Goal: Information Seeking & Learning: Learn about a topic

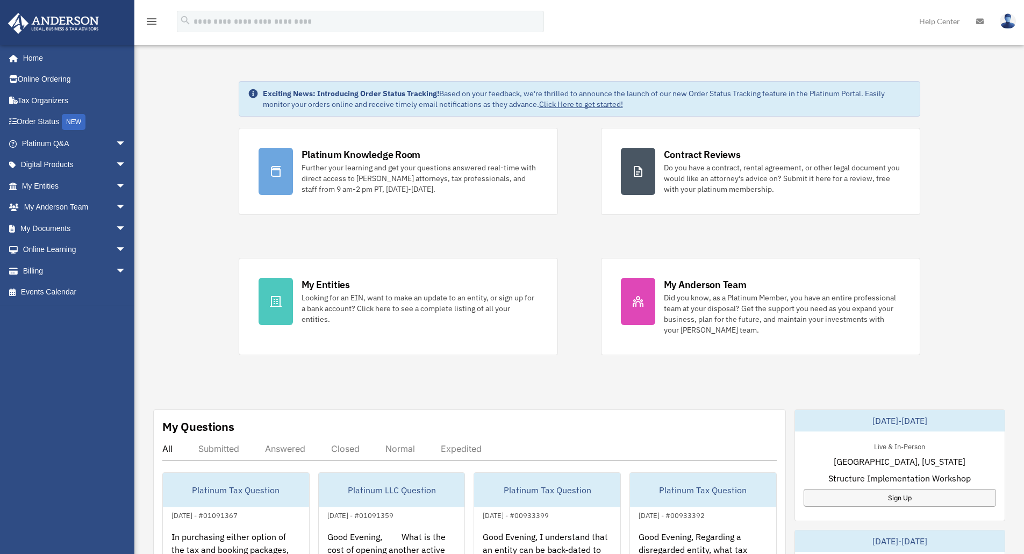
click at [175, 174] on div "Exciting News: Introducing Order Status Tracking! Based on your feedback, we're…" at bounding box center [579, 542] width 906 height 976
click at [90, 212] on link "My Anderson Team arrow_drop_down" at bounding box center [75, 208] width 135 height 22
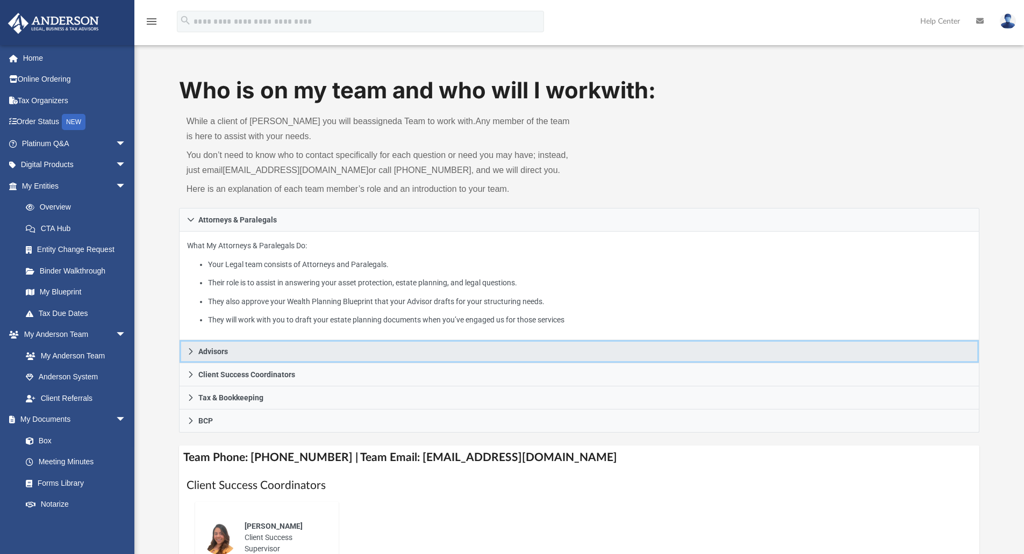
click at [192, 351] on icon at bounding box center [191, 352] width 8 height 8
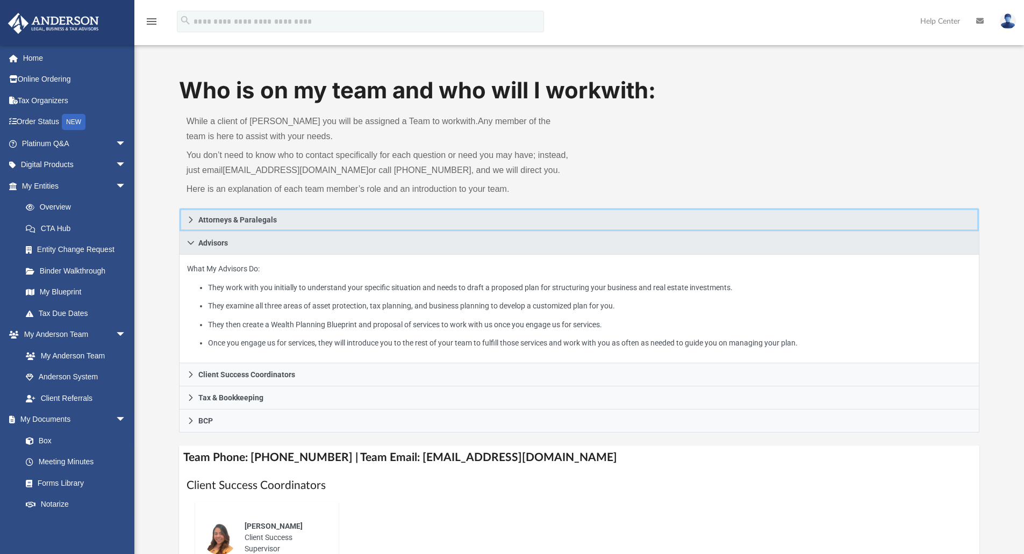
click at [185, 220] on link "Attorneys & Paralegals" at bounding box center [579, 220] width 801 height 24
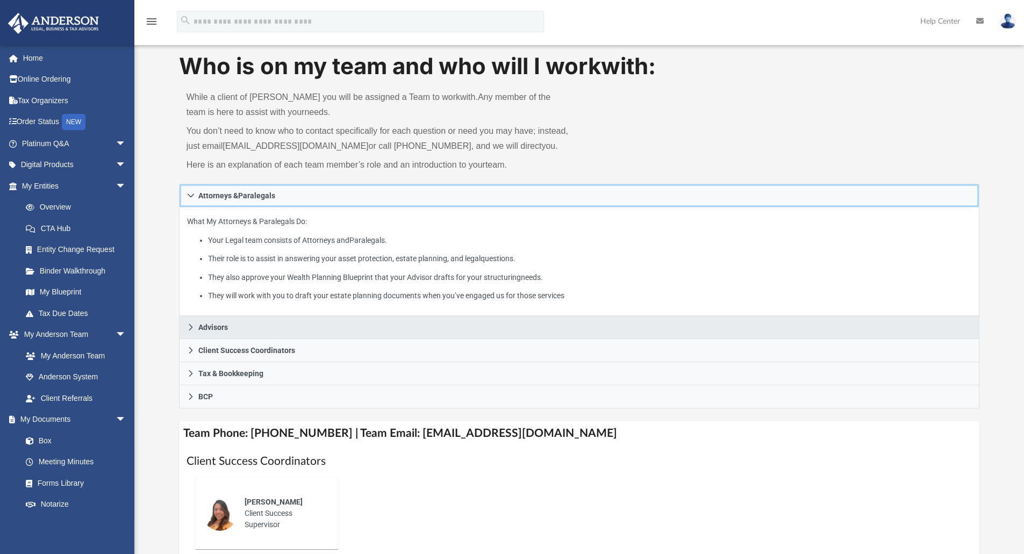
scroll to position [42, 0]
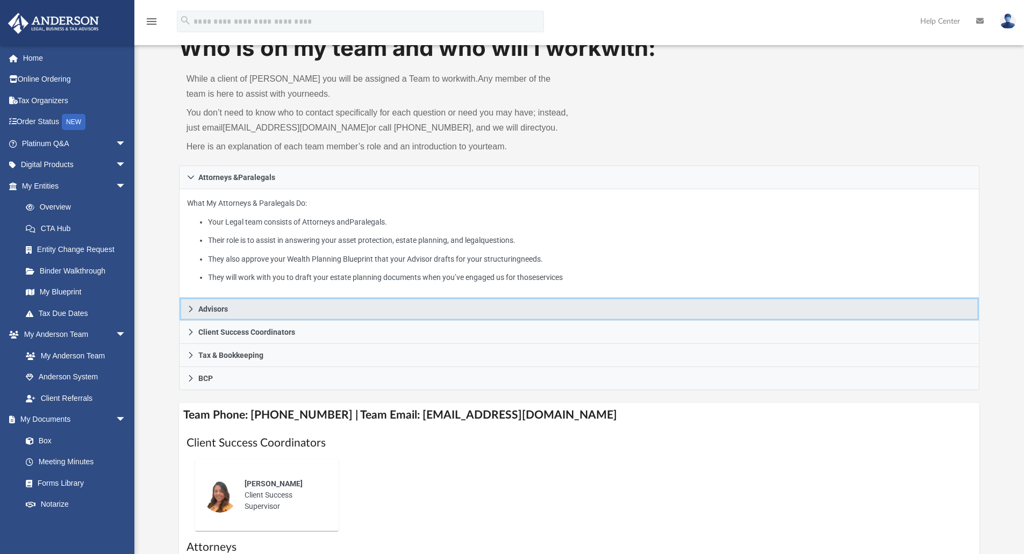
click at [191, 308] on icon at bounding box center [191, 309] width 4 height 6
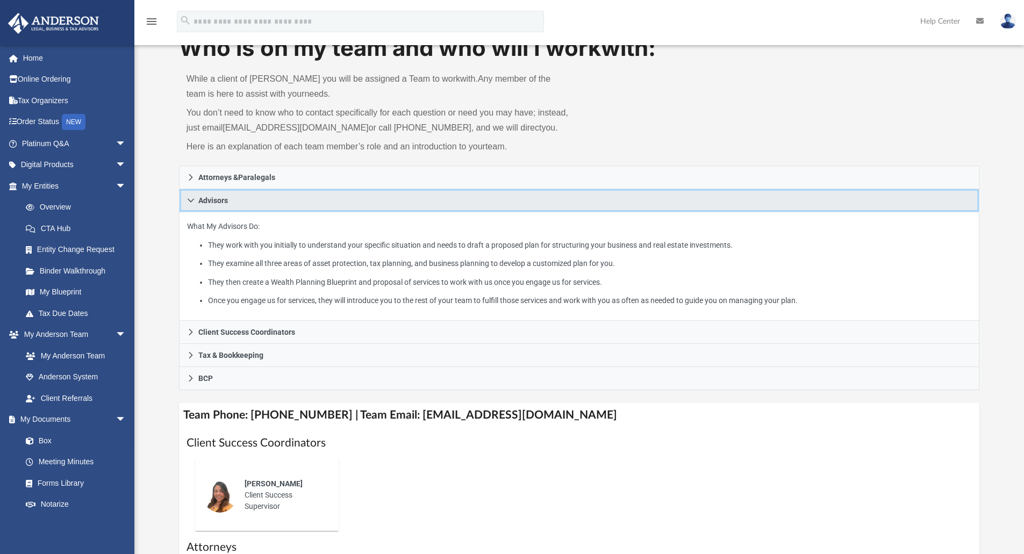
drag, startPoint x: 199, startPoint y: 201, endPoint x: 233, endPoint y: 205, distance: 34.1
click at [233, 205] on link "Advisors" at bounding box center [579, 200] width 801 height 23
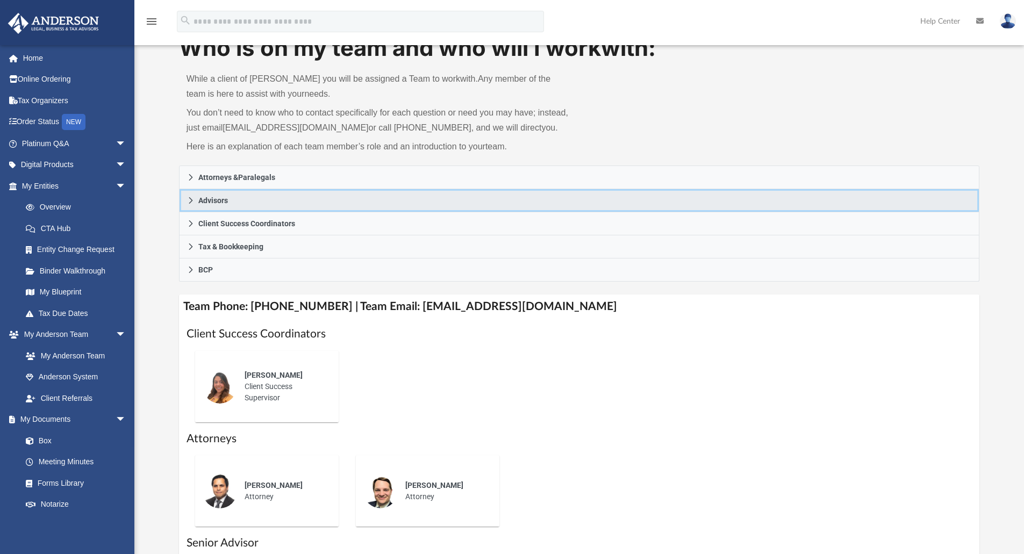
click at [182, 199] on link "Advisors" at bounding box center [579, 200] width 801 height 23
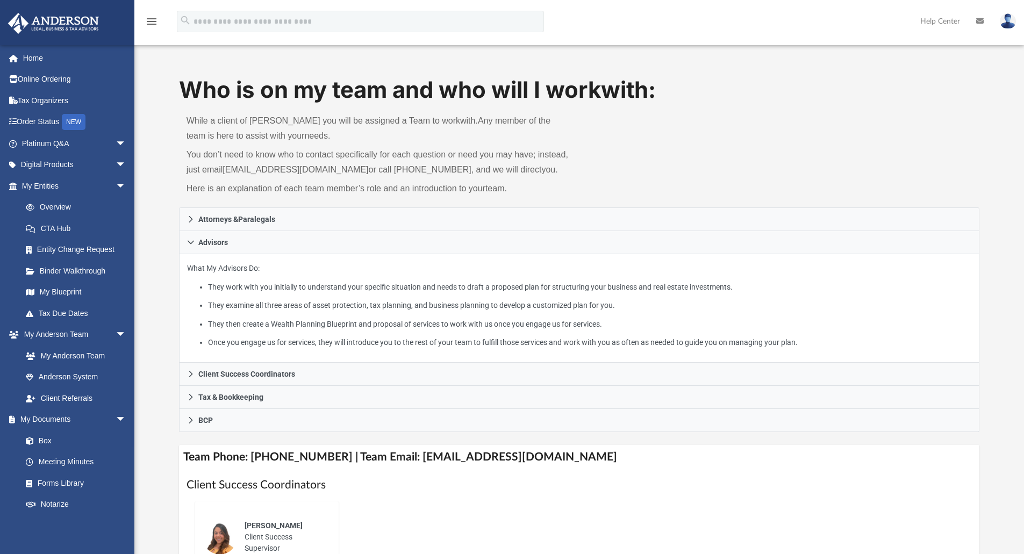
scroll to position [0, 0]
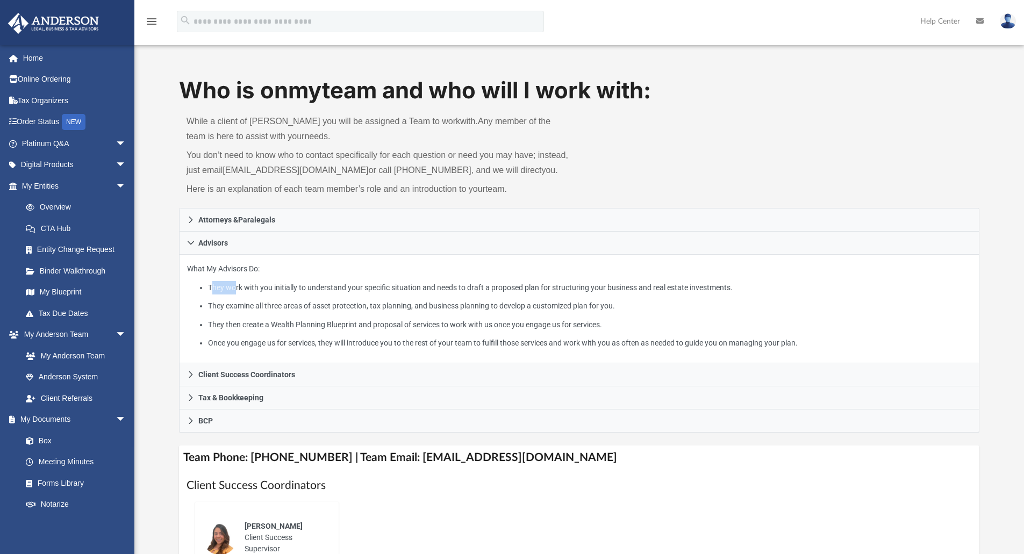
drag, startPoint x: 212, startPoint y: 287, endPoint x: 237, endPoint y: 290, distance: 24.9
click at [237, 290] on li "They work with you initially to understand your specific situation and needs to…" at bounding box center [589, 287] width 763 height 13
click at [213, 287] on li "They work with you initially to understand your specific situation and needs to…" at bounding box center [589, 287] width 763 height 13
drag, startPoint x: 205, startPoint y: 287, endPoint x: 247, endPoint y: 290, distance: 41.6
click at [247, 290] on ul "They work with you initially to understand your specific situation and needs to…" at bounding box center [579, 315] width 785 height 69
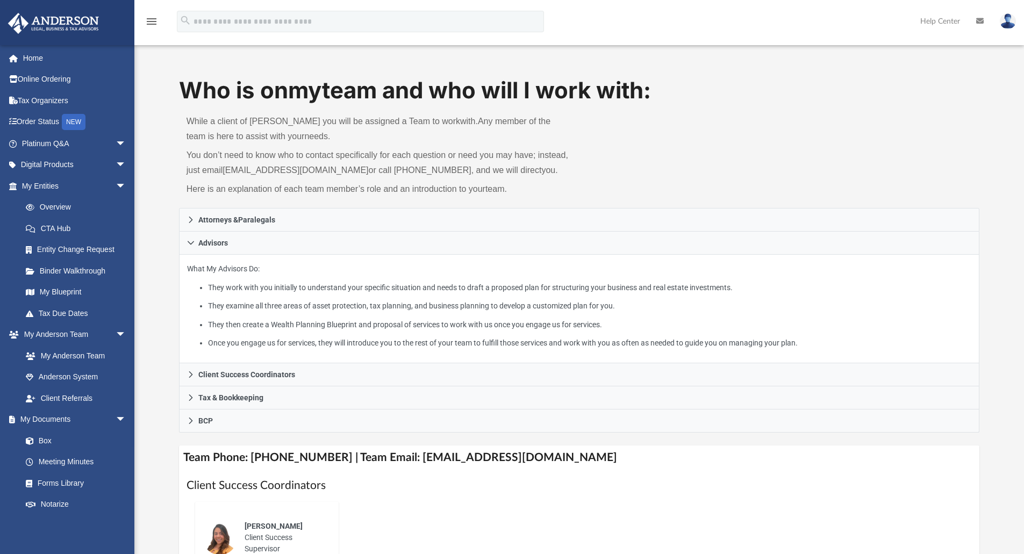
click at [800, 187] on div "Who is on my team and who will I work with: While a client of Anderson you will…" at bounding box center [579, 141] width 801 height 133
click at [213, 290] on li "They work with you initially to understand your specific situation and needs to…" at bounding box center [589, 287] width 763 height 13
click at [213, 289] on li "They work with you initially to understand your specific situation and needs to…" at bounding box center [589, 287] width 763 height 13
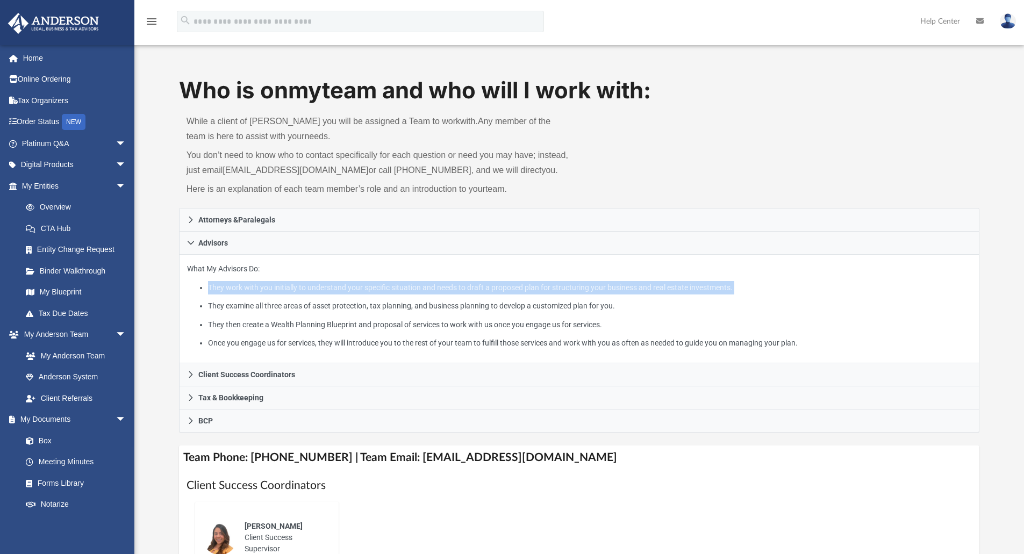
click at [213, 289] on li "They work with you initially to understand your specific situation and needs to…" at bounding box center [589, 287] width 763 height 13
click at [282, 291] on li "They work with you initially to understand your specific situation and needs to…" at bounding box center [589, 287] width 763 height 13
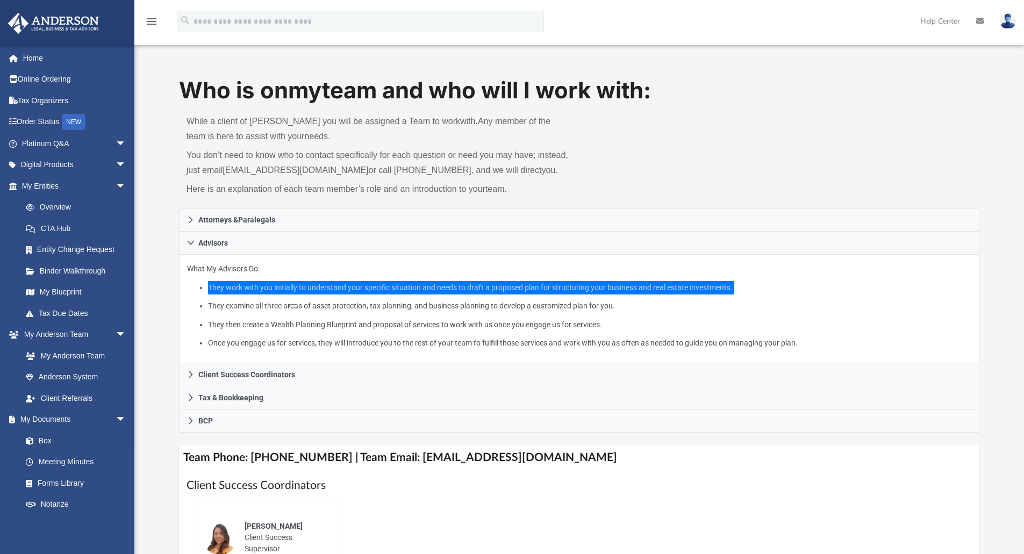
click at [295, 308] on button at bounding box center [293, 305] width 9 height 3
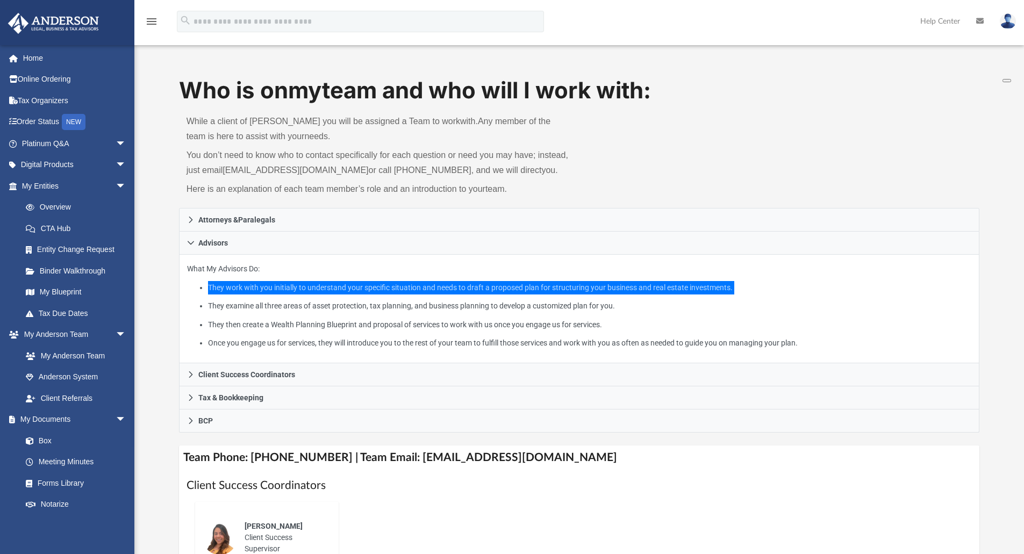
click at [1010, 79] on button at bounding box center [1007, 80] width 9 height 3
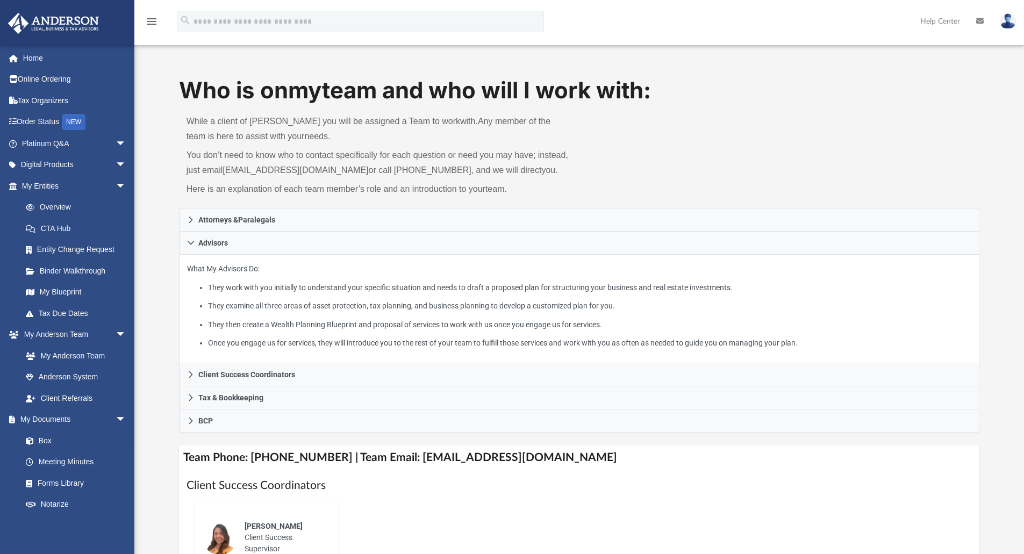
click at [360, 270] on p "What My Advisors Do: They work with you initially to understand your specific s…" at bounding box center [579, 306] width 785 height 88
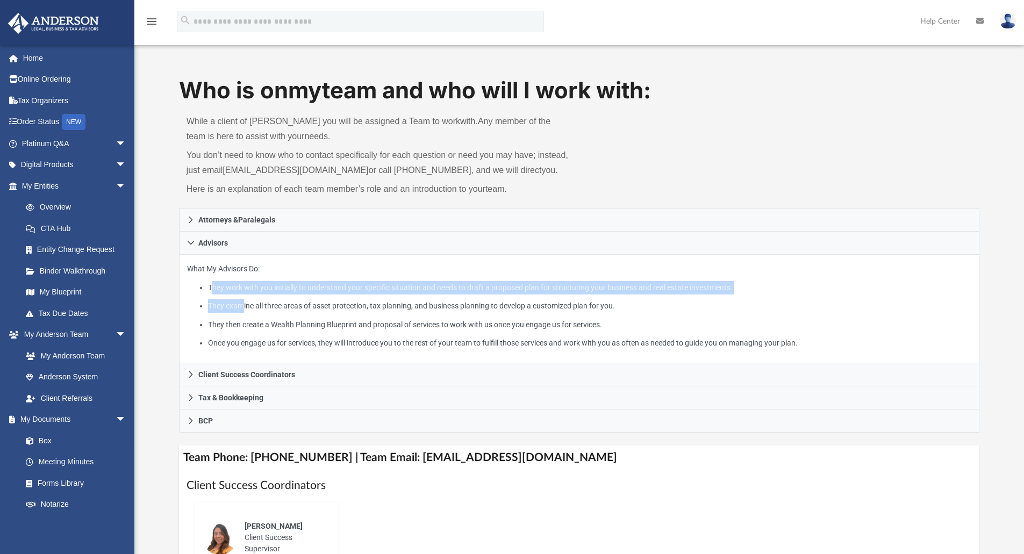
drag, startPoint x: 210, startPoint y: 284, endPoint x: 242, endPoint y: 297, distance: 34.2
click at [242, 297] on ul "They work with you initially to understand your specific situation and needs to…" at bounding box center [579, 315] width 785 height 69
click at [226, 290] on li "They work with you initially to understand your specific situation and needs to…" at bounding box center [589, 287] width 763 height 13
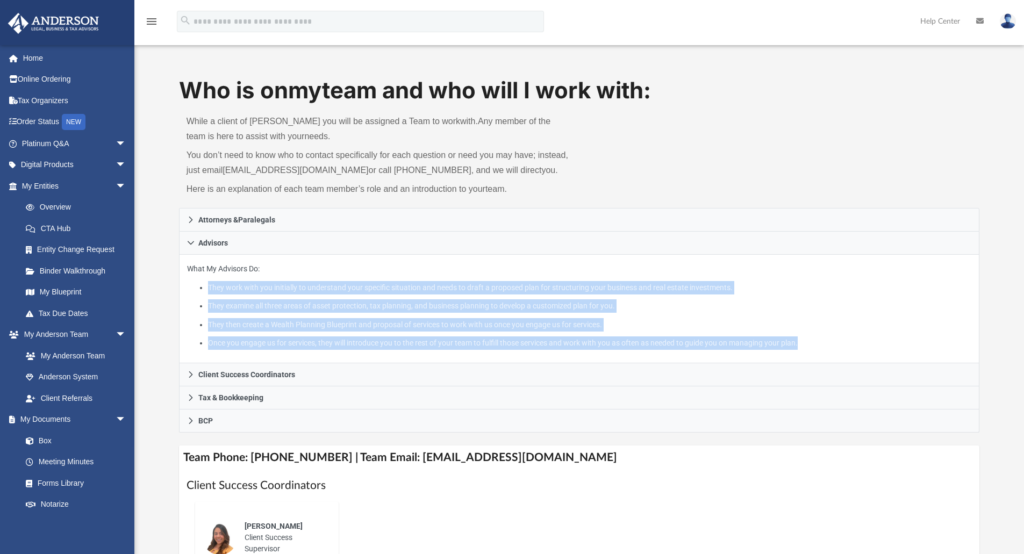
drag, startPoint x: 208, startPoint y: 288, endPoint x: 867, endPoint y: 360, distance: 662.6
click at [867, 360] on div "What My Advisors Do: They work with you initially to understand your specific s…" at bounding box center [579, 309] width 801 height 109
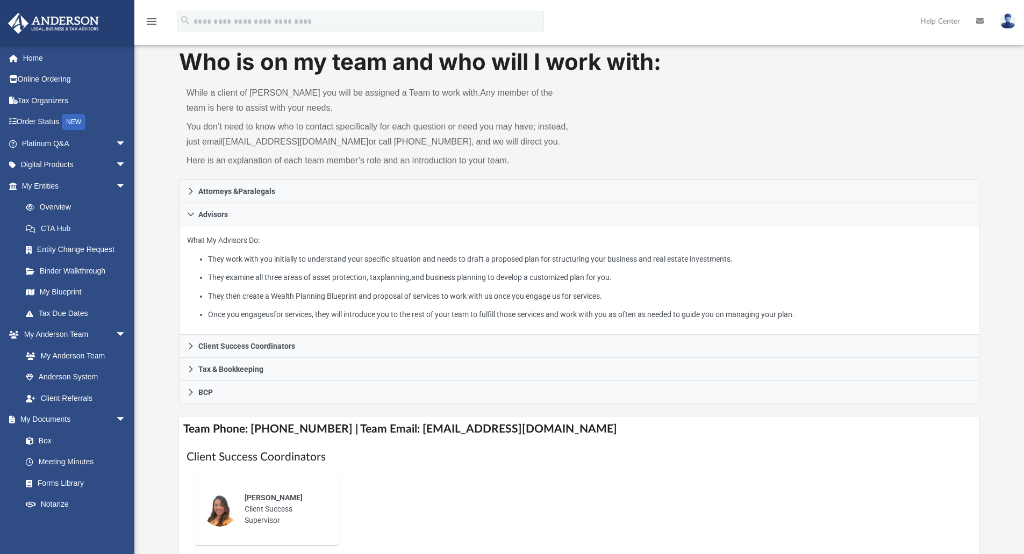
scroll to position [66, 0]
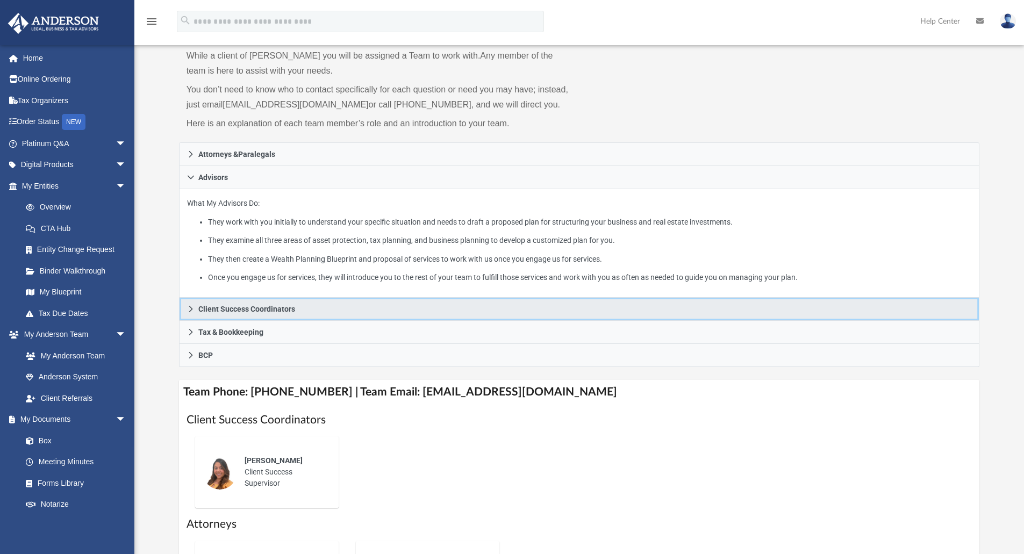
click at [190, 309] on icon at bounding box center [191, 309] width 8 height 8
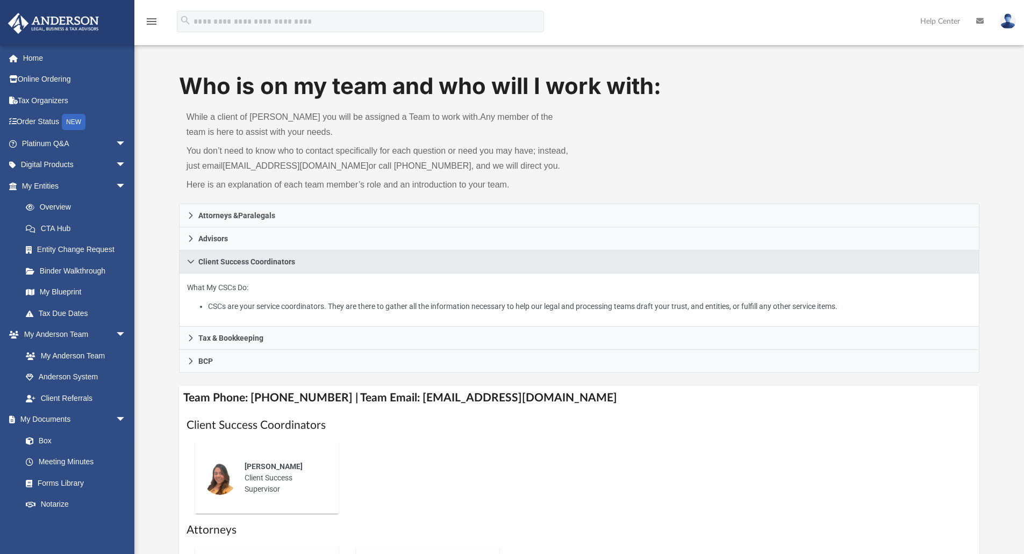
scroll to position [0, 0]
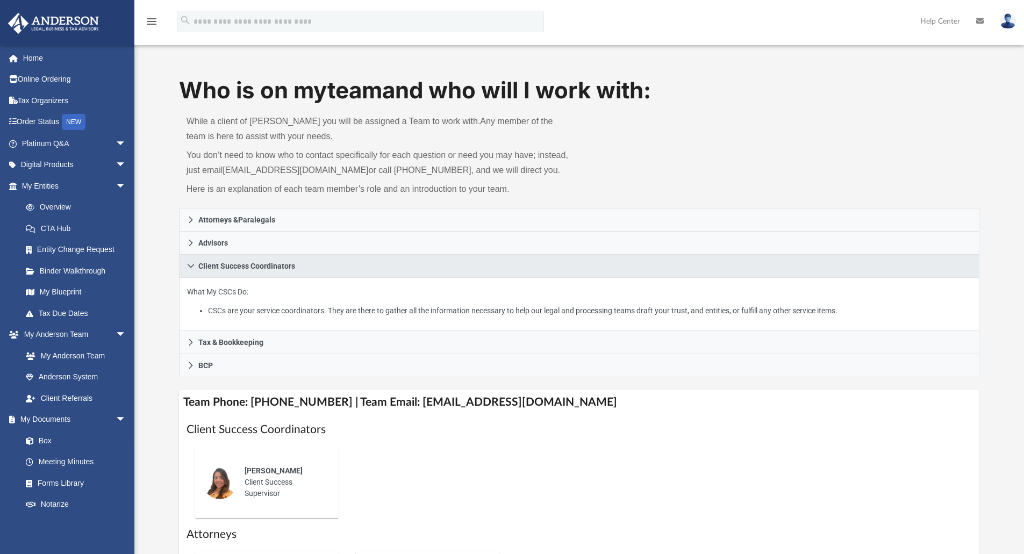
drag, startPoint x: 185, startPoint y: 290, endPoint x: 261, endPoint y: 294, distance: 75.4
click at [261, 294] on div "What My CSCs Do: CSCs are your service coordinators. They are there to gather a…" at bounding box center [579, 304] width 801 height 53
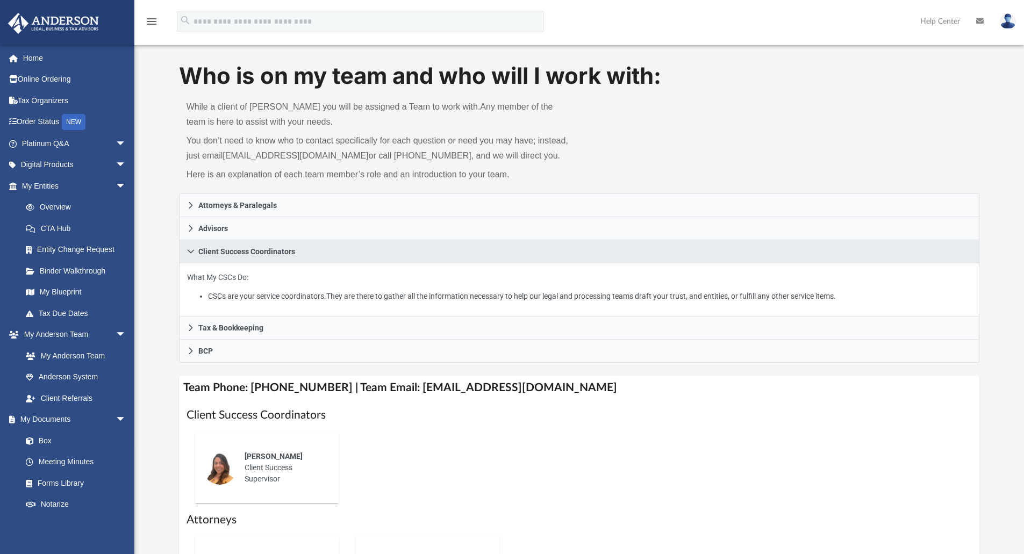
drag, startPoint x: 209, startPoint y: 298, endPoint x: 850, endPoint y: 310, distance: 641.6
click at [850, 310] on div "What My CSCs Do: CSCs are your service coordinators. They are there to gather a…" at bounding box center [579, 289] width 801 height 53
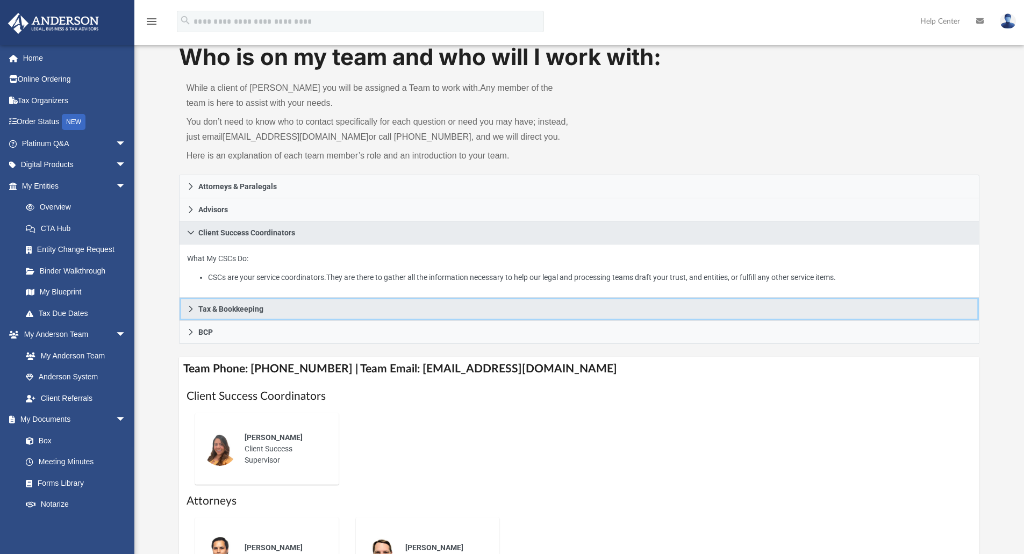
click at [188, 307] on icon at bounding box center [191, 309] width 8 height 8
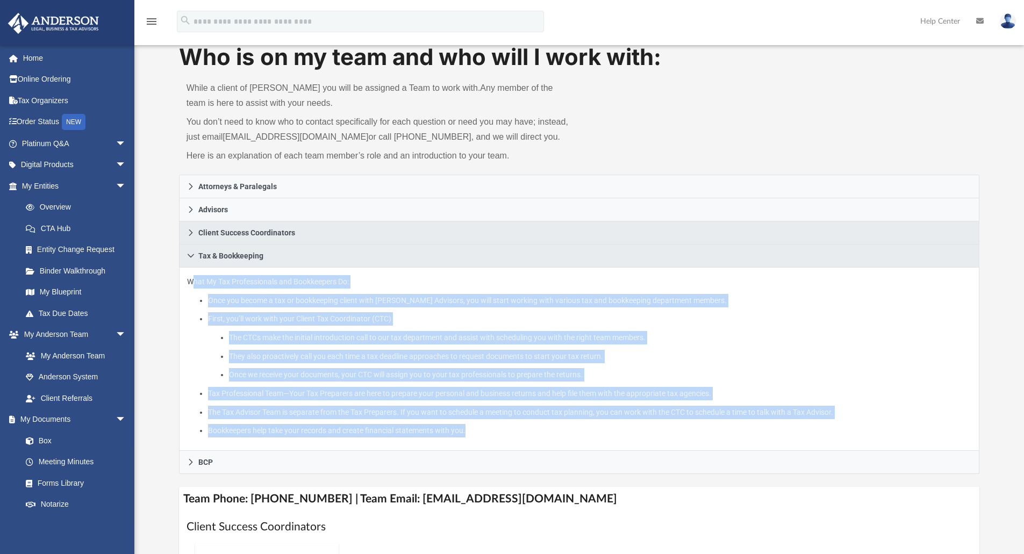
drag, startPoint x: 189, startPoint y: 281, endPoint x: 502, endPoint y: 441, distance: 351.8
click at [502, 441] on div "What My Tax Professionals and Bookkeepers Do: Once you become a tax or bookkeep…" at bounding box center [579, 360] width 801 height 184
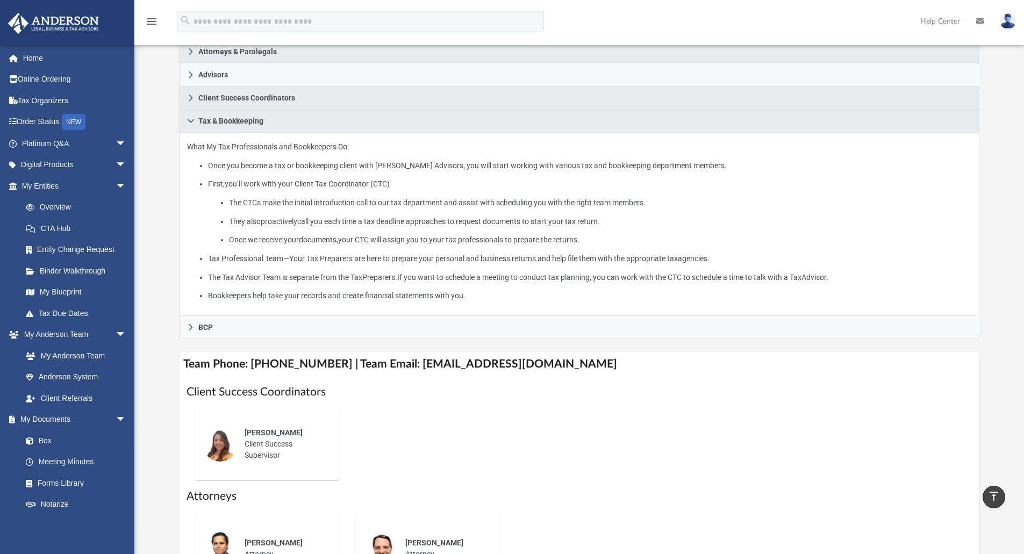
scroll to position [187, 0]
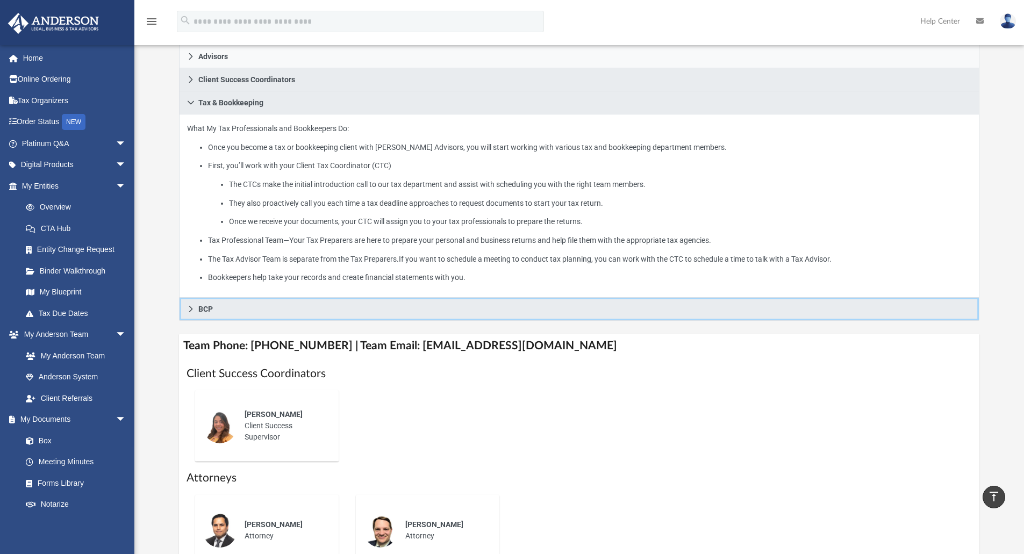
click at [190, 310] on icon at bounding box center [191, 309] width 8 height 8
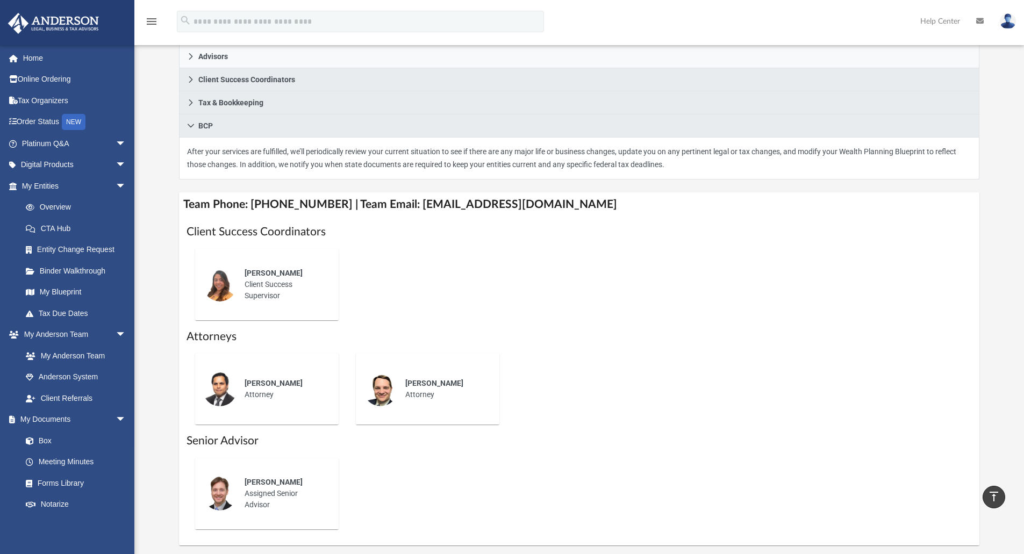
click at [191, 149] on p "After your services are fulfilled, we’ll periodically review your current situa…" at bounding box center [579, 158] width 785 height 26
drag, startPoint x: 187, startPoint y: 150, endPoint x: 693, endPoint y: 168, distance: 506.8
click at [693, 168] on p "After your services are fulfilled, we’ll periodically review your current situa…" at bounding box center [579, 158] width 785 height 26
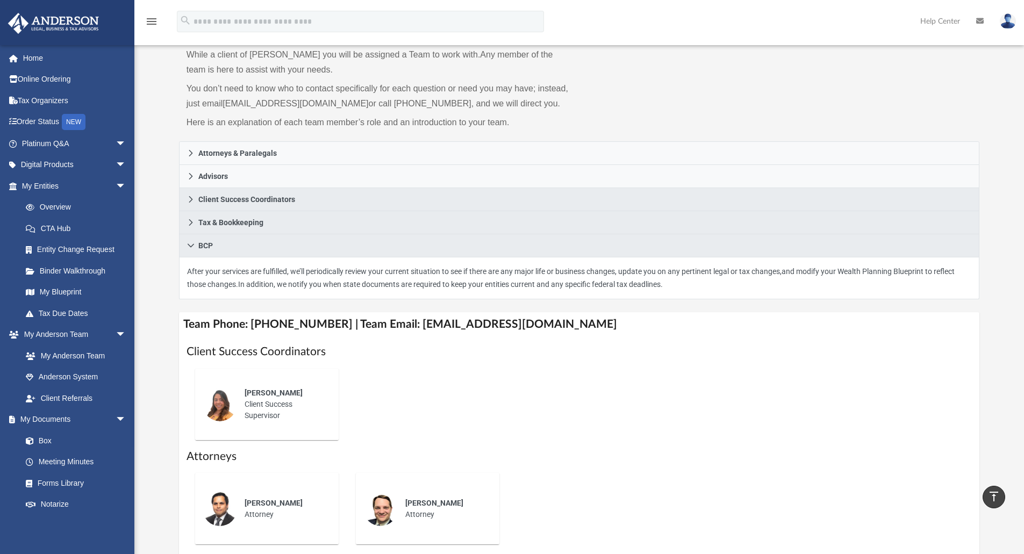
scroll to position [0, 0]
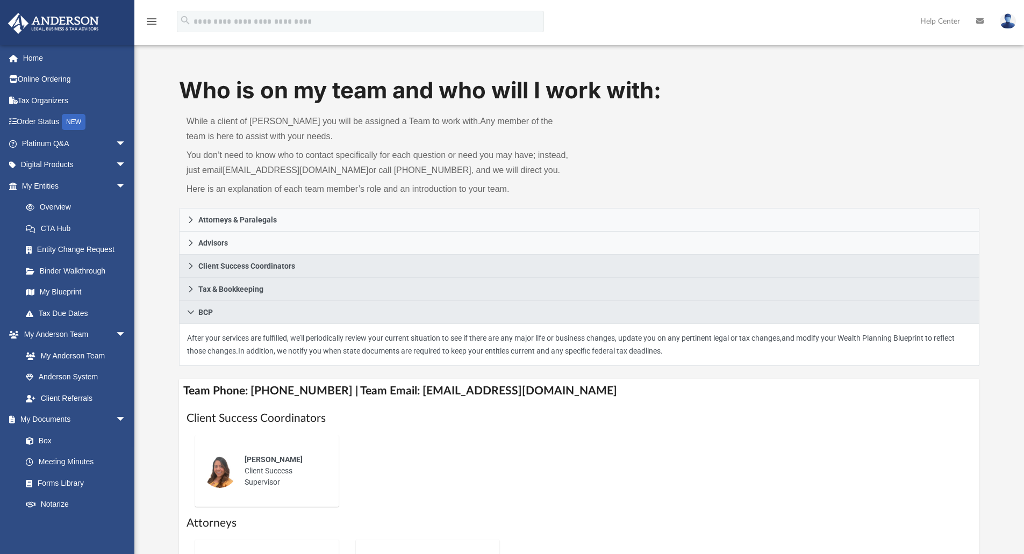
click at [622, 166] on div "Who is on my team and who will I work with: While a client of Anderson you will…" at bounding box center [579, 141] width 801 height 133
click at [292, 172] on nr-sentence "myteam@andersonadvisors.com" at bounding box center [296, 170] width 146 height 9
drag, startPoint x: 979, startPoint y: 66, endPoint x: 991, endPoint y: 68, distance: 12.0
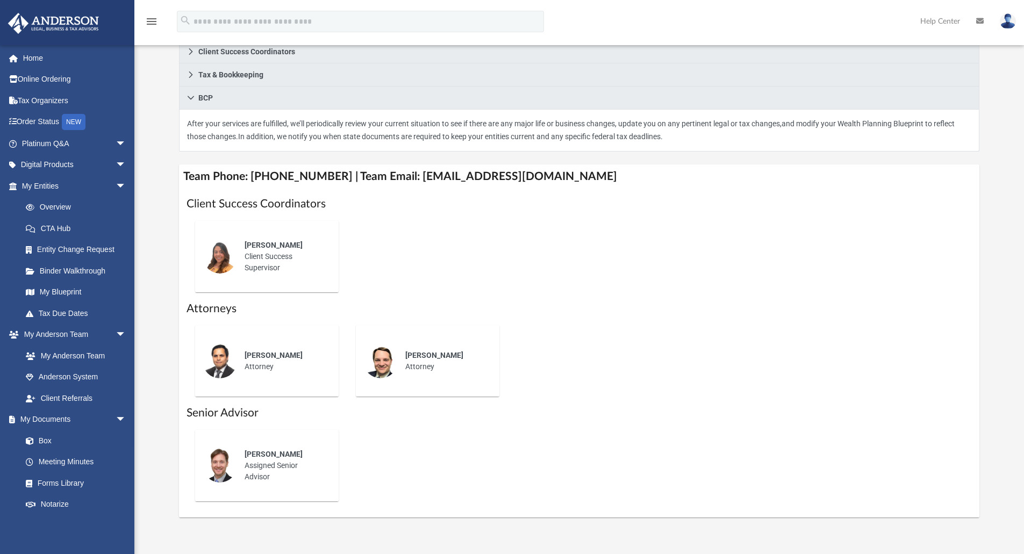
scroll to position [215, 0]
click at [66, 376] on link "Anderson System" at bounding box center [78, 378] width 127 height 22
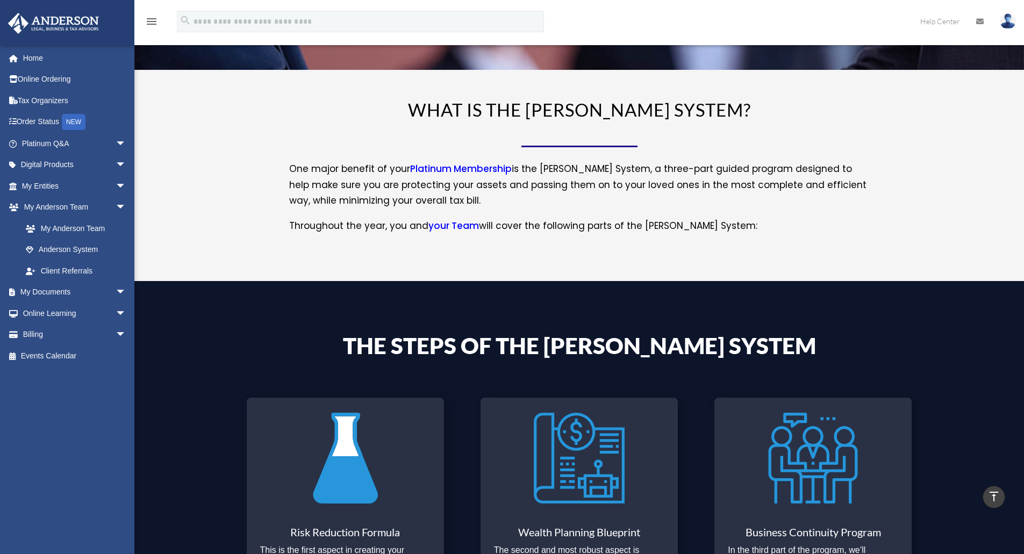
scroll to position [58, 0]
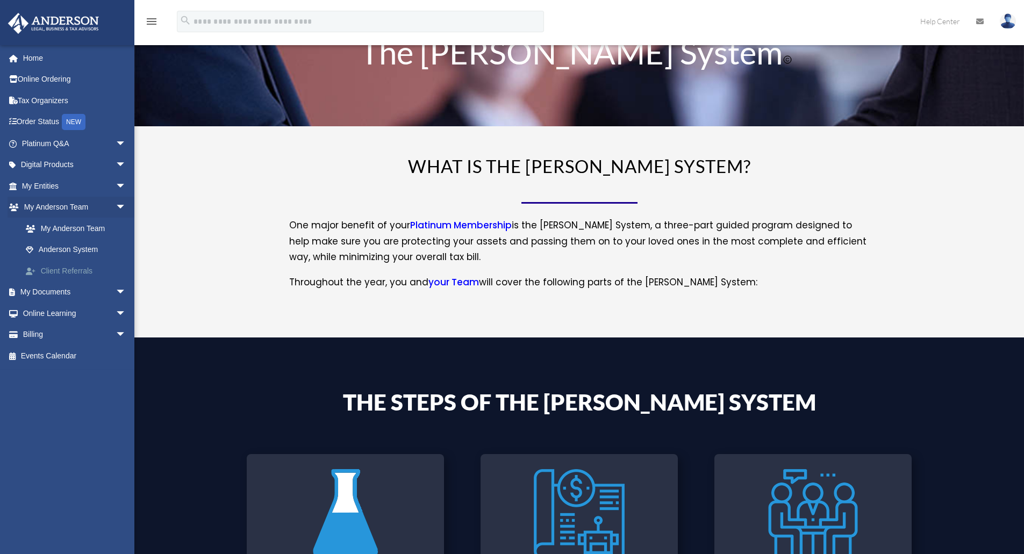
click at [60, 270] on link "Client Referrals" at bounding box center [78, 271] width 127 height 22
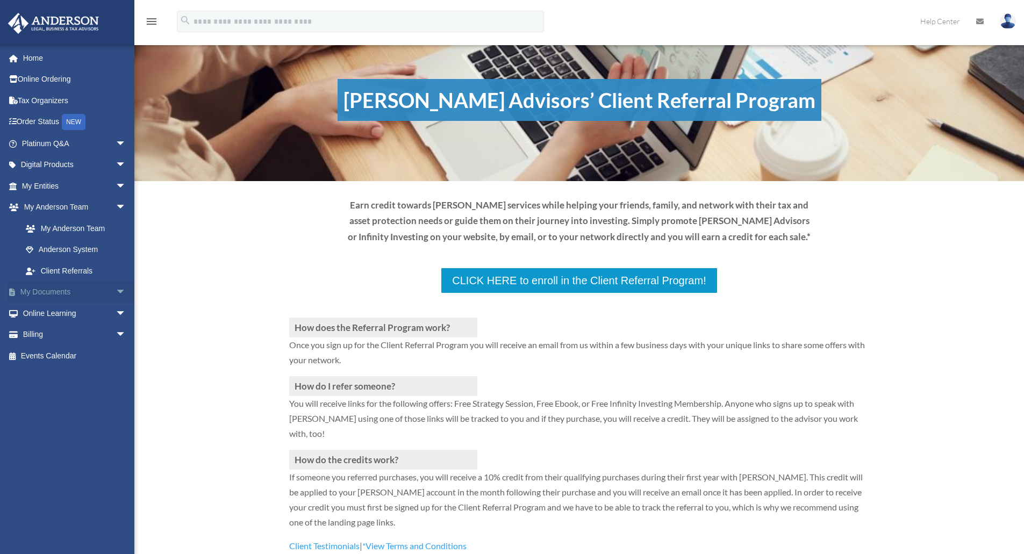
click at [116, 284] on span "arrow_drop_down" at bounding box center [127, 293] width 22 height 22
click at [116, 165] on span "arrow_drop_down" at bounding box center [127, 165] width 22 height 22
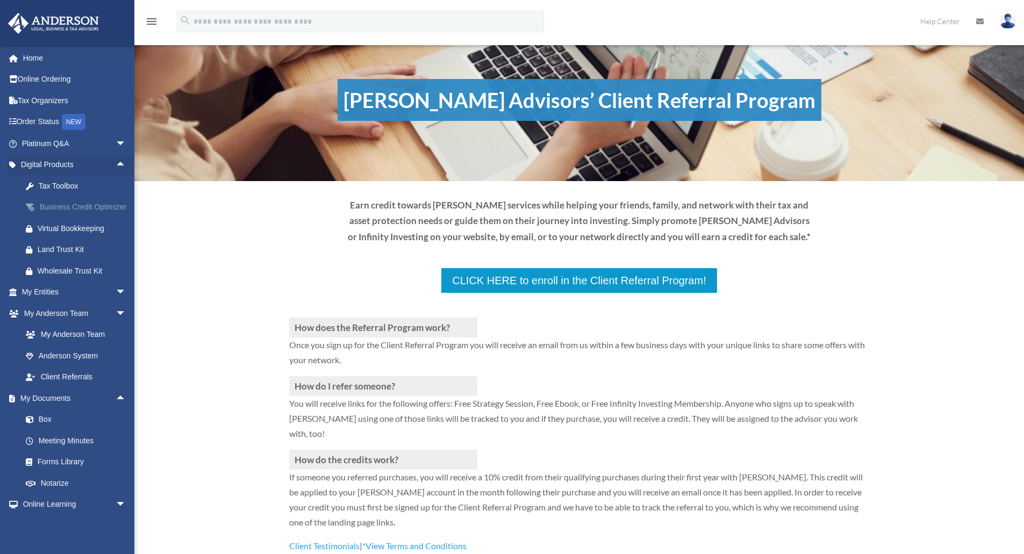
click at [83, 209] on div "Business Credit Optimizer" at bounding box center [83, 207] width 91 height 13
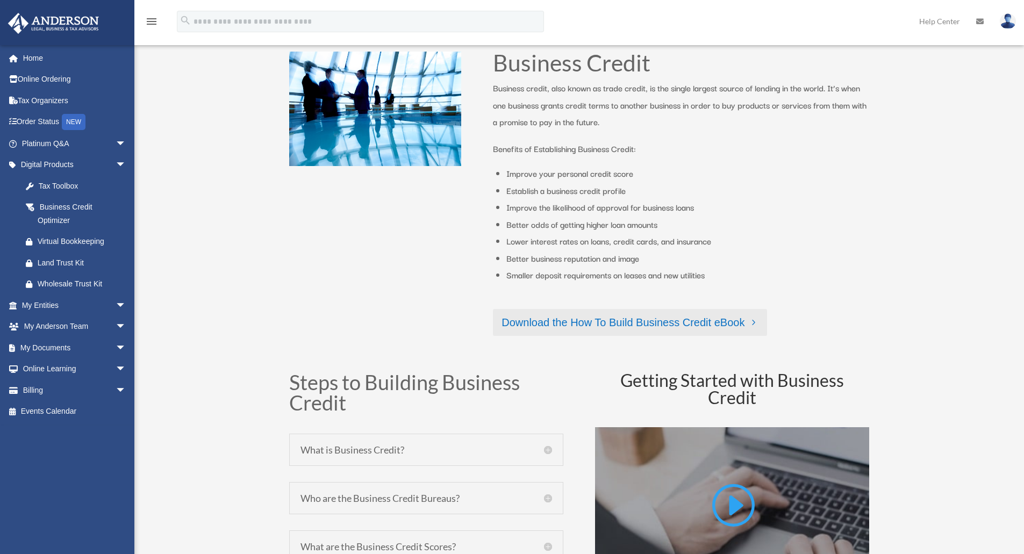
scroll to position [215, 0]
click at [618, 324] on link "Download the How To Build Business Credit eBook" at bounding box center [630, 321] width 274 height 27
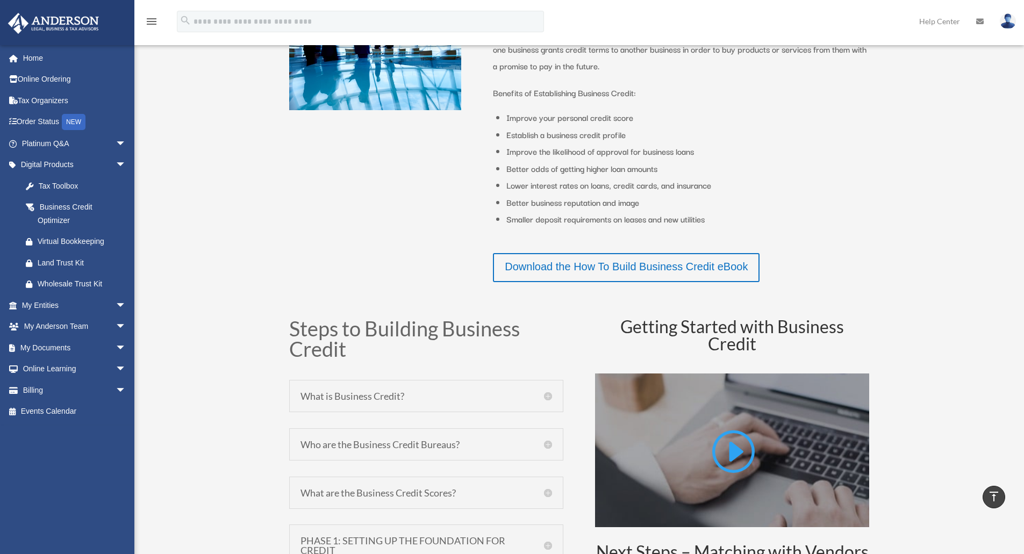
scroll to position [323, 0]
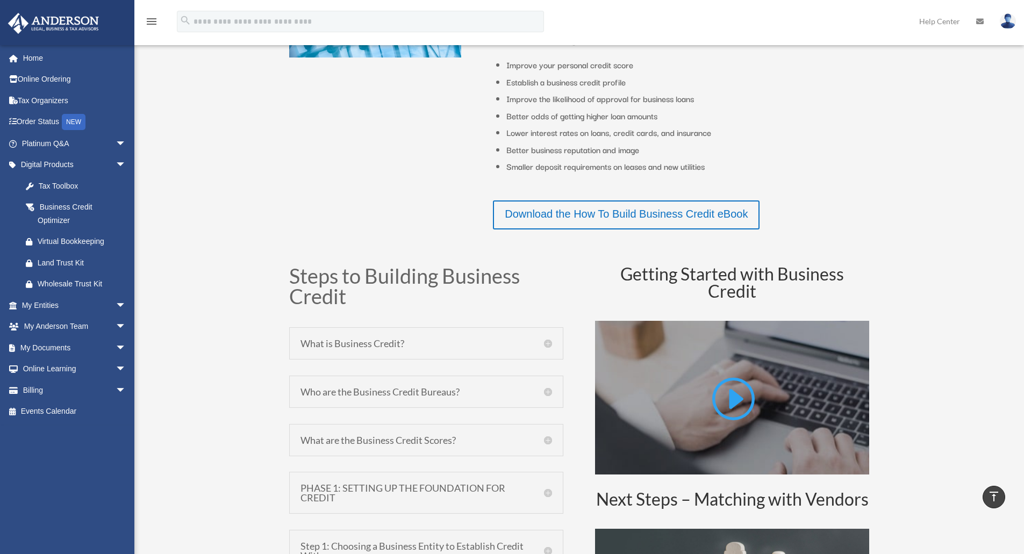
click at [551, 349] on div "What is Business Credit? A business credit report is a record of your company’s…" at bounding box center [426, 343] width 274 height 32
click at [548, 345] on h5 "What is Business Credit?" at bounding box center [427, 344] width 252 height 10
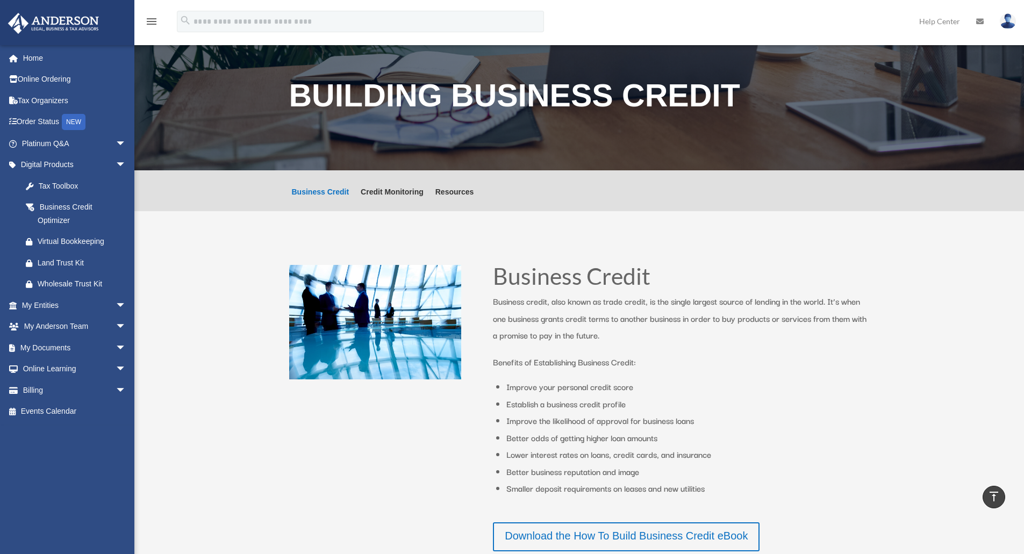
scroll to position [0, 0]
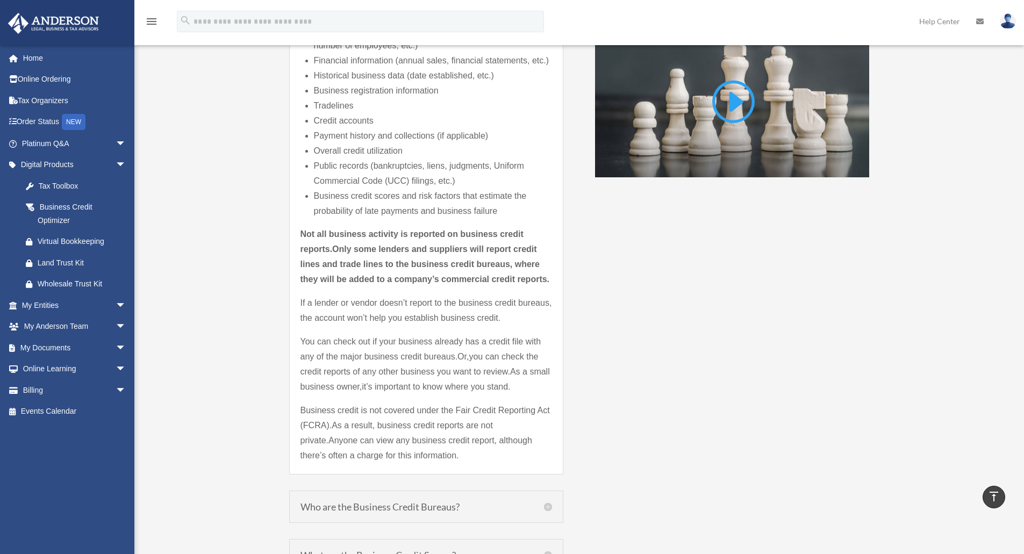
scroll to position [981, 0]
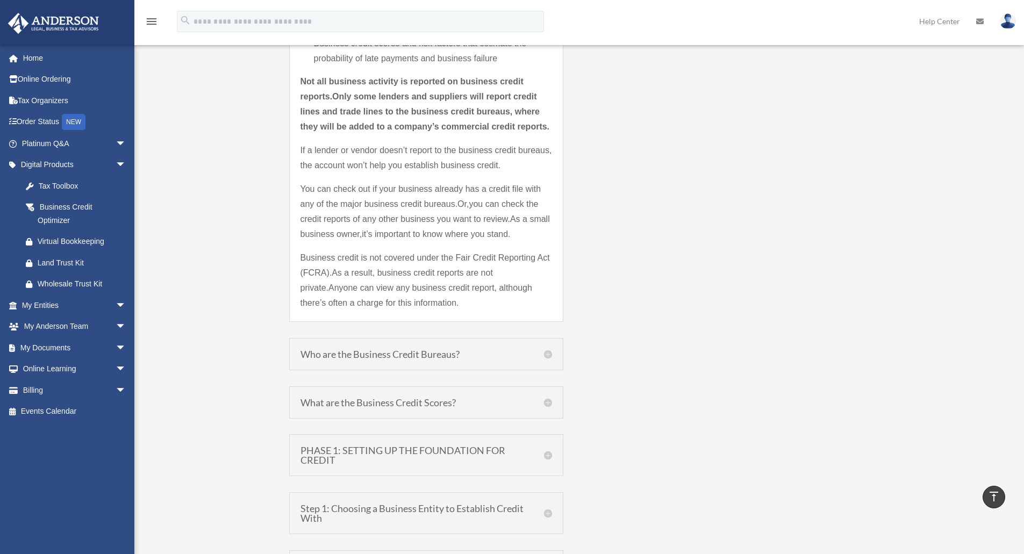
click at [547, 353] on h5 "Who are the Business Credit Bureaus?" at bounding box center [427, 354] width 252 height 10
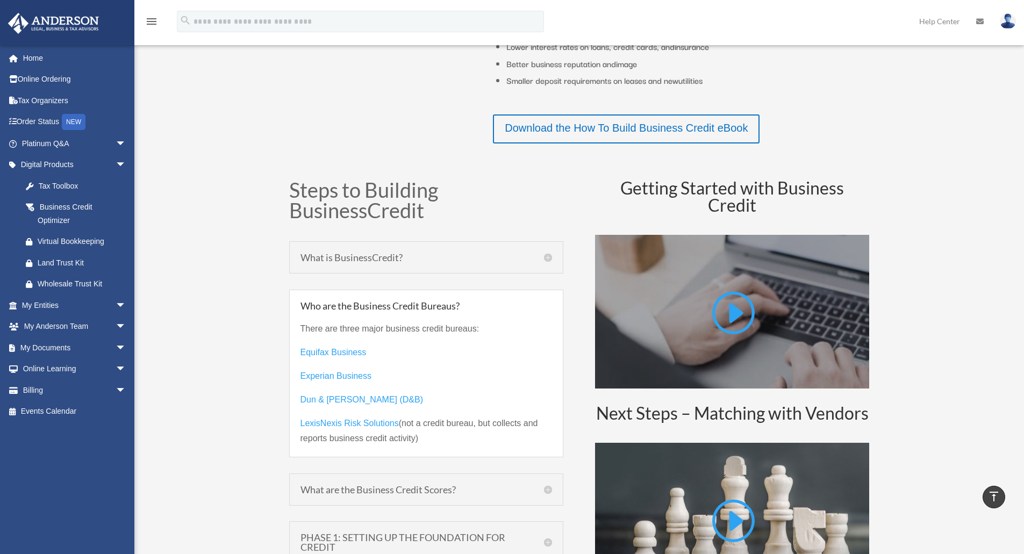
scroll to position [266, 0]
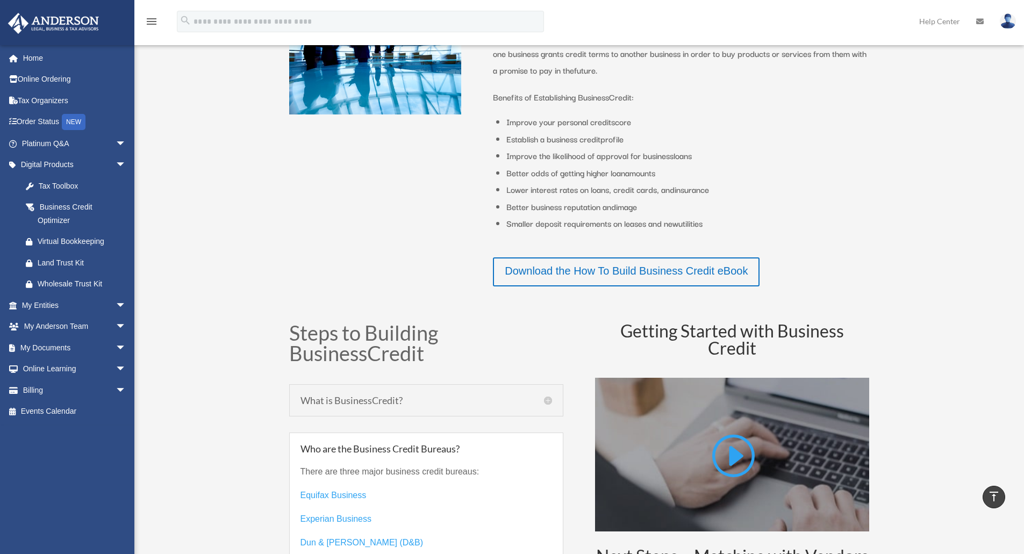
click at [547, 404] on h5 "What is Business Credit ?" at bounding box center [427, 401] width 252 height 10
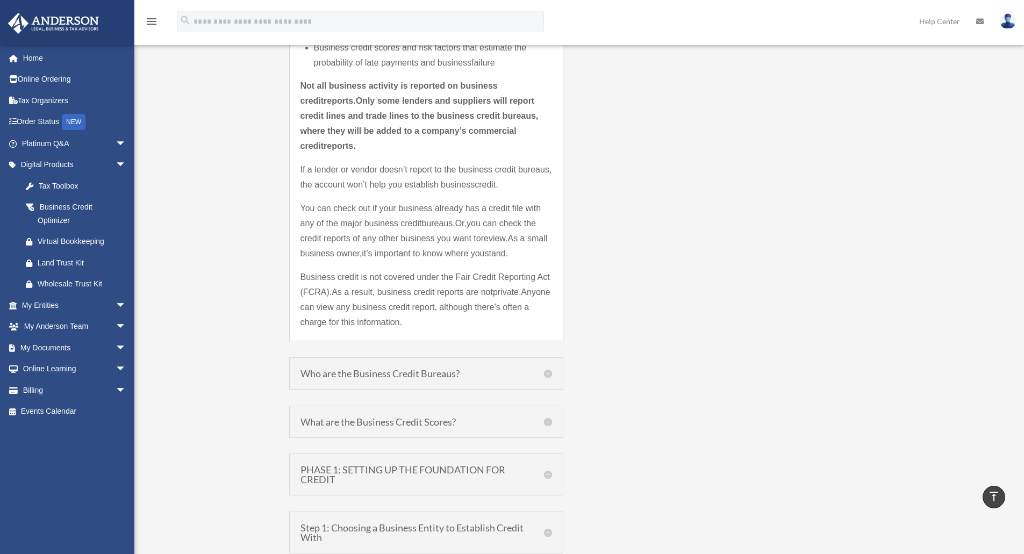
scroll to position [999, 0]
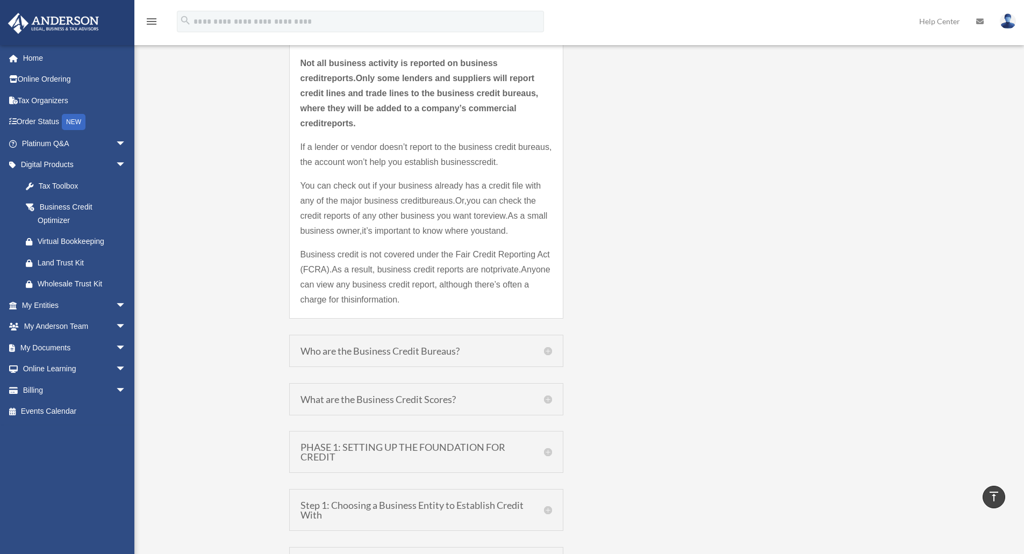
click at [549, 346] on h5 "Who are the Business Credit Bureaus?" at bounding box center [427, 351] width 252 height 10
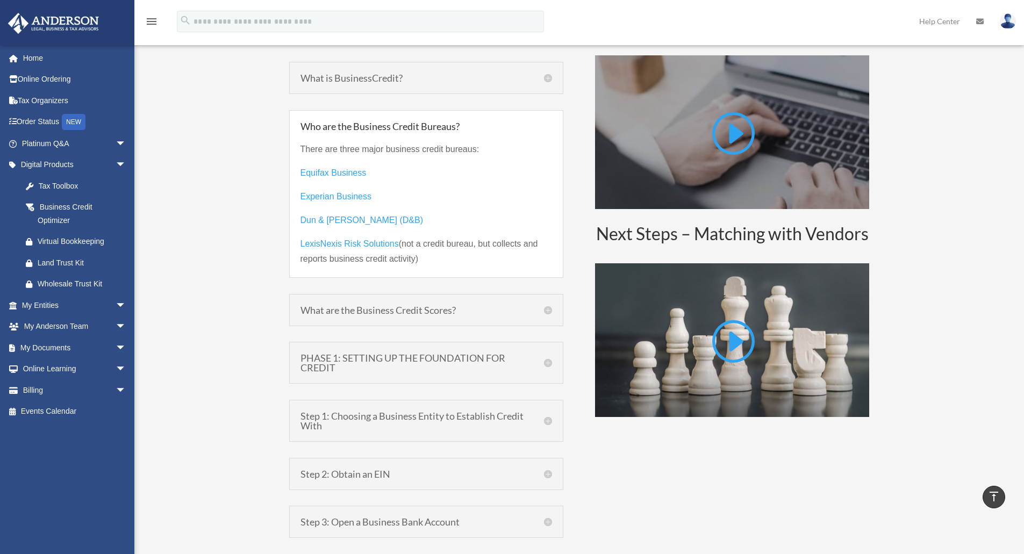
scroll to position [456, 0]
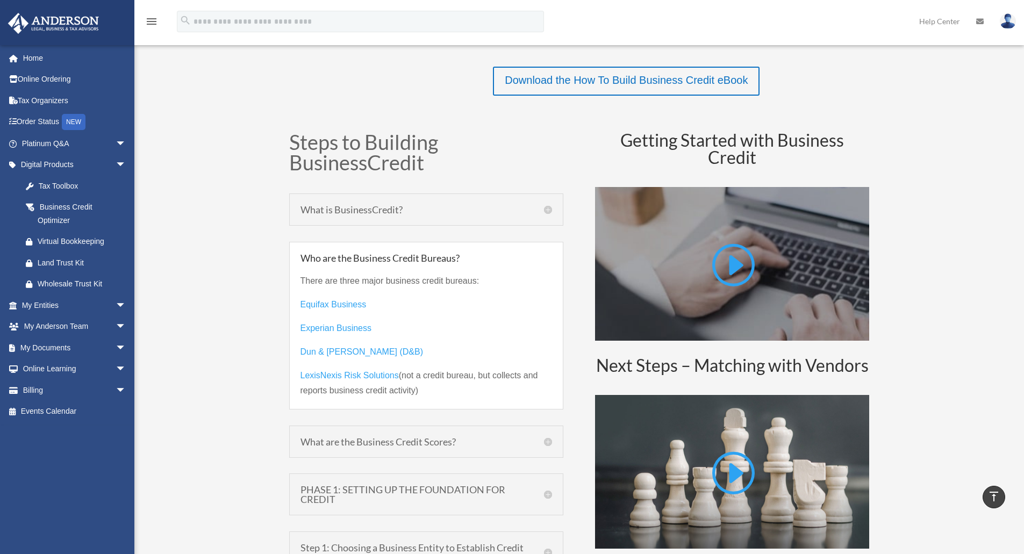
click at [547, 209] on h5 "What is Business Credit ?" at bounding box center [427, 210] width 252 height 10
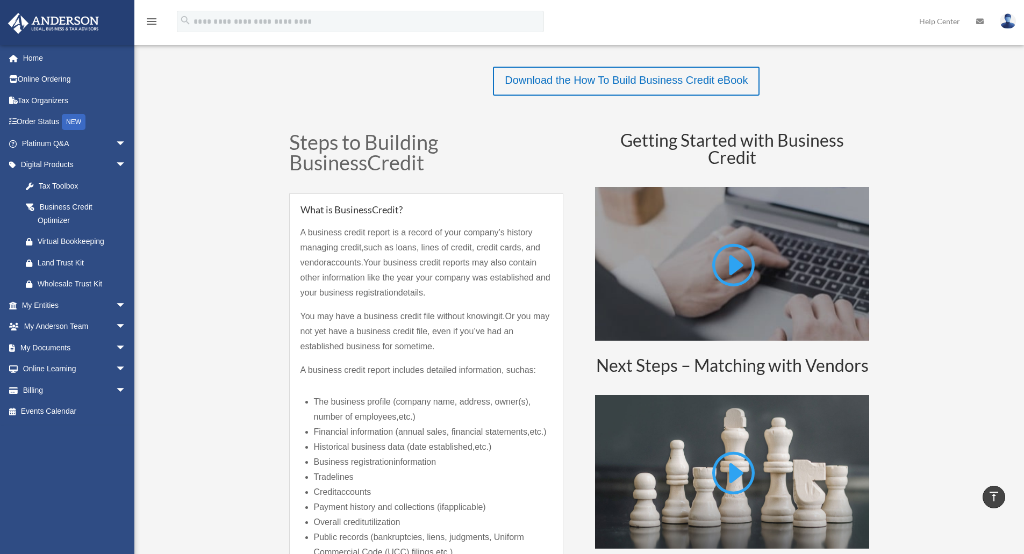
click at [547, 209] on h5 "What is Business Credit ?" at bounding box center [427, 210] width 252 height 10
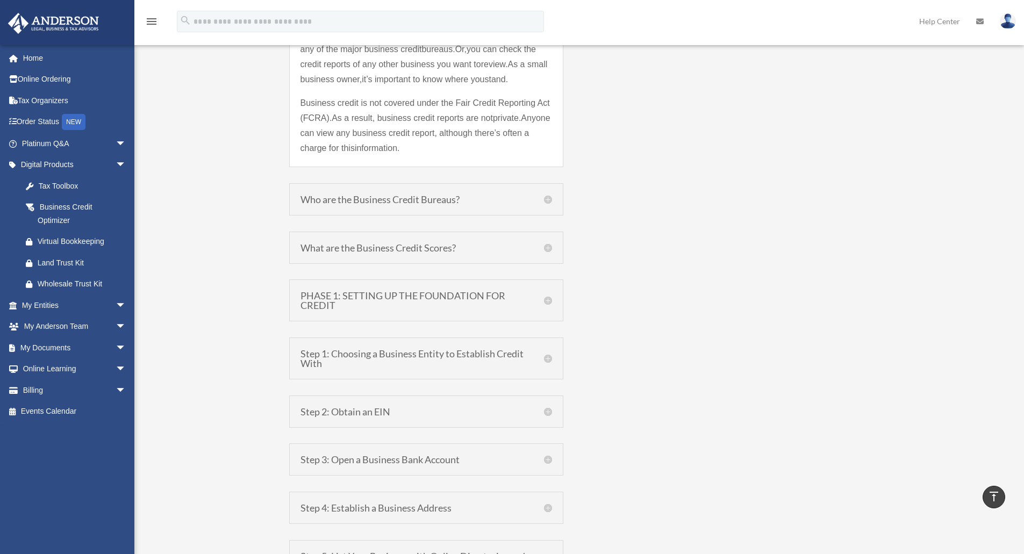
scroll to position [1155, 0]
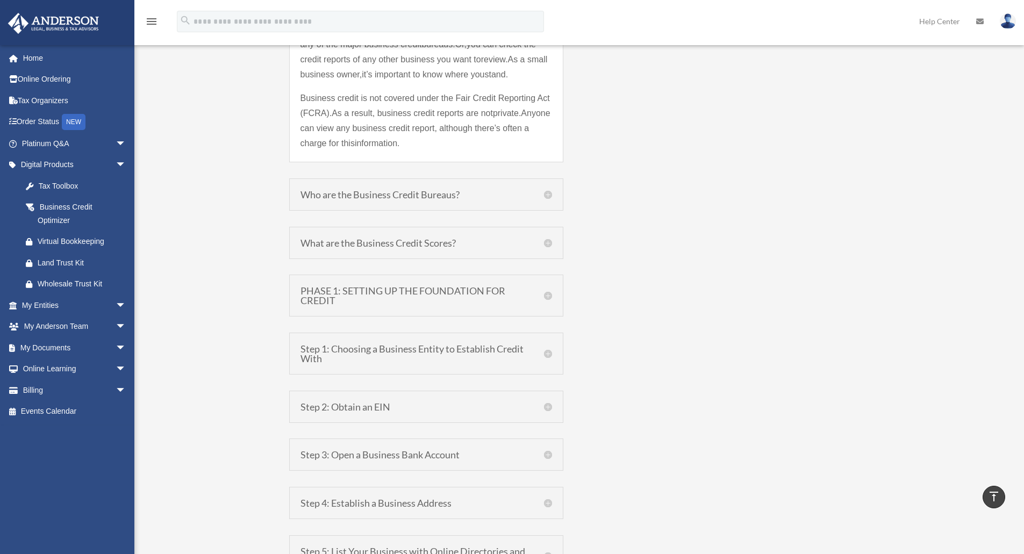
click at [551, 190] on h5 "Who are the Business Credit Bureaus?" at bounding box center [427, 195] width 252 height 10
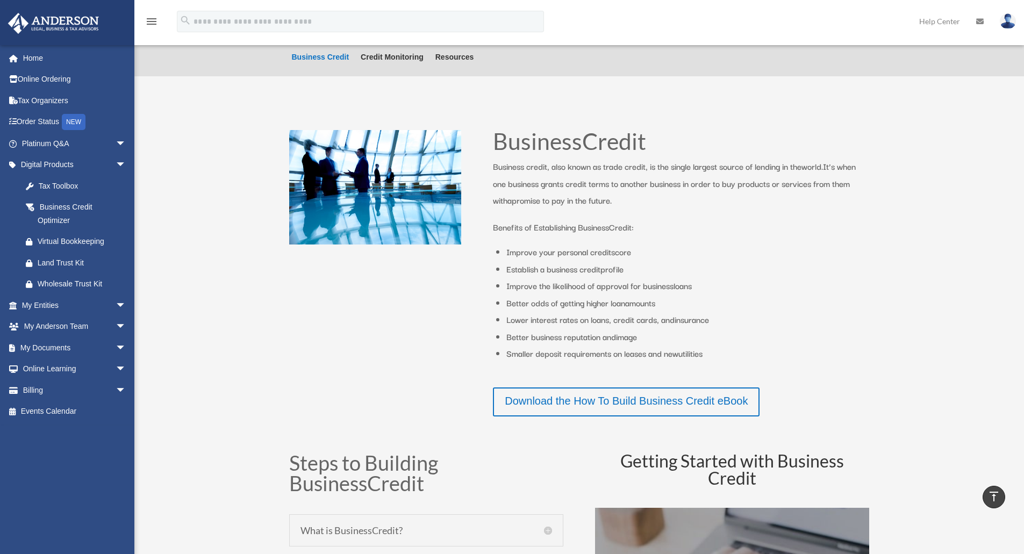
scroll to position [26, 0]
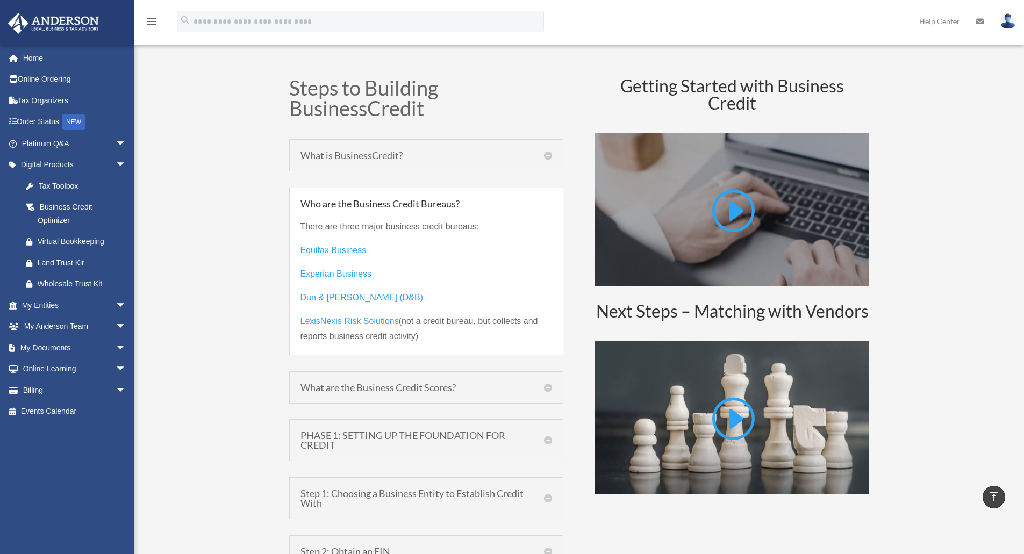
scroll to position [515, 0]
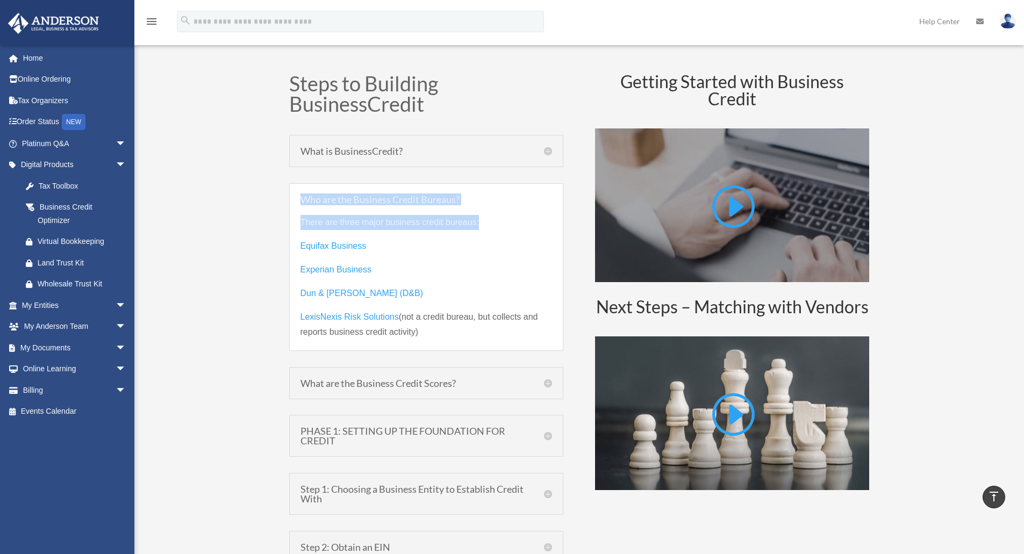
drag, startPoint x: 302, startPoint y: 198, endPoint x: 503, endPoint y: 215, distance: 201.8
click at [503, 215] on div "Who are the Business Credit Bureaus? There are three major business credit bure…" at bounding box center [426, 267] width 274 height 168
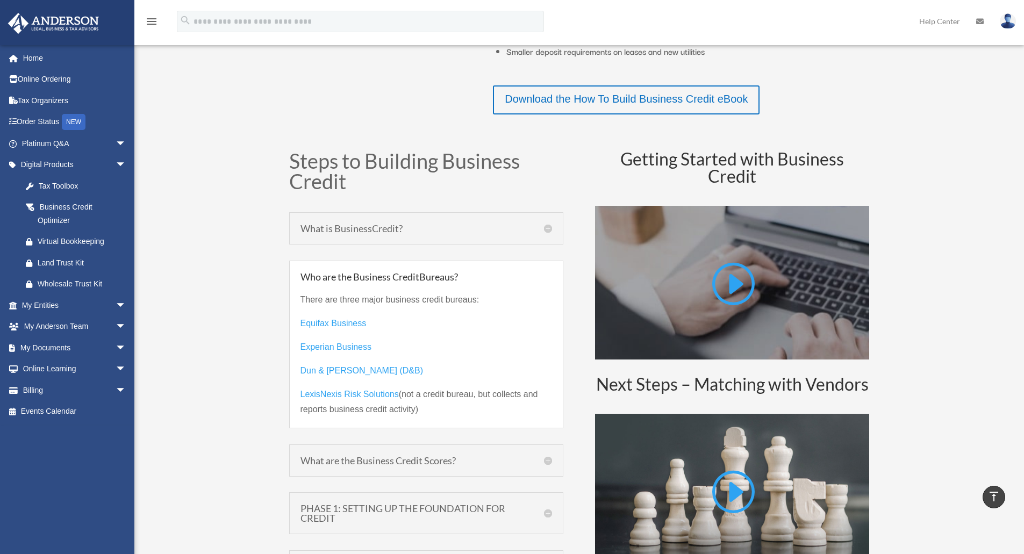
scroll to position [460, 0]
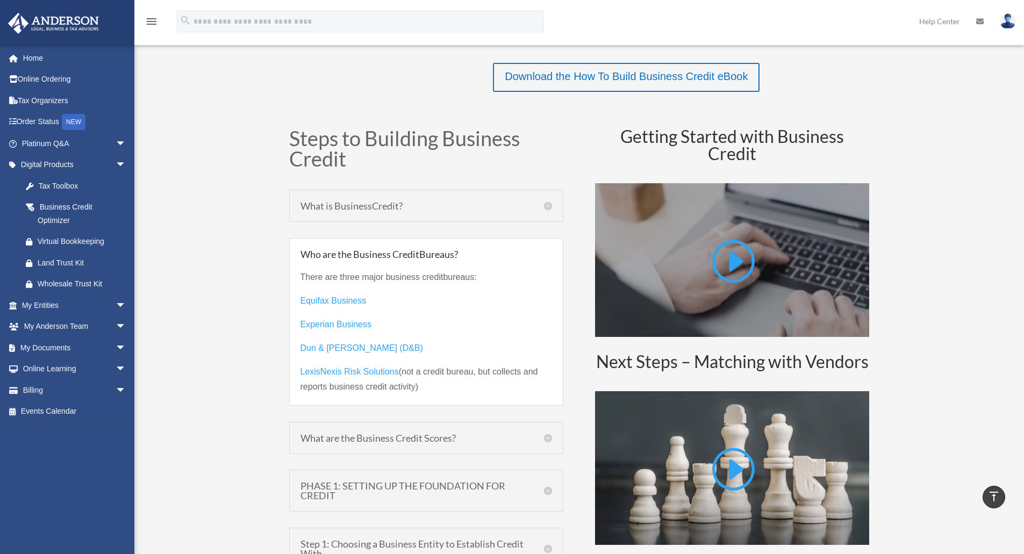
click at [330, 300] on nr-sentence "Equifax Business" at bounding box center [334, 300] width 66 height 9
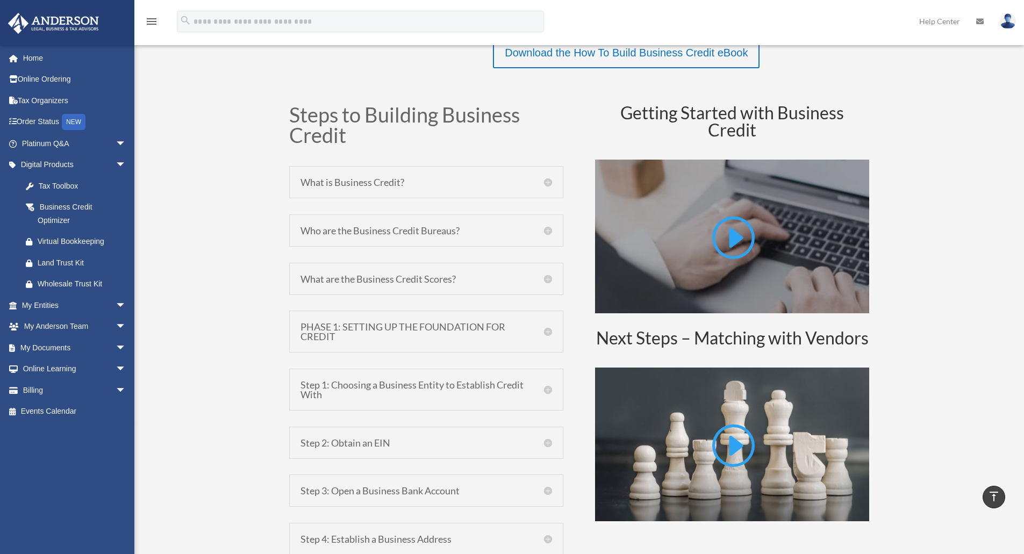
click at [551, 236] on div "Who are the Business Credit Bureaus? There are three major business credit bure…" at bounding box center [426, 231] width 274 height 32
click at [548, 228] on h5 "Who are the Business Credit Bureaus?" at bounding box center [427, 231] width 252 height 10
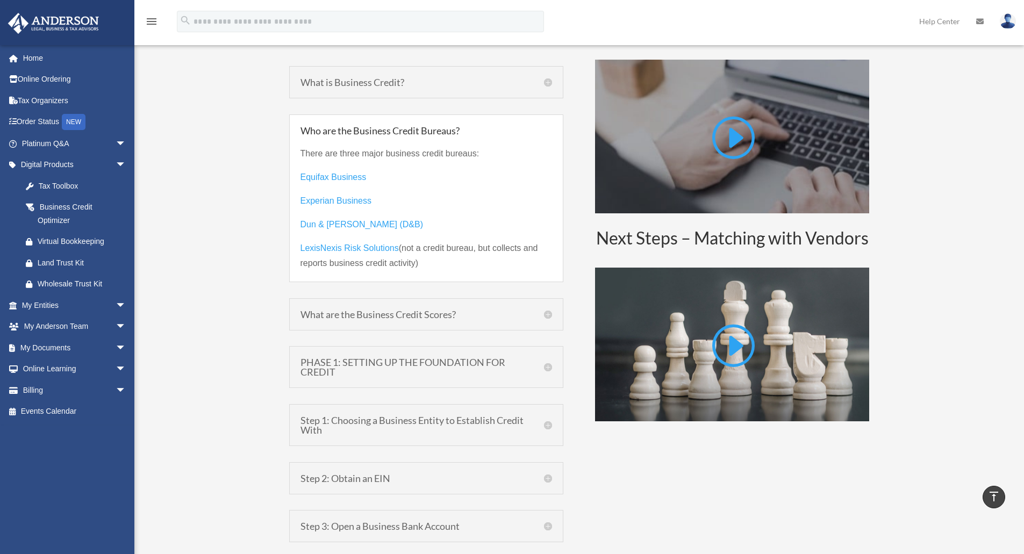
scroll to position [699, 0]
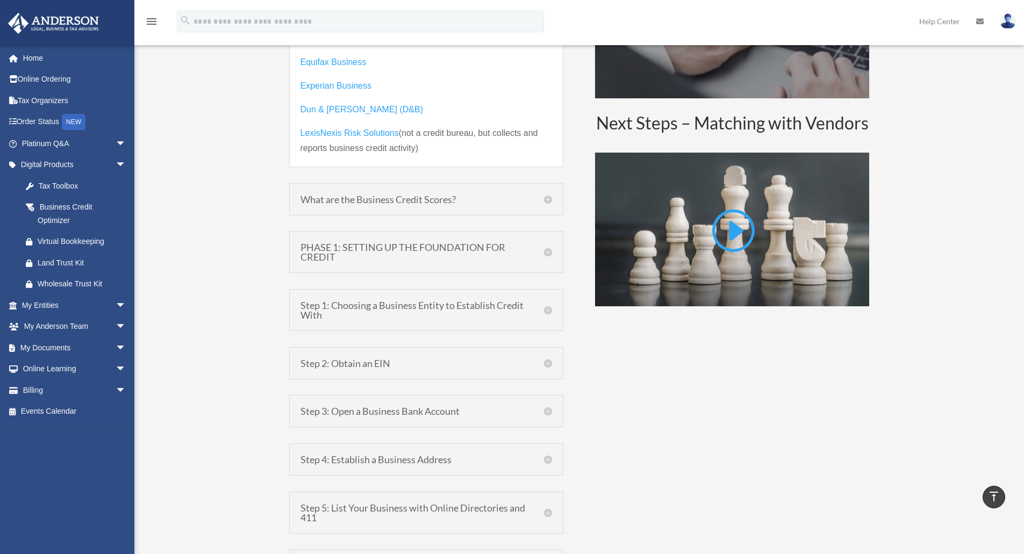
click at [545, 199] on h5 "What are the Business Credit Scores?" at bounding box center [427, 200] width 252 height 10
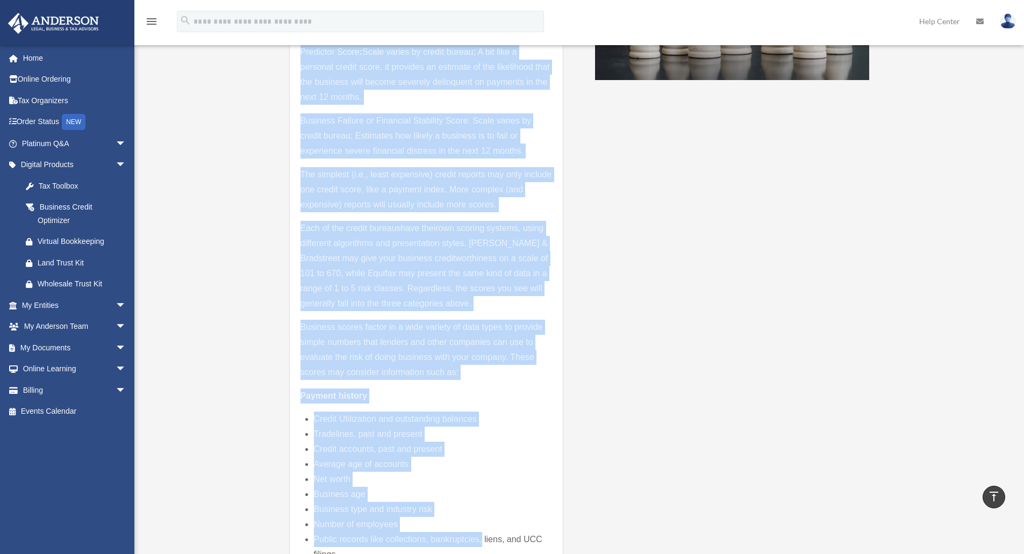
scroll to position [1029, 0]
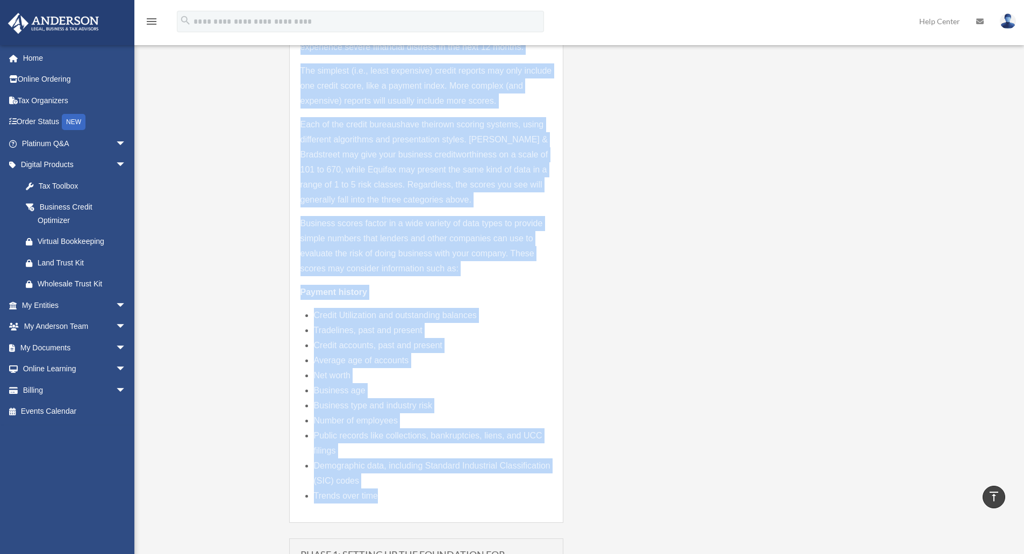
drag, startPoint x: 301, startPoint y: 63, endPoint x: 495, endPoint y: 475, distance: 455.5
click at [470, 496] on div "What are the Business Credit Scores? Business credit scores are based on inform…" at bounding box center [426, 120] width 274 height 805
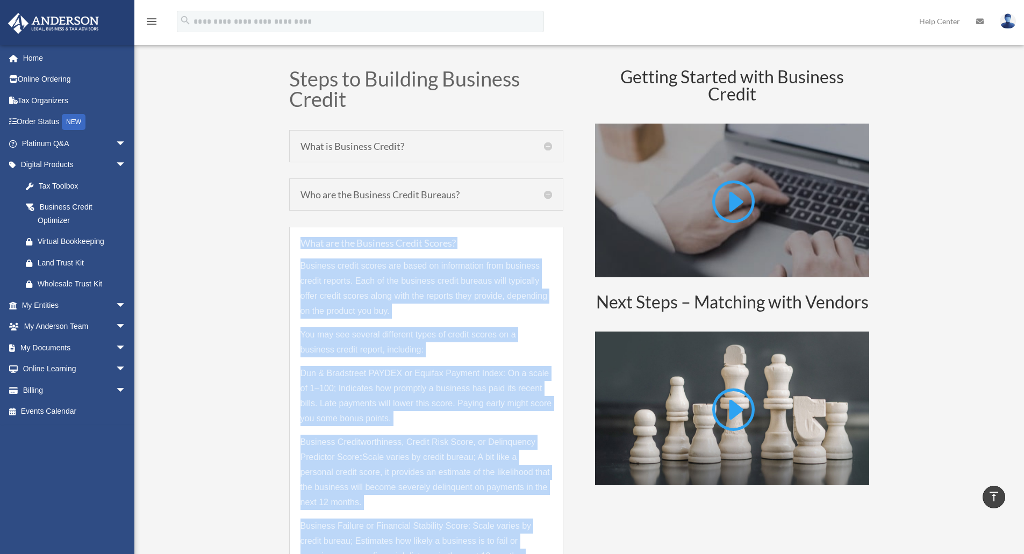
scroll to position [438, 0]
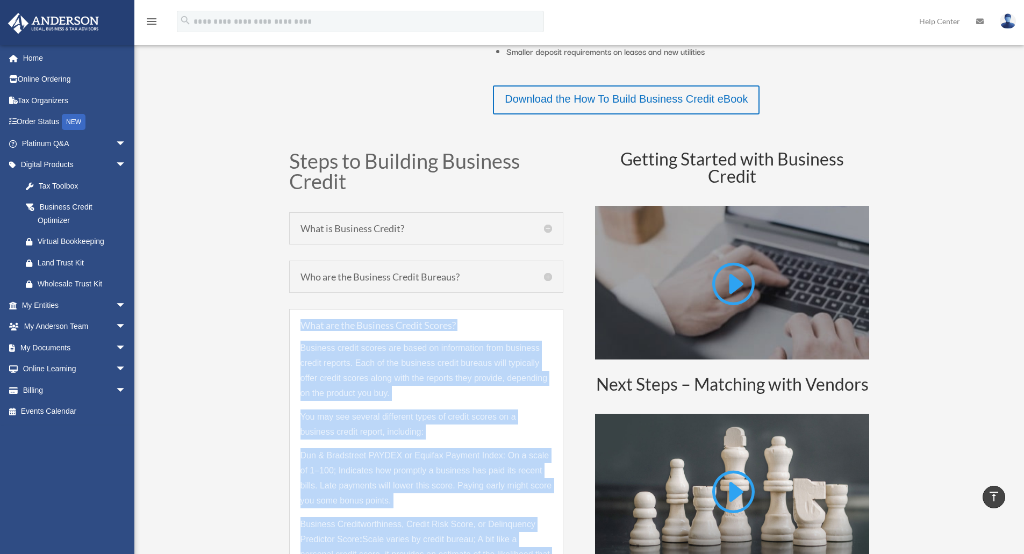
click at [462, 323] on h5 "What are the Business Credit Scores?" at bounding box center [427, 325] width 252 height 10
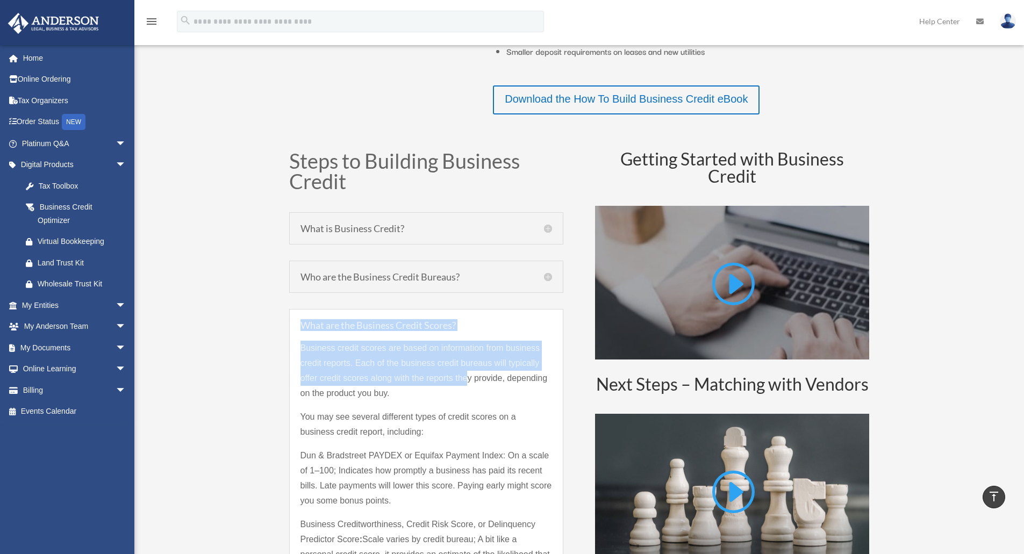
drag, startPoint x: 304, startPoint y: 321, endPoint x: 469, endPoint y: 386, distance: 177.7
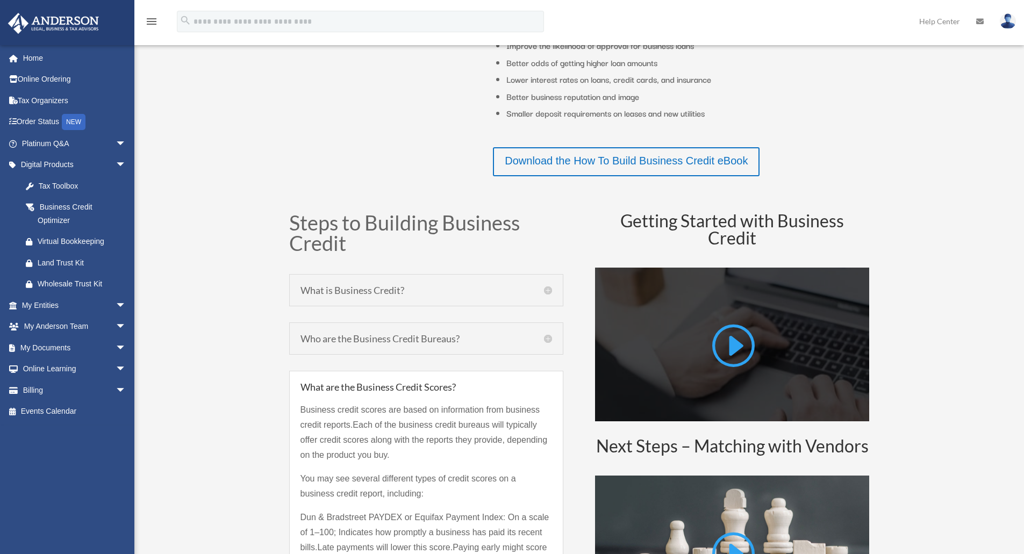
scroll to position [509, 0]
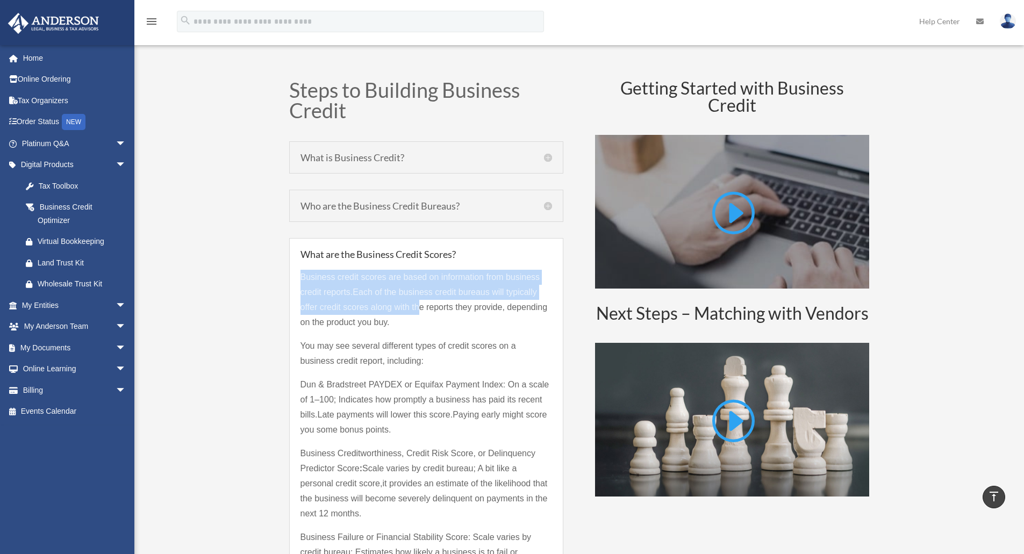
drag, startPoint x: 301, startPoint y: 272, endPoint x: 416, endPoint y: 310, distance: 121.9
click at [416, 310] on p "Business credit scores are based on information from business credit reports. E…" at bounding box center [427, 304] width 252 height 69
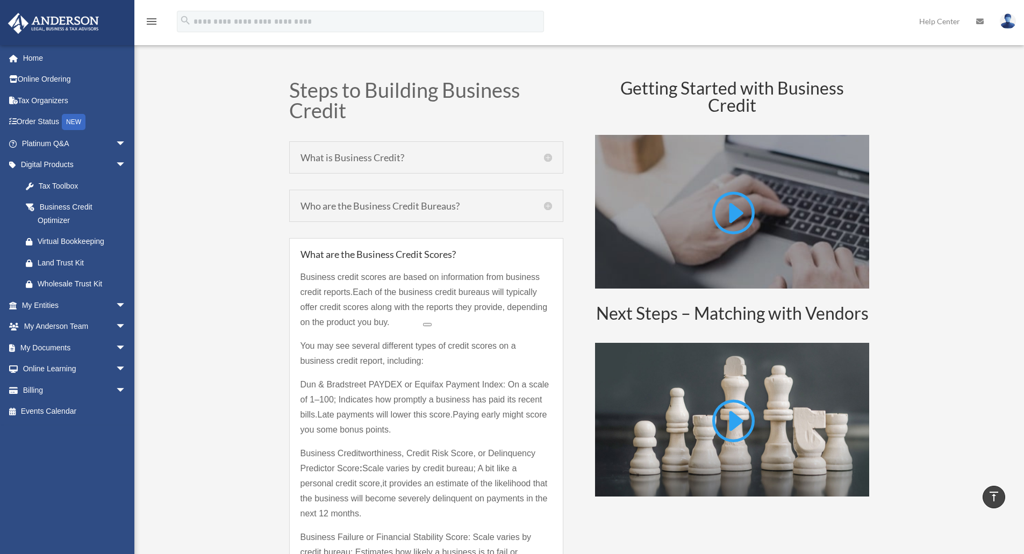
drag, startPoint x: 296, startPoint y: 274, endPoint x: 397, endPoint y: 334, distance: 117.9
click at [410, 347] on button at bounding box center [408, 348] width 9 height 3
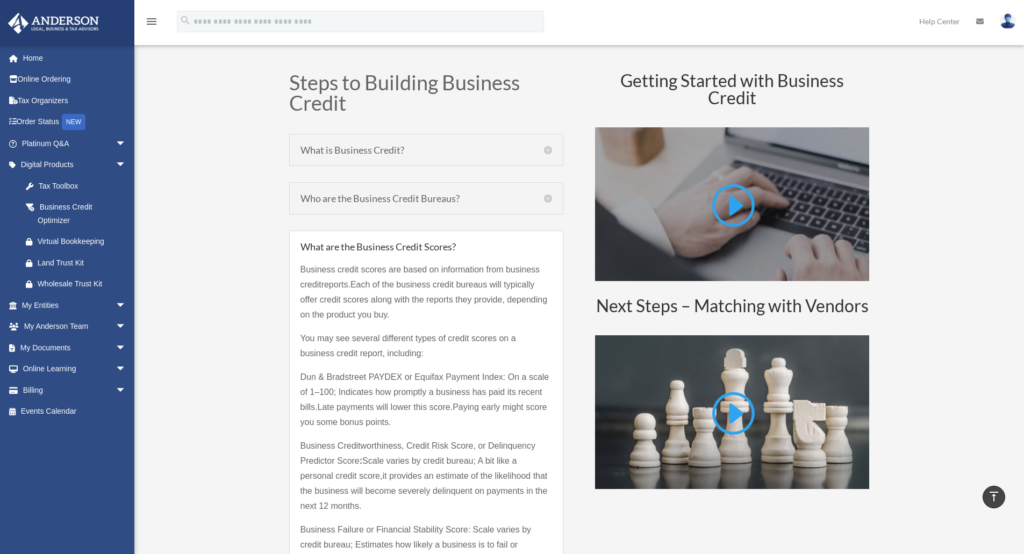
scroll to position [539, 0]
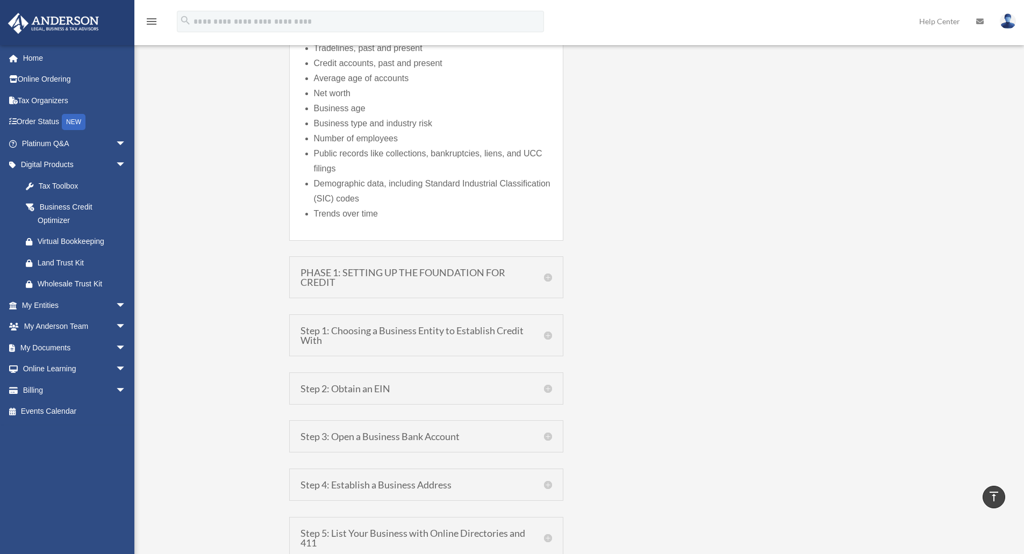
scroll to position [1313, 0]
click at [543, 281] on h5 "PHASE 1: SETTING UP THE FOUNDATION FOR CREDIT" at bounding box center [427, 275] width 252 height 19
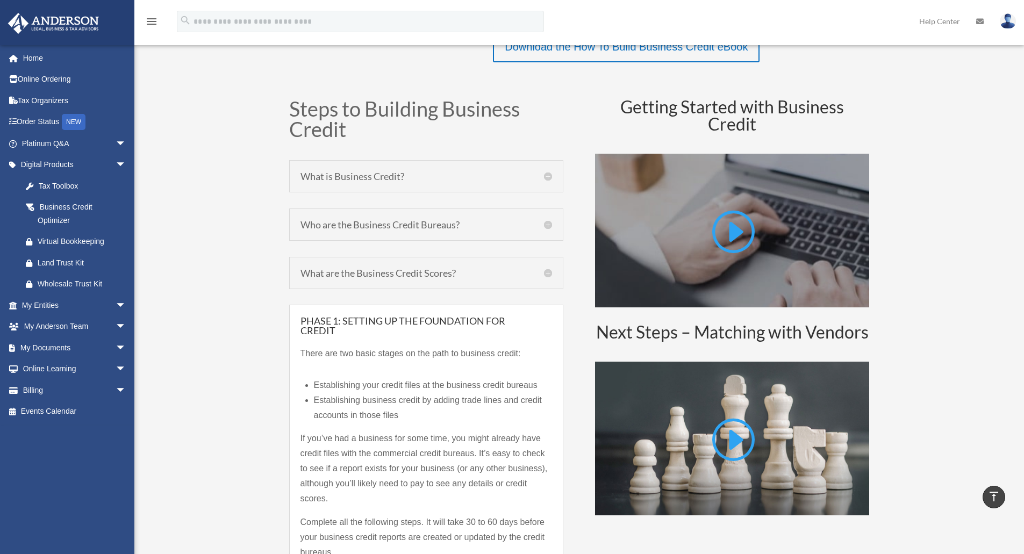
scroll to position [606, 0]
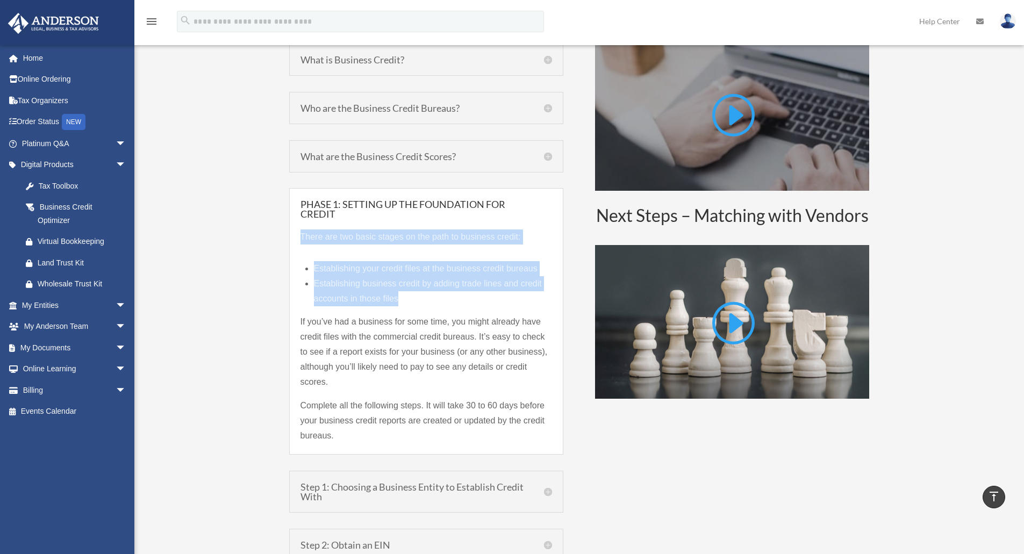
drag, startPoint x: 299, startPoint y: 231, endPoint x: 410, endPoint y: 303, distance: 131.7
click at [410, 303] on div "PHASE 1: SETTING UP THE FOUNDATION FOR CREDIT There are two basic stages on the…" at bounding box center [426, 321] width 274 height 267
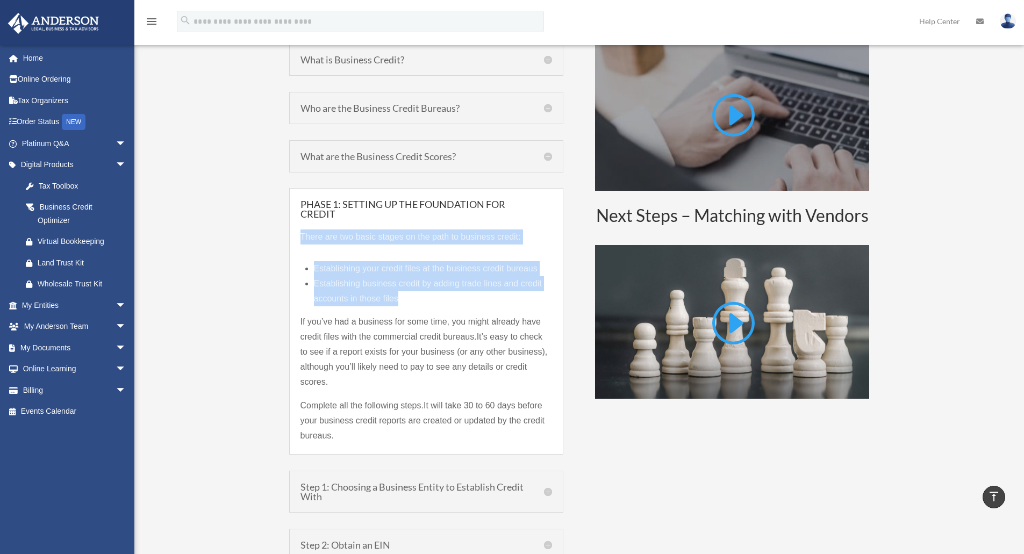
drag, startPoint x: 334, startPoint y: 233, endPoint x: 437, endPoint y: 297, distance: 121.7
click at [437, 297] on div "PHASE 1: SETTING UP THE FOUNDATION FOR CREDIT There are two basic stages on the…" at bounding box center [426, 321] width 274 height 267
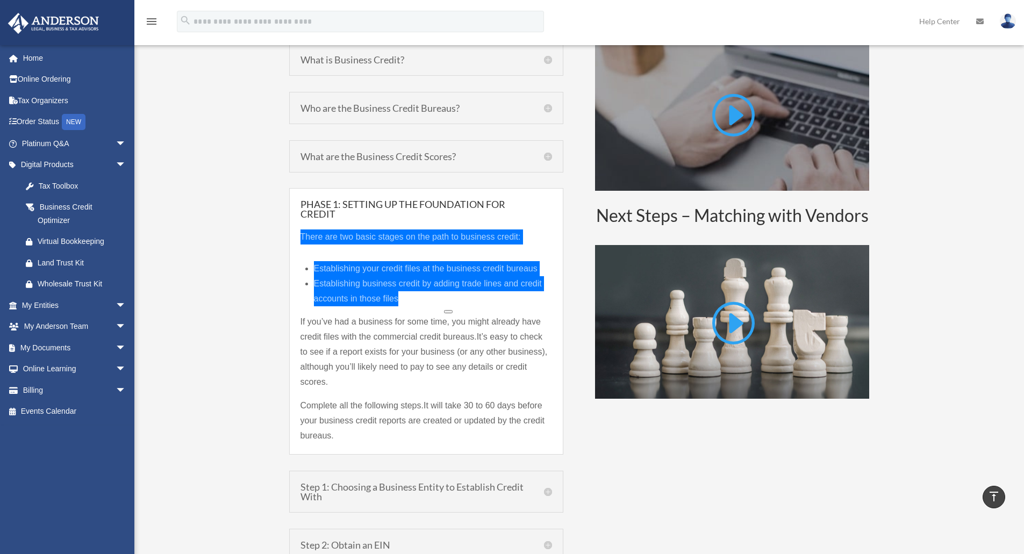
click at [451, 312] on button at bounding box center [448, 311] width 9 height 3
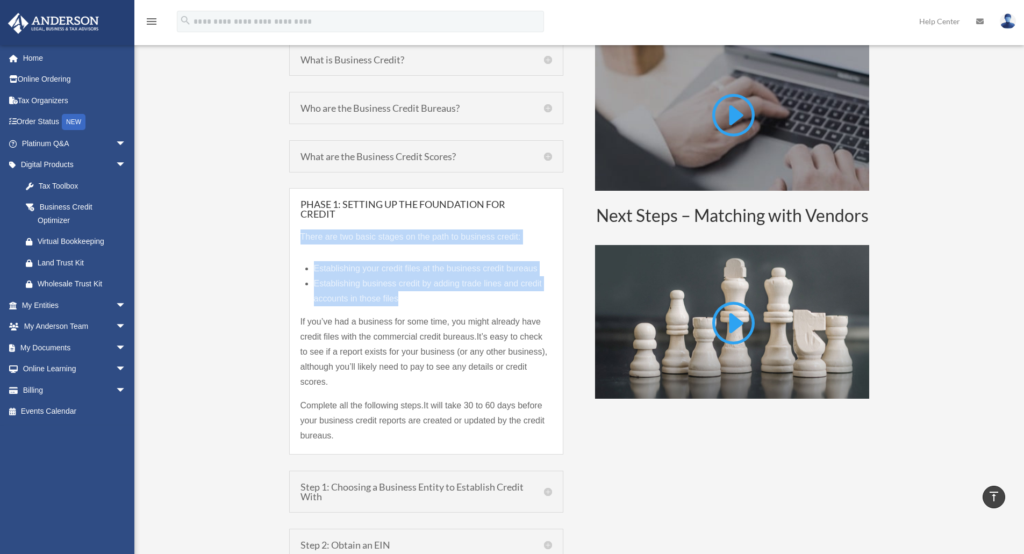
click at [389, 277] on li "Establishing business credit by adding trade lines and credit accounts in those…" at bounding box center [433, 291] width 238 height 30
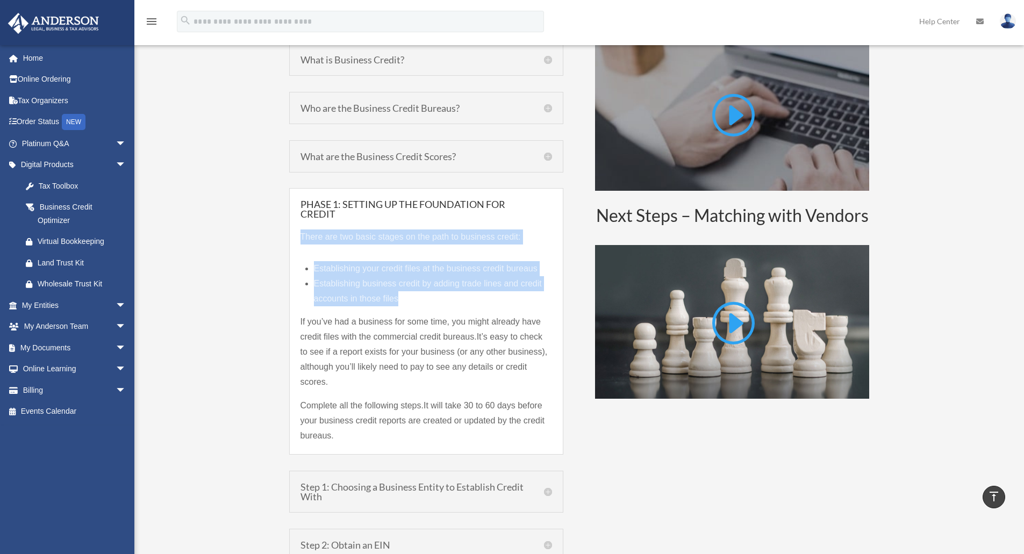
drag, startPoint x: 302, startPoint y: 235, endPoint x: 412, endPoint y: 301, distance: 128.1
click at [412, 301] on div "There are two basic stages on the path to business credit: Establishing your cr…" at bounding box center [427, 331] width 252 height 225
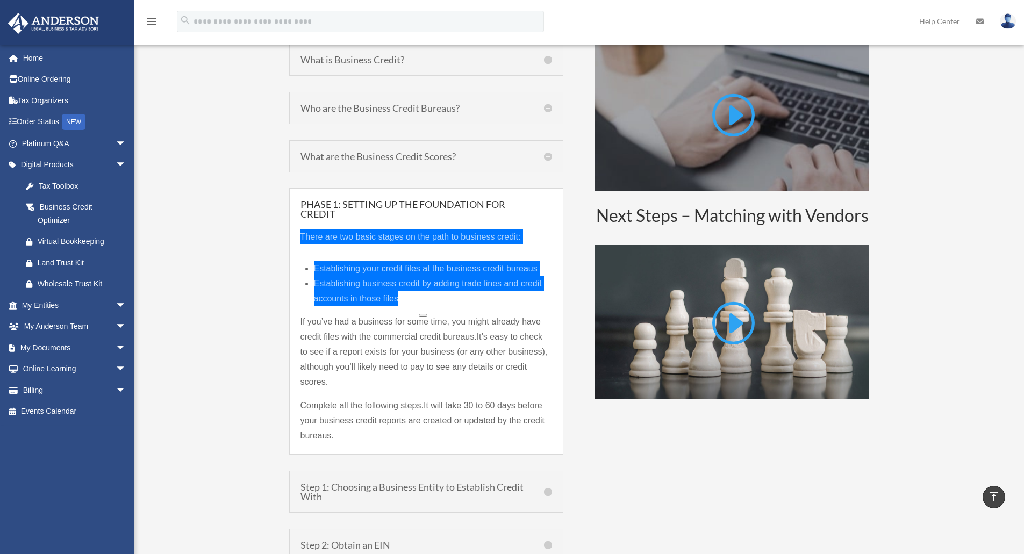
click at [427, 317] on button at bounding box center [423, 315] width 9 height 3
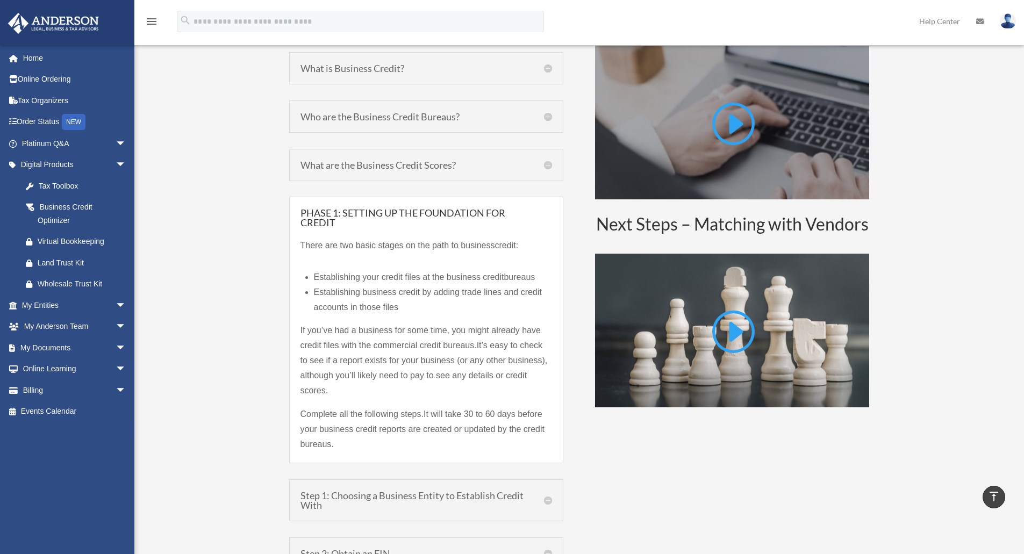
scroll to position [620, 0]
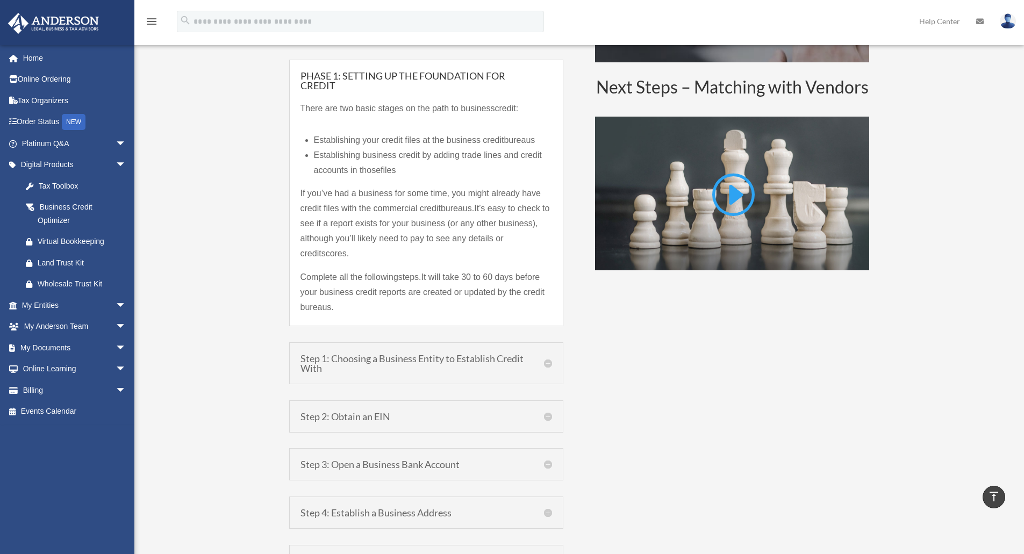
scroll to position [750, 0]
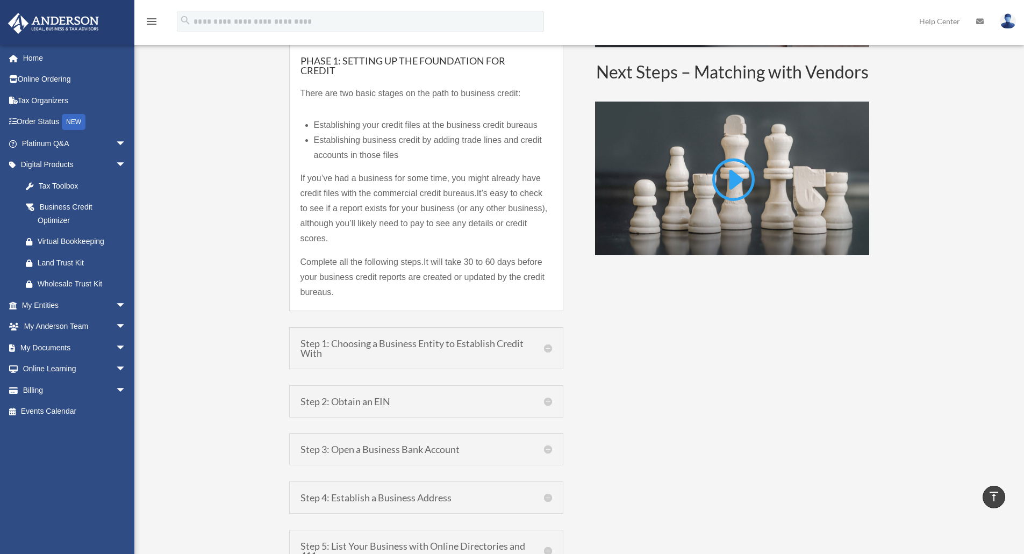
click at [547, 348] on h5 "Step 1: Choosing a Business Entity to Establish Credit With" at bounding box center [427, 348] width 252 height 19
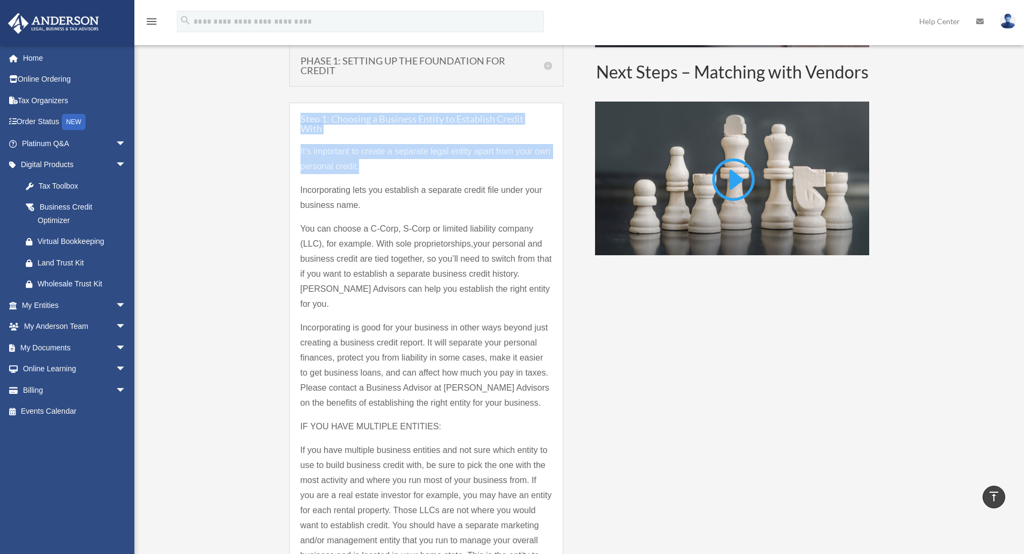
drag, startPoint x: 298, startPoint y: 118, endPoint x: 387, endPoint y: 179, distance: 107.2
click at [387, 179] on div "Step 1: Choosing a Business Entity to Establish Credit With It’s important to c…" at bounding box center [426, 346] width 274 height 487
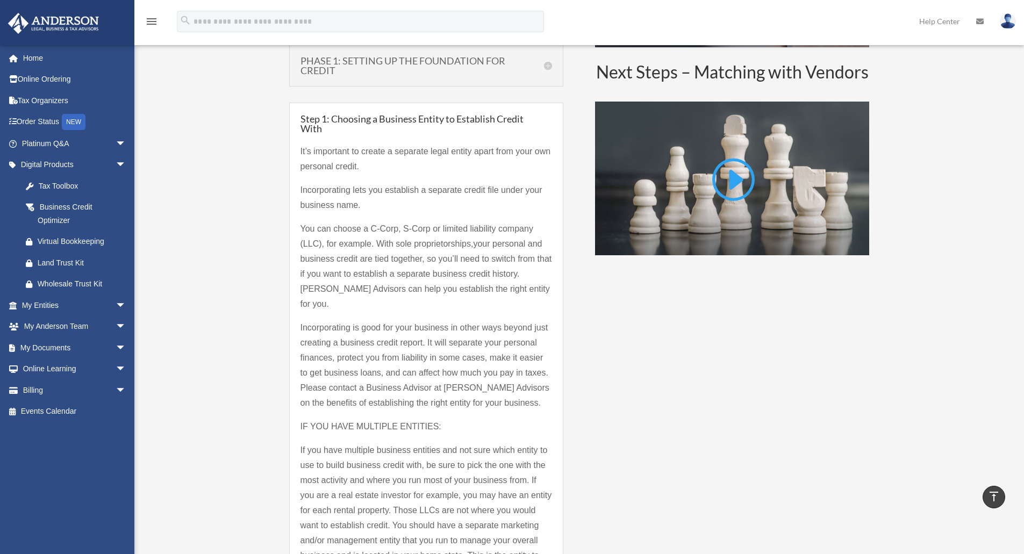
click at [701, 290] on div "Steps to Building Business Credit What is Business Credit? A business credit re…" at bounding box center [579, 466] width 581 height 1293
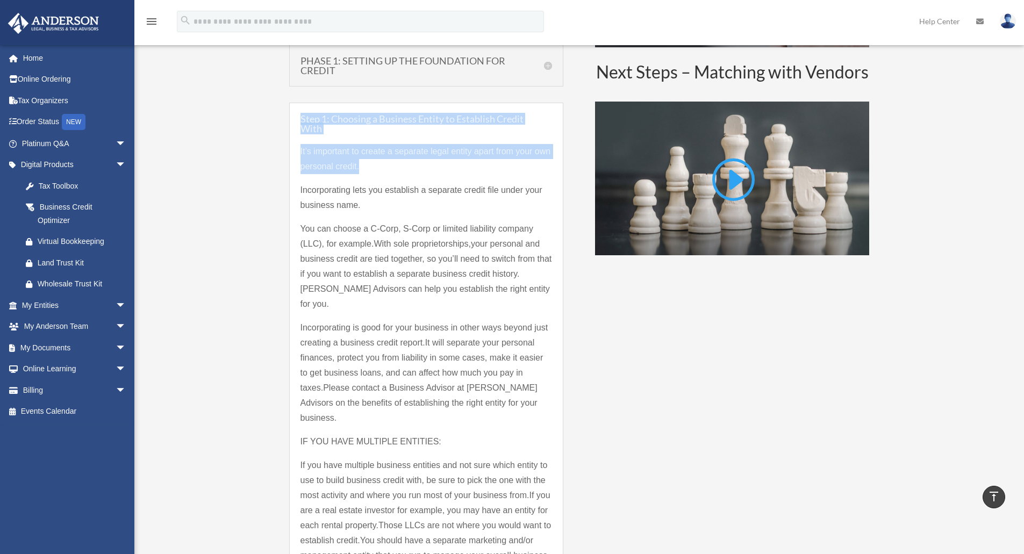
drag, startPoint x: 299, startPoint y: 117, endPoint x: 377, endPoint y: 176, distance: 98.3
click at [377, 176] on div "Step 1: Choosing a Business Entity to Establish Credit With It’s important to c…" at bounding box center [426, 346] width 274 height 487
drag, startPoint x: 298, startPoint y: 113, endPoint x: 375, endPoint y: 168, distance: 94.4
click at [375, 168] on div "Step 1: Choosing a Business Entity to Establish Credit With It’s important to c…" at bounding box center [426, 346] width 274 height 487
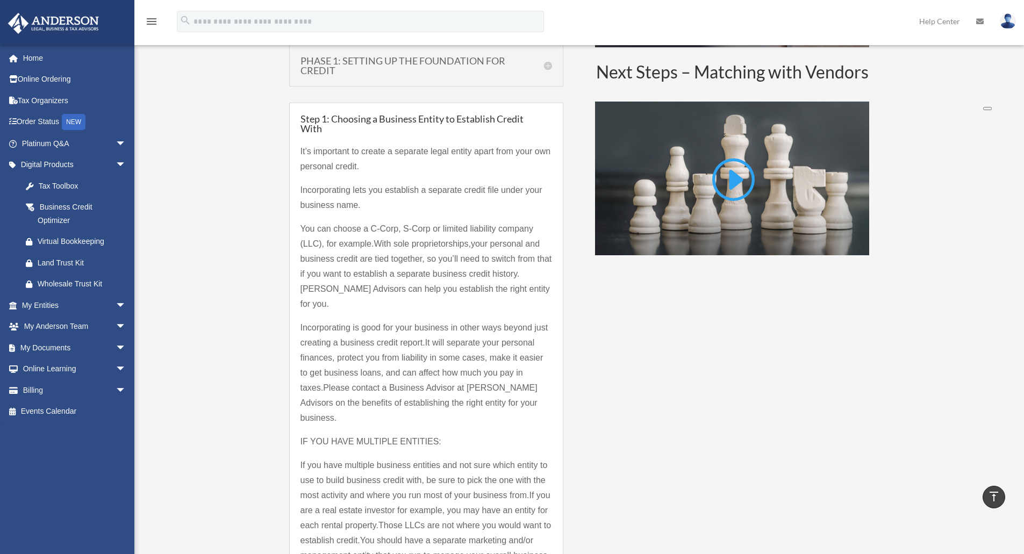
click at [994, 62] on div "Business Credit Business credit, also known as trade credit, is the single larg…" at bounding box center [579, 305] width 890 height 1687
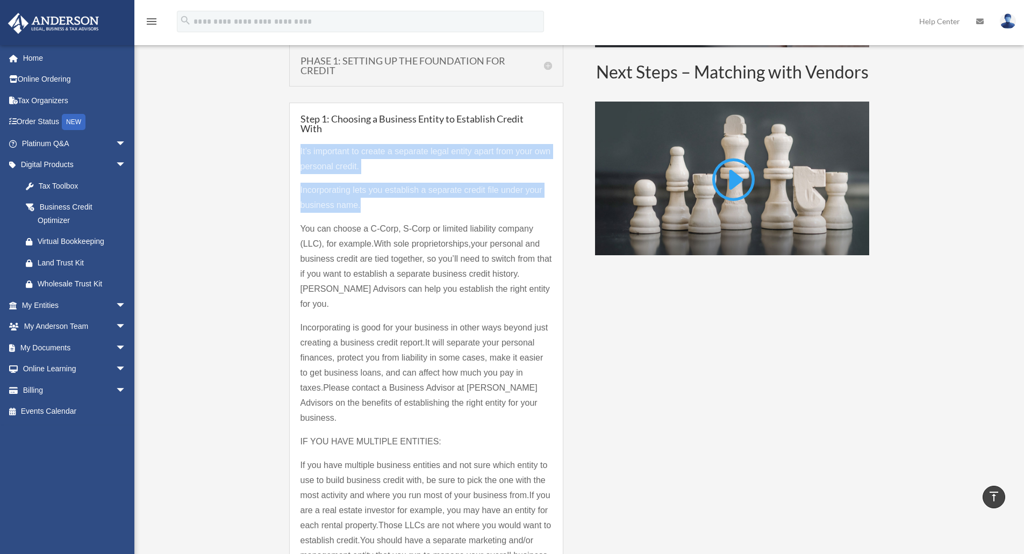
drag, startPoint x: 294, startPoint y: 150, endPoint x: 385, endPoint y: 207, distance: 107.3
click at [385, 207] on div "Step 1: Choosing a Business Entity to Establish Credit With It’s important to c…" at bounding box center [426, 346] width 274 height 487
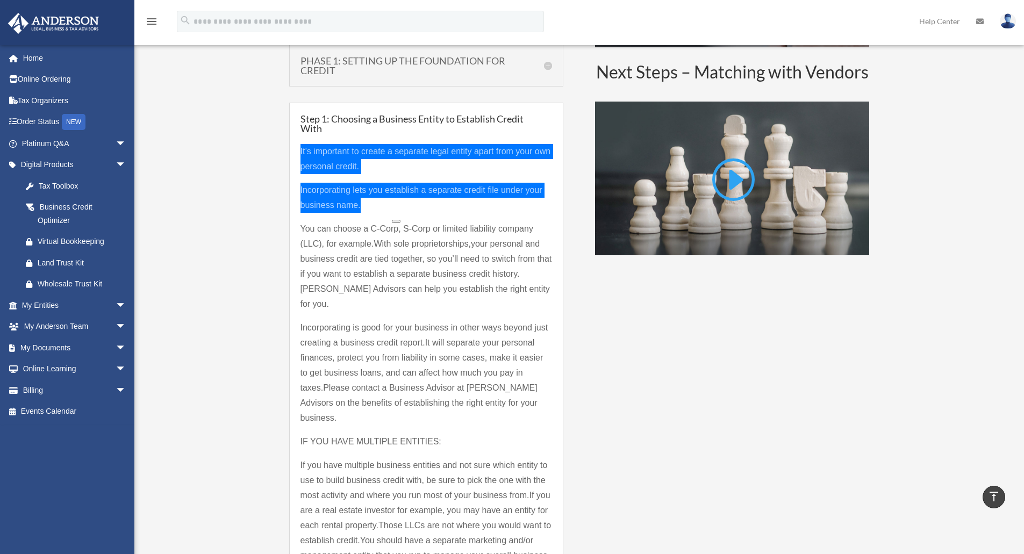
click at [399, 222] on button at bounding box center [396, 221] width 9 height 3
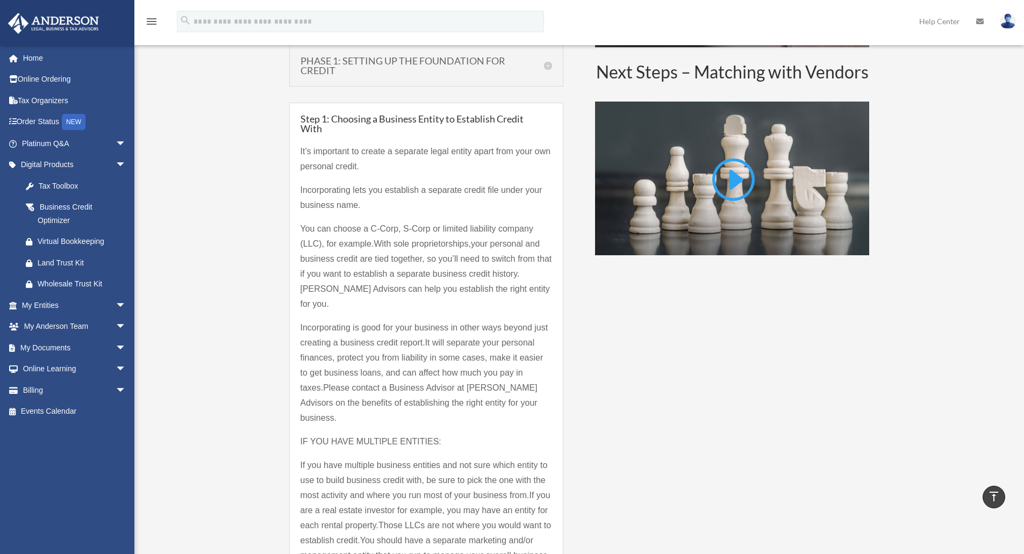
click at [634, 327] on div "Steps to Building Business Credit What is Business Credit? A business credit re…" at bounding box center [579, 466] width 581 height 1293
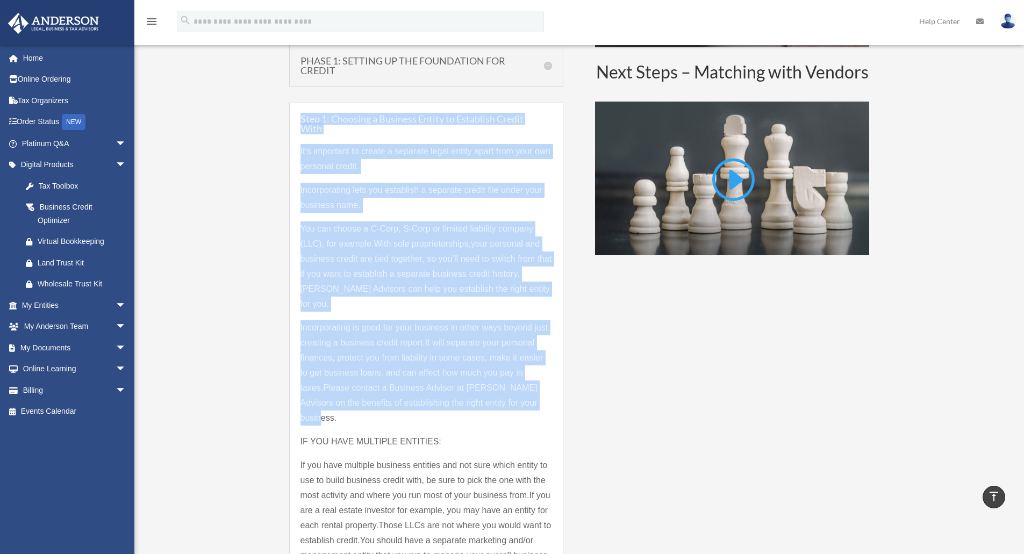
drag, startPoint x: 297, startPoint y: 116, endPoint x: 516, endPoint y: 395, distance: 355.0
click at [516, 395] on div "Step 1: Choosing a Business Entity to Establish Credit With It’s important to c…" at bounding box center [426, 346] width 274 height 487
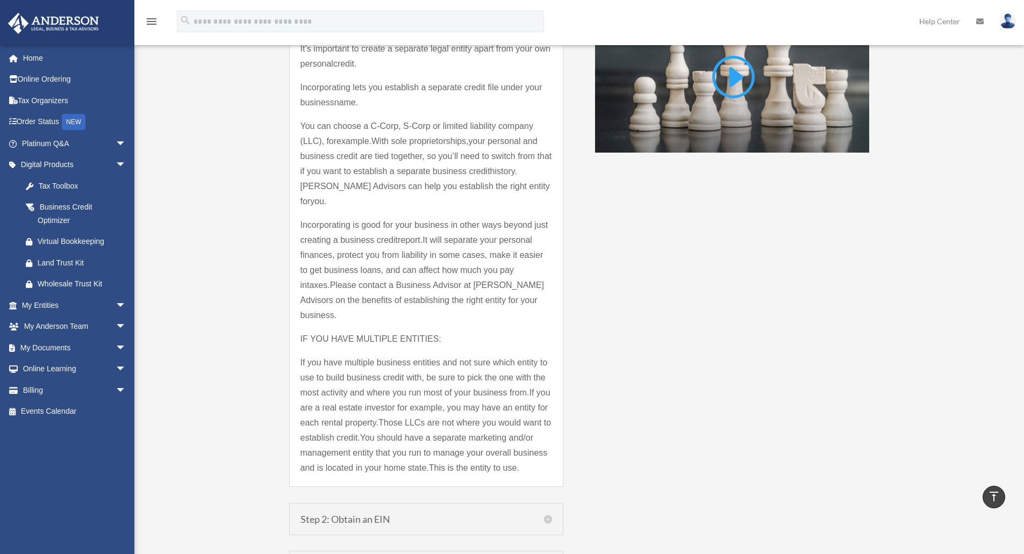
scroll to position [853, 0]
drag, startPoint x: 296, startPoint y: 304, endPoint x: 383, endPoint y: 454, distance: 173.5
click at [383, 454] on div "Step 1: Choosing a Business Entity to Establish Credit With It’s important to c…" at bounding box center [426, 242] width 274 height 487
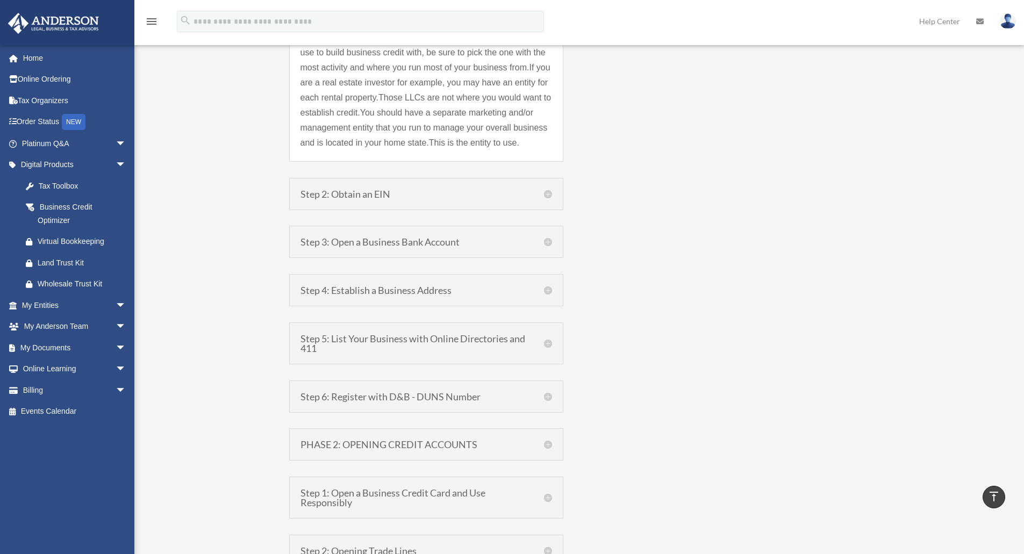
scroll to position [1182, 0]
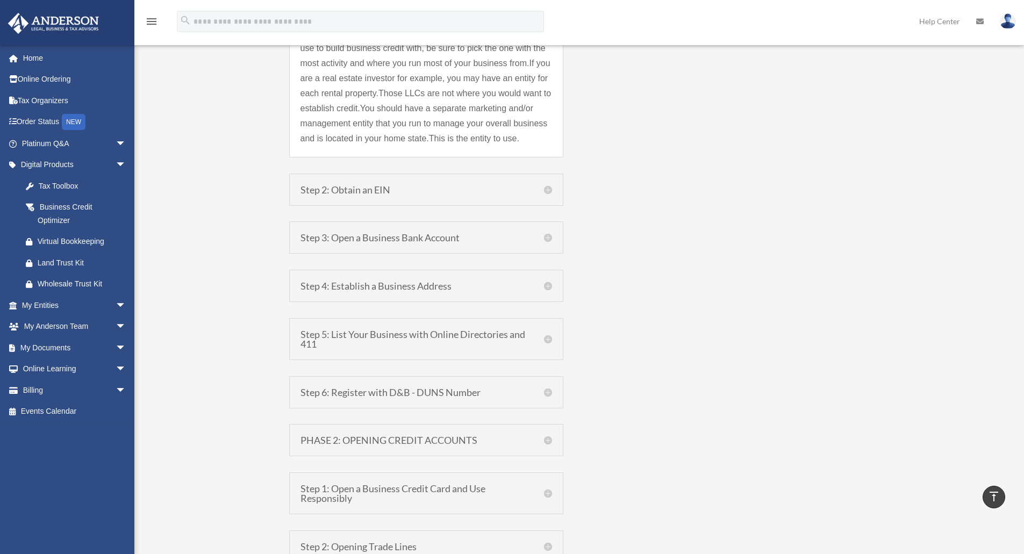
click at [548, 185] on h5 "Step 2: Obtain an EIN" at bounding box center [427, 190] width 252 height 10
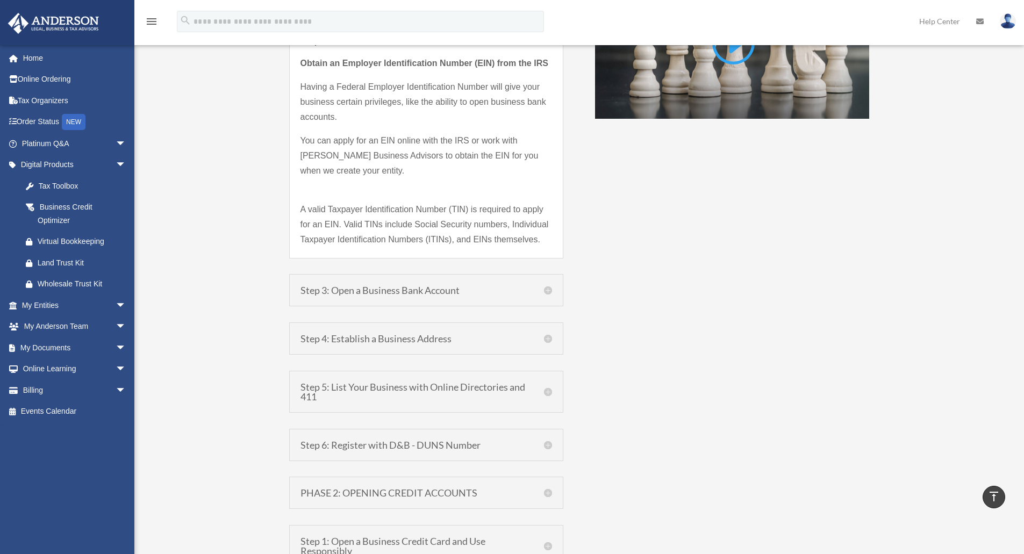
scroll to position [820, 0]
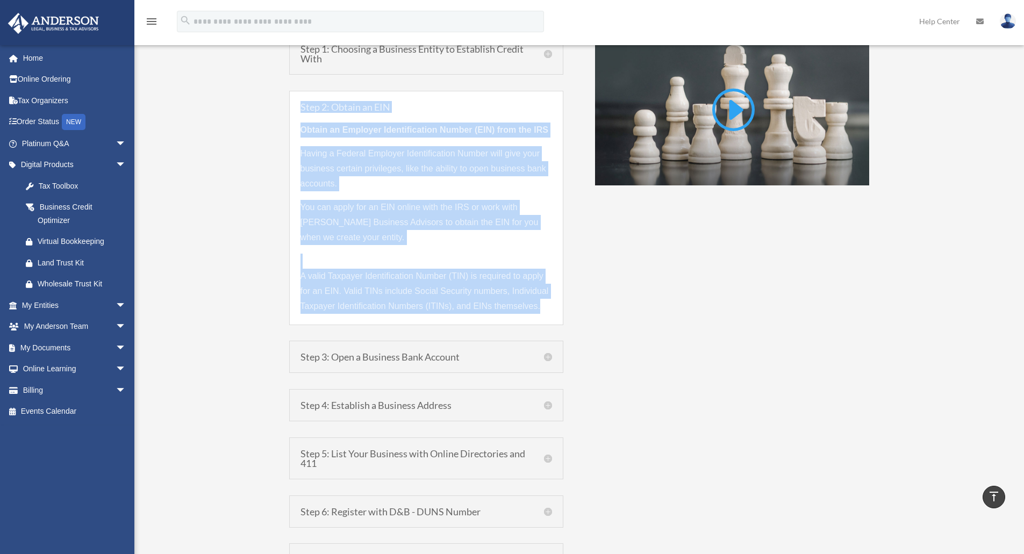
drag, startPoint x: 298, startPoint y: 106, endPoint x: 544, endPoint y: 301, distance: 313.8
click at [544, 301] on div "Step 2: Obtain an EIN Obtain an Employer Identification Number (EIN) from the I…" at bounding box center [426, 208] width 274 height 234
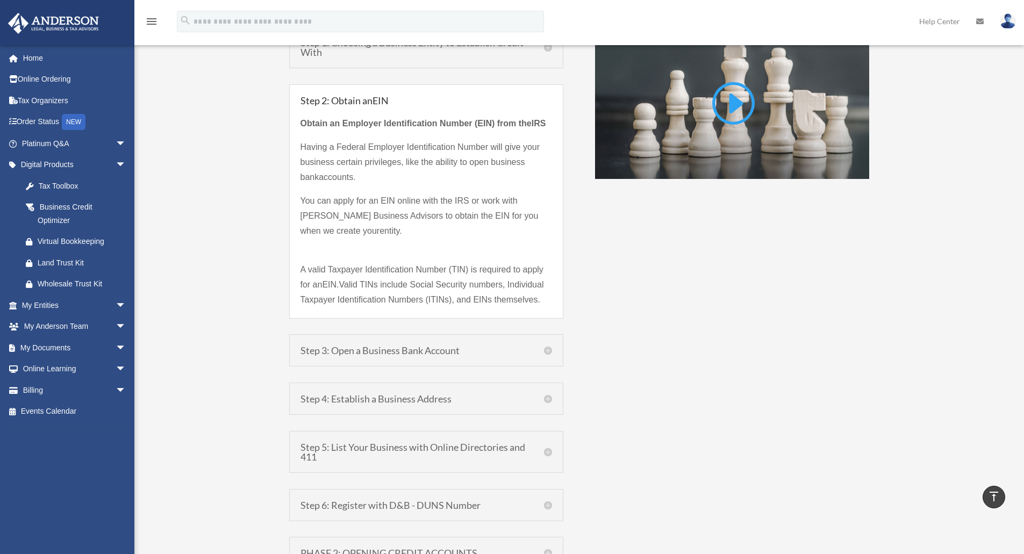
scroll to position [841, 0]
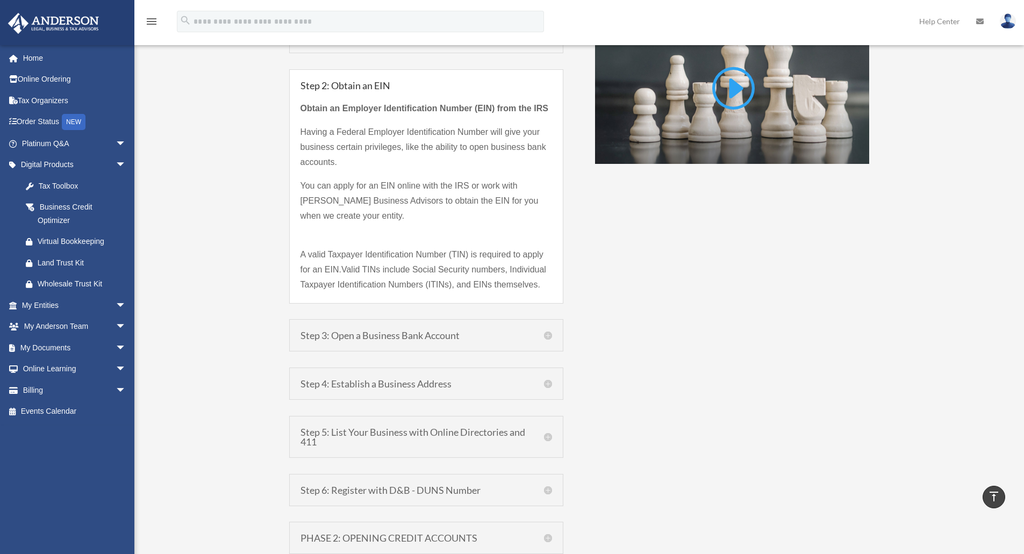
click at [548, 335] on h5 "Step 3: Open a Business Bank Account" at bounding box center [427, 336] width 252 height 10
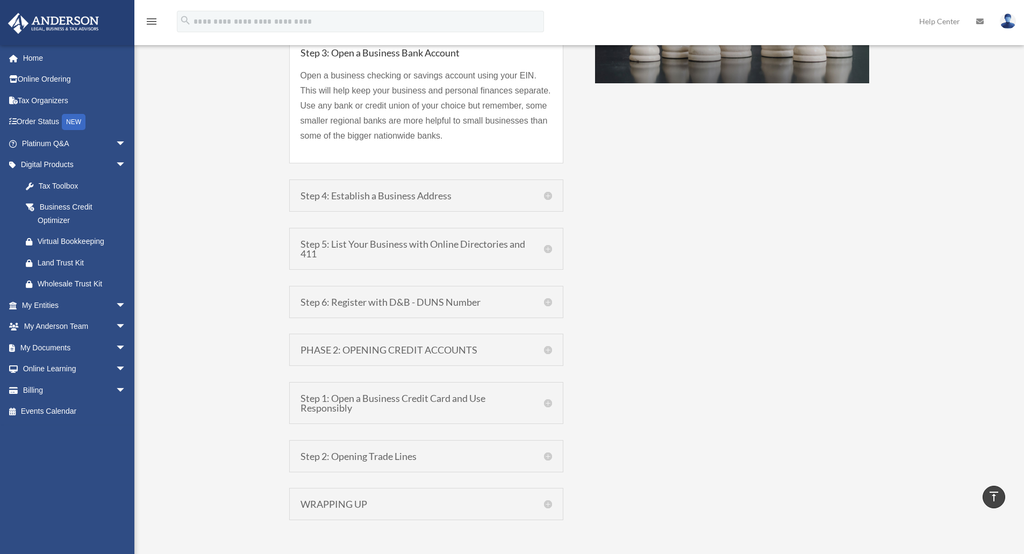
scroll to position [914, 0]
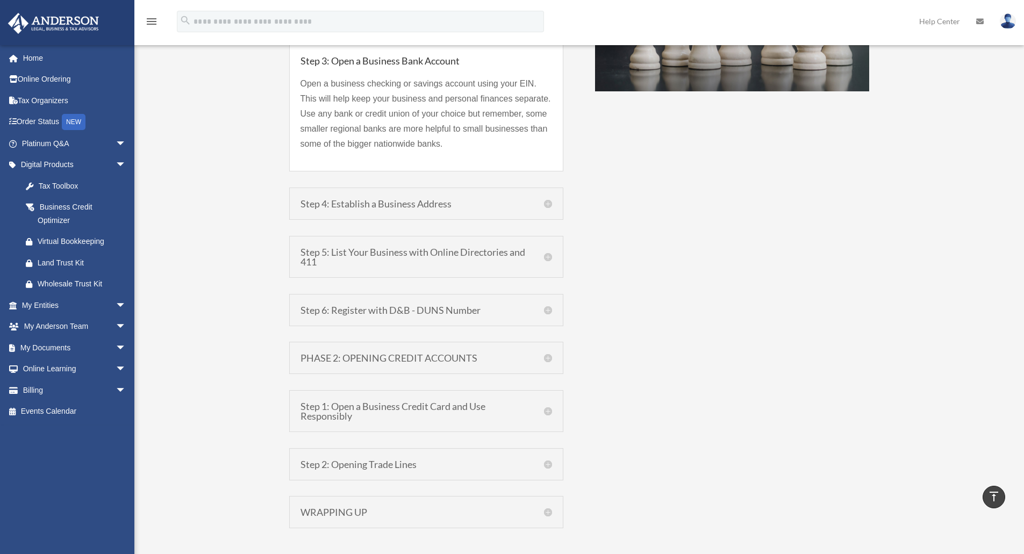
click at [797, 203] on div "Steps to Building Business Credit What is Business Credit? A business credit re…" at bounding box center [579, 127] width 581 height 942
click at [301, 60] on h5 "Step 3: Open a Business Bank Account" at bounding box center [427, 61] width 252 height 10
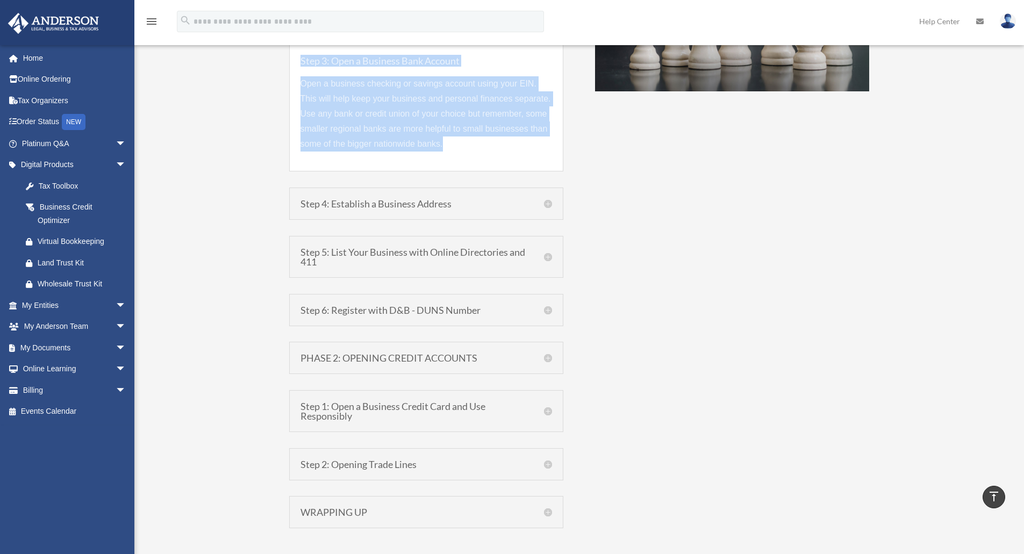
drag, startPoint x: 295, startPoint y: 59, endPoint x: 465, endPoint y: 155, distance: 195.5
click at [462, 158] on div "Step 3: Open a Business Bank Account Open a business checking or savings accoun…" at bounding box center [426, 108] width 274 height 127
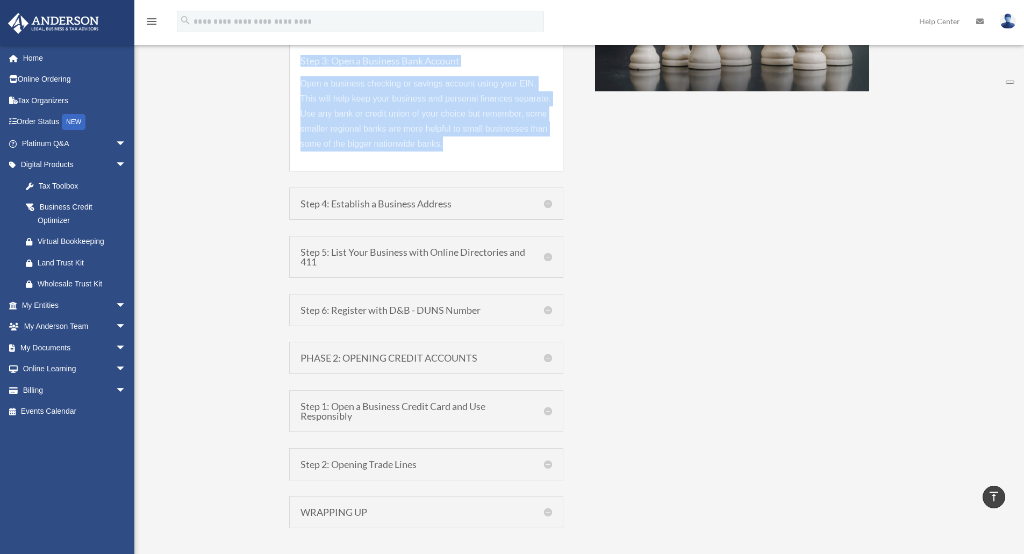
click at [402, 112] on span "Open a business checking or savings account using your EIN. This will help keep…" at bounding box center [426, 113] width 251 height 69
drag, startPoint x: 297, startPoint y: 61, endPoint x: 448, endPoint y: 149, distance: 174.9
click at [448, 149] on div "Step 3: Open a Business Bank Account Open a business checking or savings accoun…" at bounding box center [426, 108] width 274 height 127
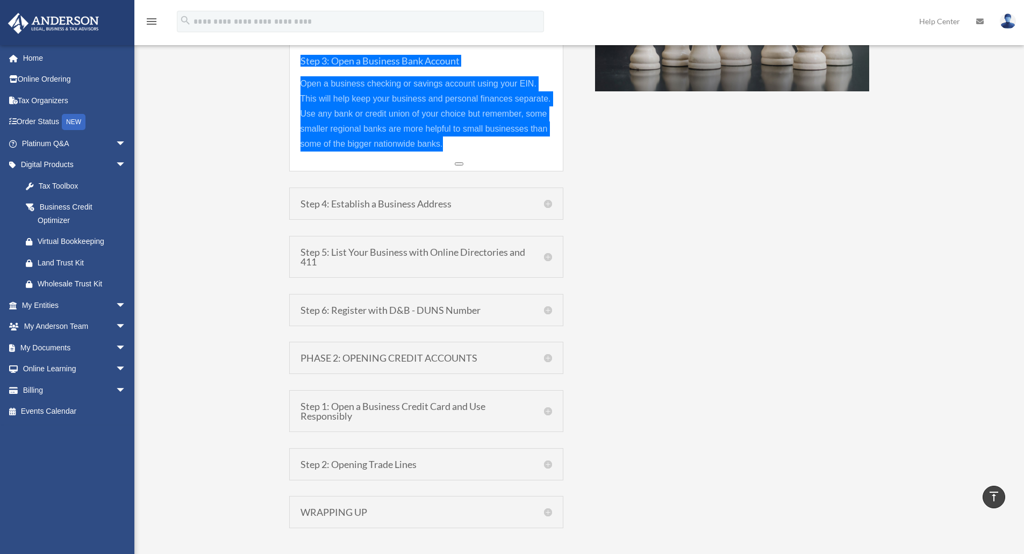
click at [462, 163] on button at bounding box center [459, 163] width 9 height 3
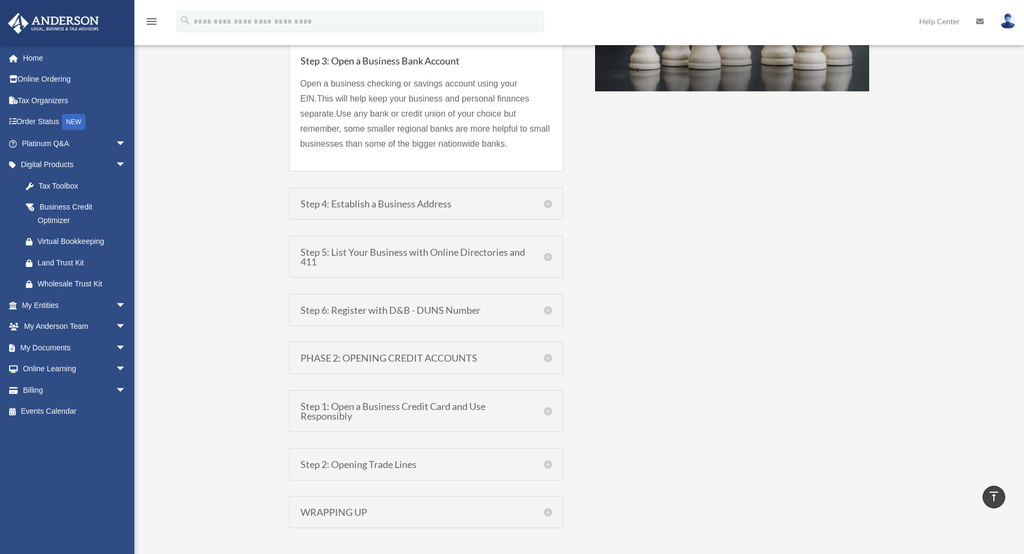
drag, startPoint x: 306, startPoint y: 63, endPoint x: 524, endPoint y: 154, distance: 235.7
click at [454, 149] on div "Step 3: Open a Business Bank Account Open a business checking or savings accoun…" at bounding box center [426, 108] width 274 height 127
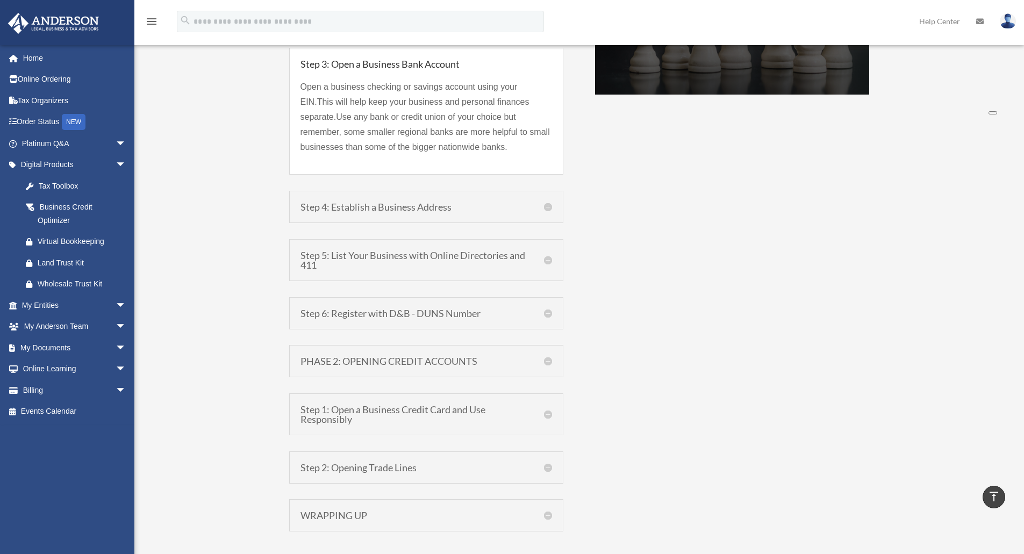
scroll to position [699, 0]
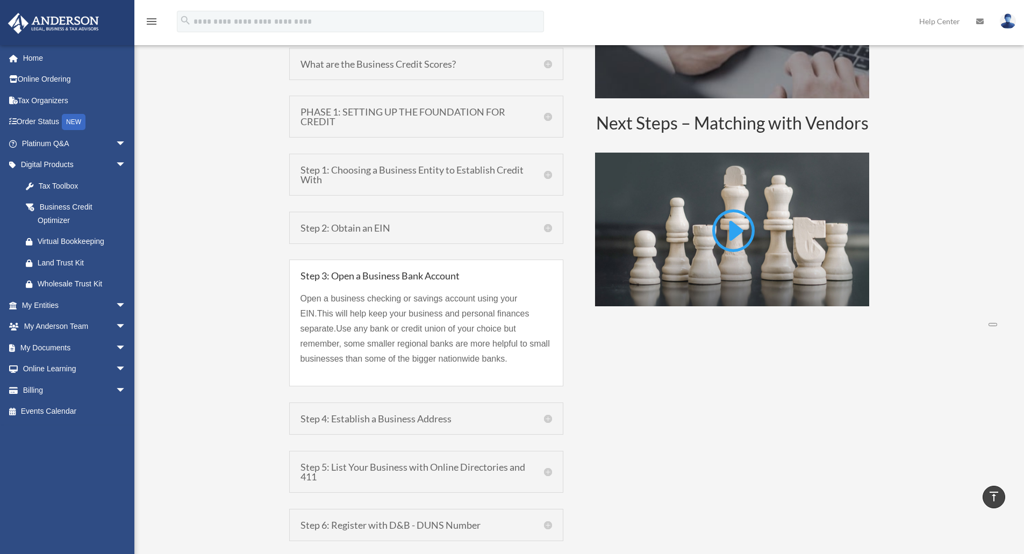
click at [511, 350] on p "Open a business checking or savings account using your EIN. This will help keep…" at bounding box center [427, 333] width 252 height 84
drag, startPoint x: 302, startPoint y: 297, endPoint x: 452, endPoint y: 358, distance: 162.0
click at [452, 358] on div "Step 3: Open a Business Bank Account Open a business checking or savings accoun…" at bounding box center [426, 323] width 274 height 127
click at [468, 374] on button at bounding box center [463, 372] width 9 height 3
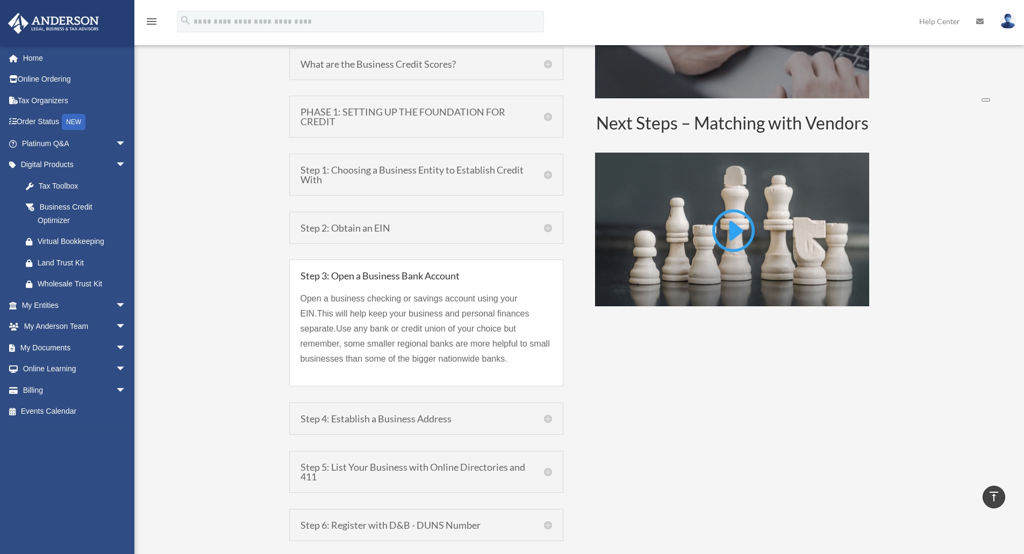
click at [972, 98] on div "Business Credit Business credit, also known as trade credit, is the single larg…" at bounding box center [579, 181] width 890 height 1336
click at [552, 226] on div "Step 2: Obtain an EIN Obtain an Employer Identification Number (EIN) from the I…" at bounding box center [426, 228] width 274 height 32
click at [549, 227] on h5 "Step 2: Obtain an EIN" at bounding box center [427, 228] width 252 height 10
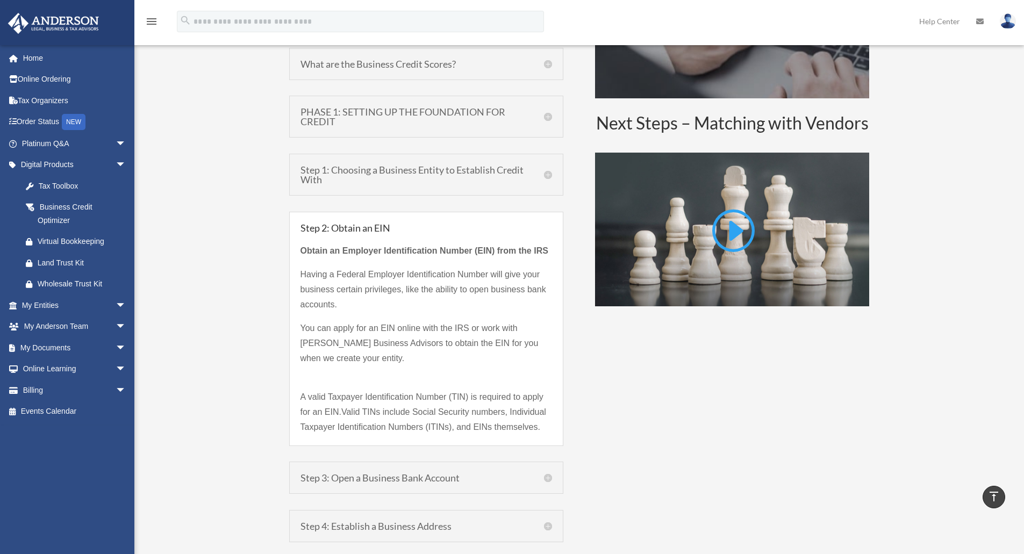
click at [549, 227] on h5 "Step 2: Obtain an EIN" at bounding box center [427, 228] width 252 height 10
click at [553, 219] on div "Step 2: Obtain an EIN Obtain an Employer Identification Number (EIN) from the I…" at bounding box center [426, 329] width 274 height 234
click at [543, 474] on h5 "Step 3: Open a Business Bank Account" at bounding box center [427, 478] width 252 height 10
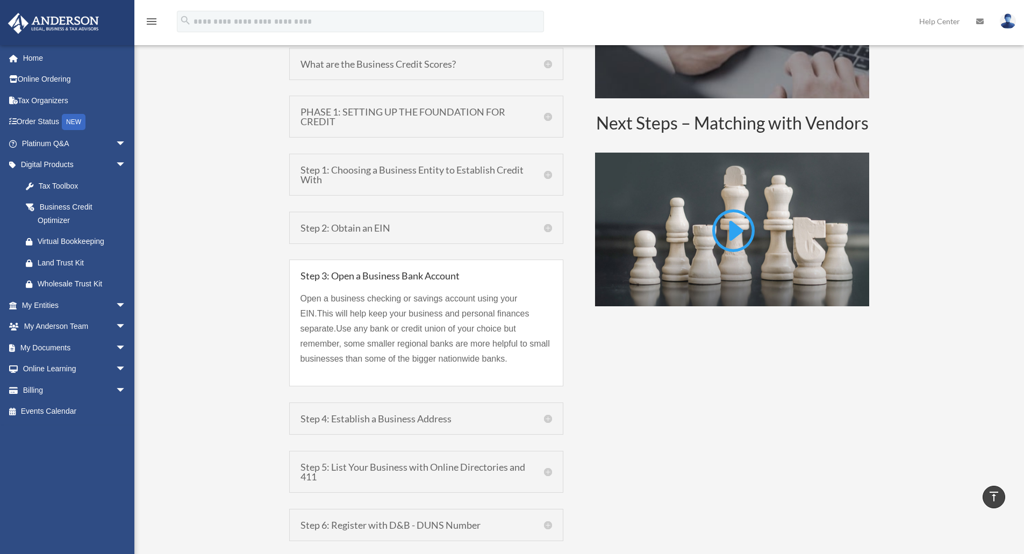
drag, startPoint x: 298, startPoint y: 295, endPoint x: 444, endPoint y: 369, distance: 163.5
click at [444, 369] on div "Step 3: Open a Business Bank Account Open a business checking or savings accoun…" at bounding box center [426, 323] width 274 height 127
drag, startPoint x: 455, startPoint y: 383, endPoint x: 907, endPoint y: 754, distance: 584.8
click at [455, 383] on button at bounding box center [455, 383] width 9 height 3
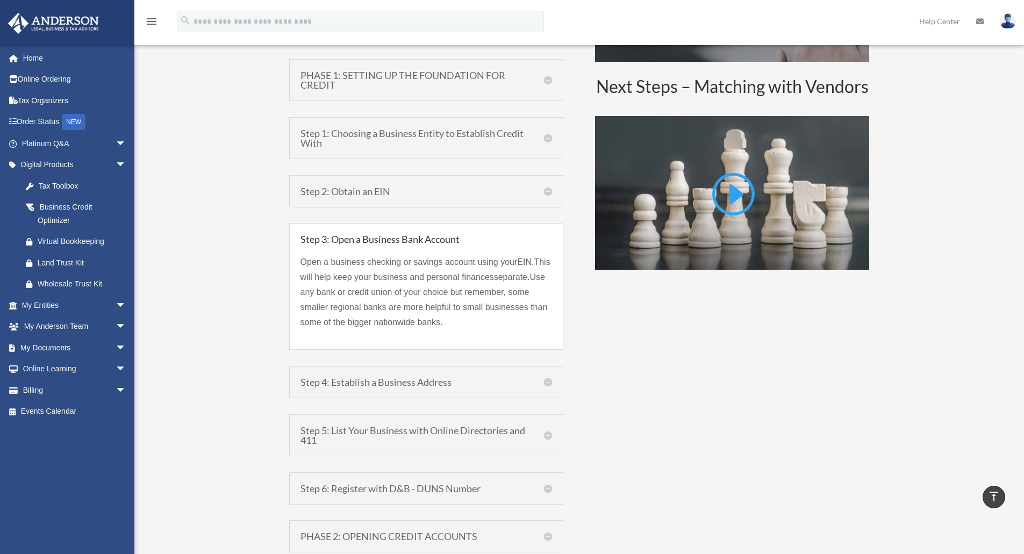
scroll to position [766, 0]
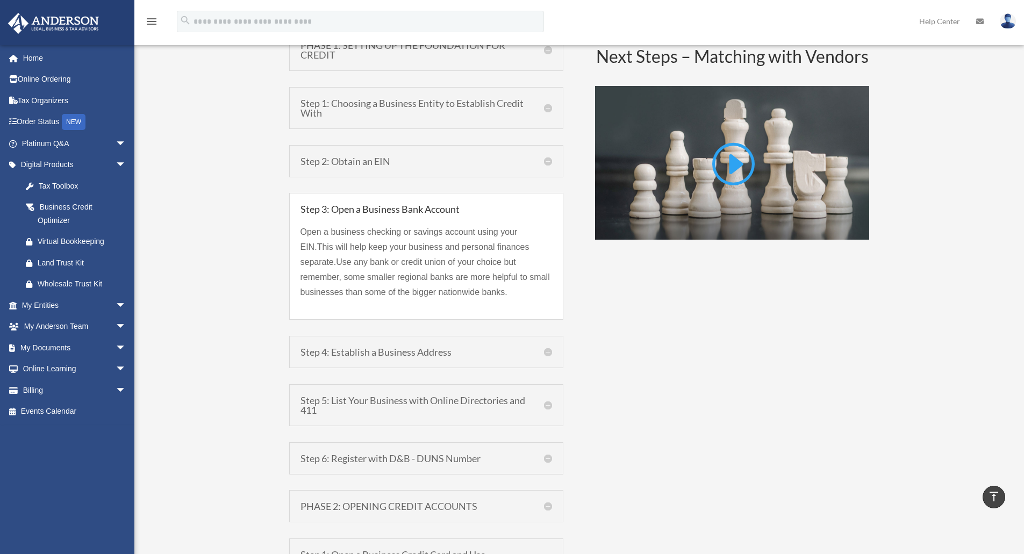
click at [543, 349] on h5 "Step 4: Establish a Business Address" at bounding box center [427, 352] width 252 height 10
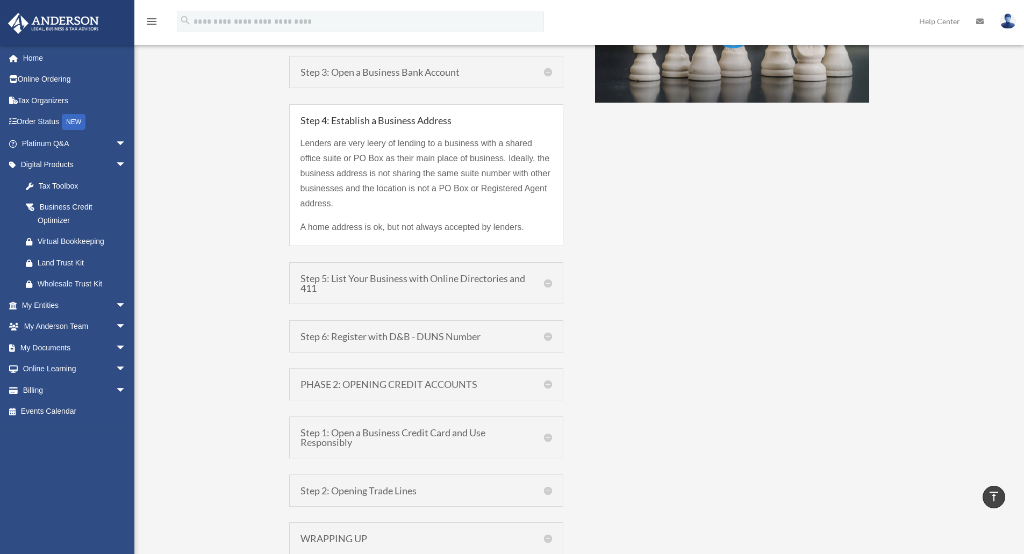
scroll to position [927, 0]
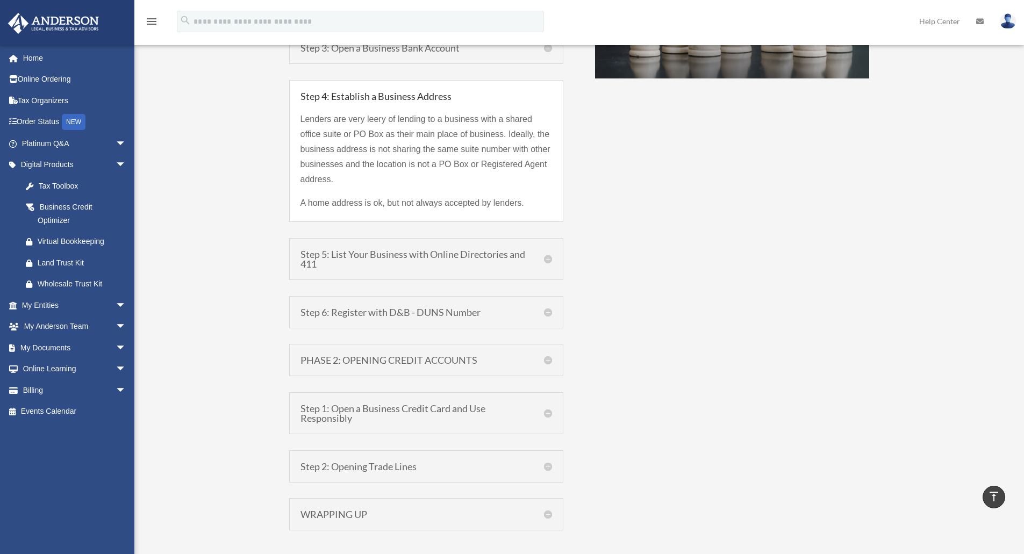
drag, startPoint x: 294, startPoint y: 116, endPoint x: 536, endPoint y: 201, distance: 256.8
click at [536, 201] on div "Step 4: Establish a Business Address Lenders are very leery of lending to a bus…" at bounding box center [426, 151] width 274 height 142
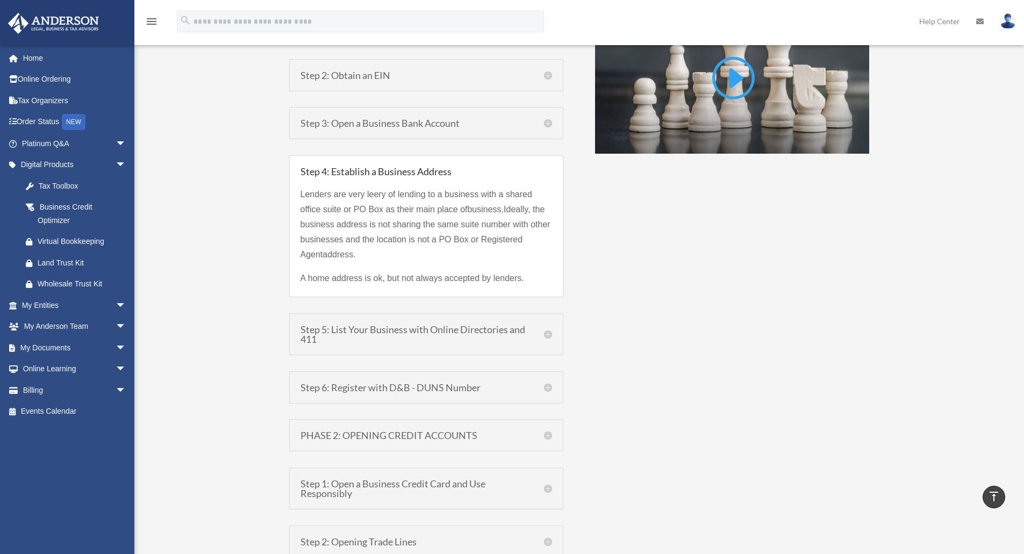
scroll to position [853, 0]
click at [547, 336] on h5 "Step 5: List Your Business with Online Directories and 411" at bounding box center [427, 333] width 252 height 19
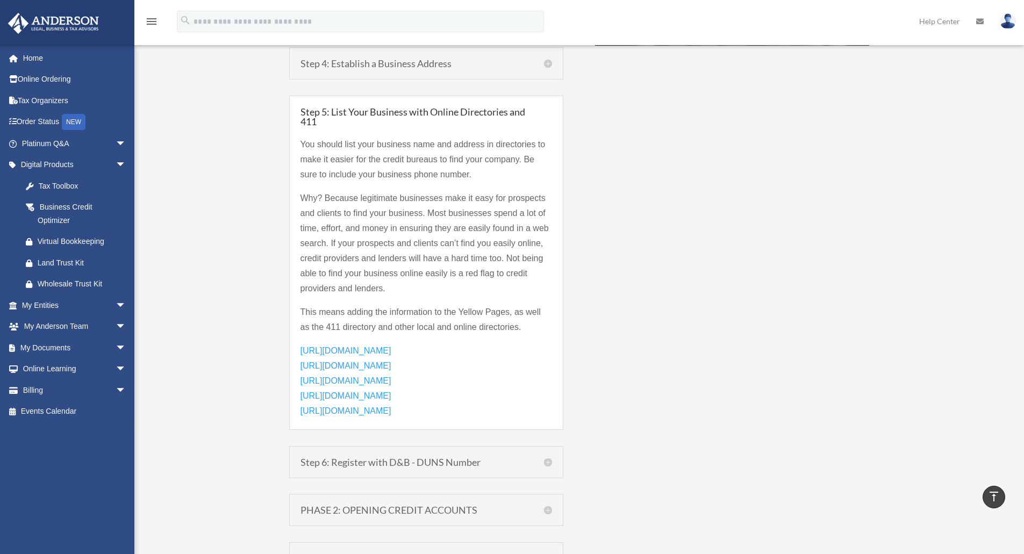
scroll to position [960, 0]
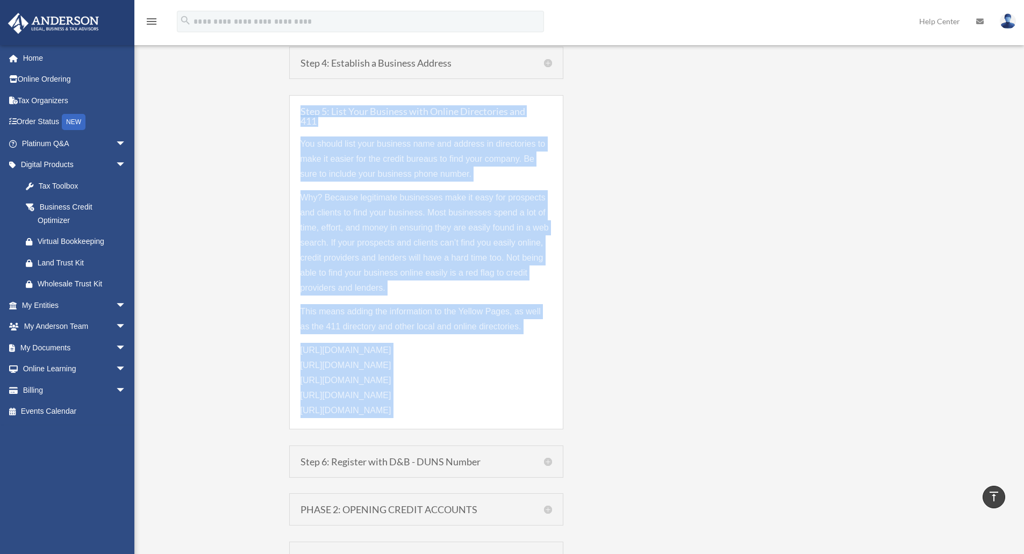
drag, startPoint x: 296, startPoint y: 110, endPoint x: 500, endPoint y: 415, distance: 367.1
click at [491, 419] on div "Step 5: List Your Business with Online Directories and 411 You should list your…" at bounding box center [426, 262] width 274 height 334
click at [360, 152] on p "You should list your business name and address in directories to make it easier…" at bounding box center [427, 164] width 252 height 54
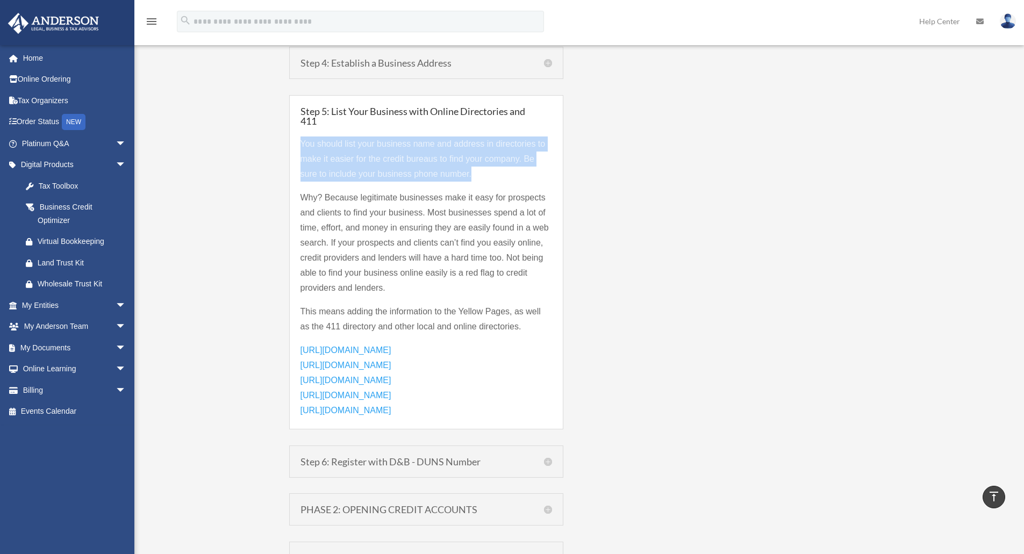
drag, startPoint x: 297, startPoint y: 142, endPoint x: 491, endPoint y: 185, distance: 198.8
click at [491, 185] on div "Step 5: List Your Business with Online Directories and 411 You should list your…" at bounding box center [426, 262] width 274 height 334
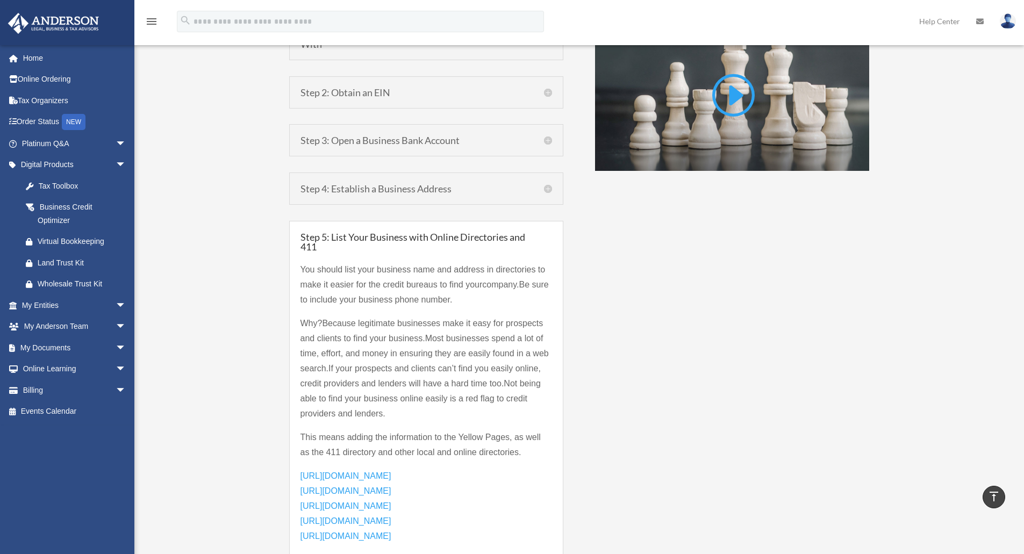
scroll to position [850, 0]
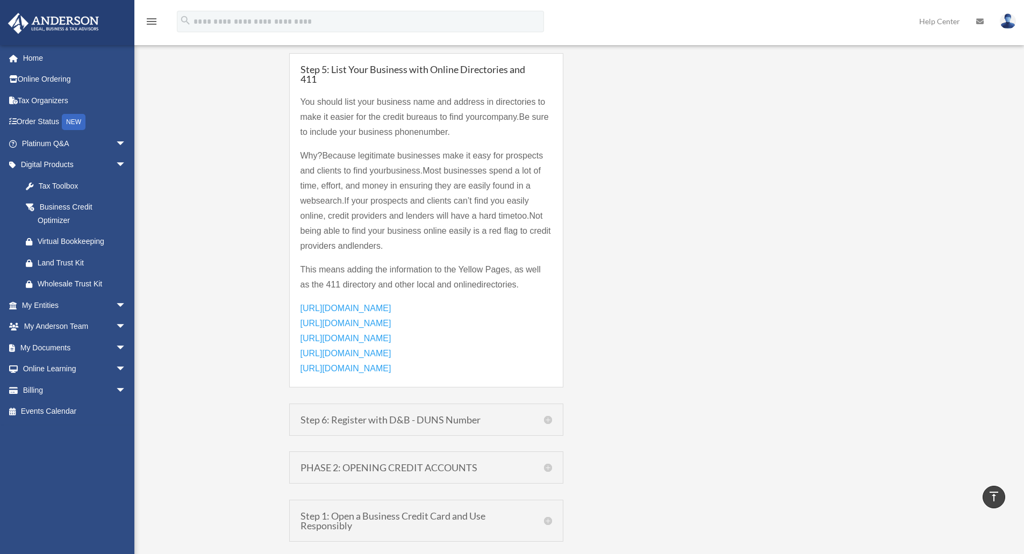
scroll to position [1033, 0]
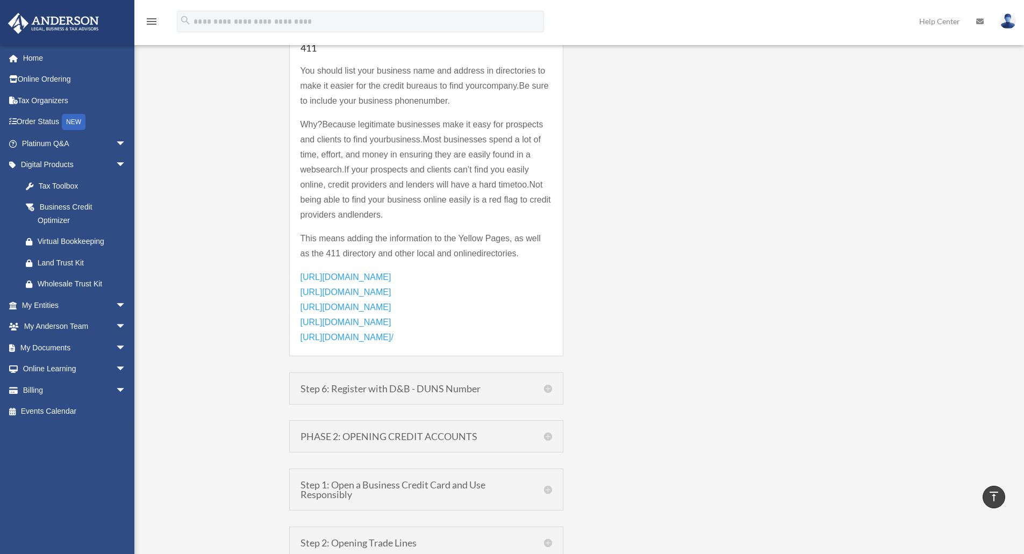
click at [653, 241] on div "Steps to Building Business Credit What is Business Credit? A business credit re…" at bounding box center [579, 107] width 581 height 1140
click at [547, 388] on h5 "Step 6: Register with D&B - DUNS Number" at bounding box center [427, 389] width 252 height 10
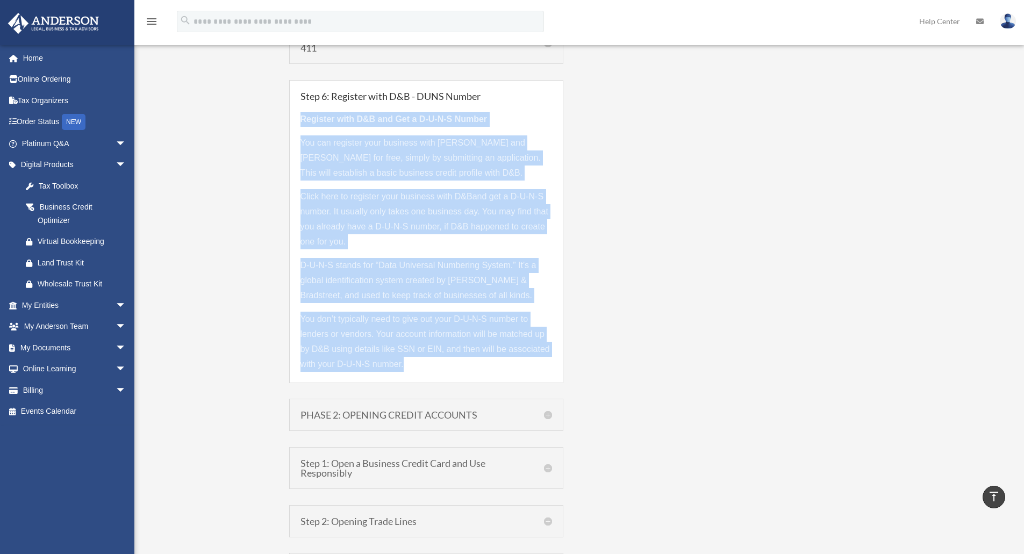
drag, startPoint x: 298, startPoint y: 118, endPoint x: 526, endPoint y: 365, distance: 336.7
click at [526, 365] on div "Step 6: Register with D&B - DUNS Number Register with D&B and Get a D-U-N-S Num…" at bounding box center [426, 231] width 274 height 303
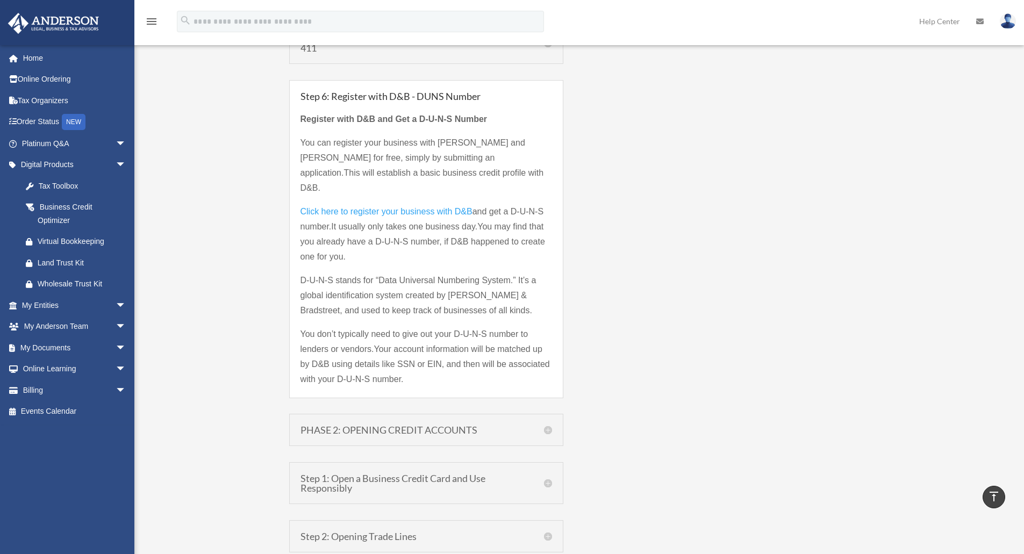
drag, startPoint x: 297, startPoint y: 116, endPoint x: 480, endPoint y: 370, distance: 313.9
click at [480, 370] on div "Step 6: Register with D&B - DUNS Number Register with D&B and Get a D-U-N-S Num…" at bounding box center [426, 239] width 274 height 318
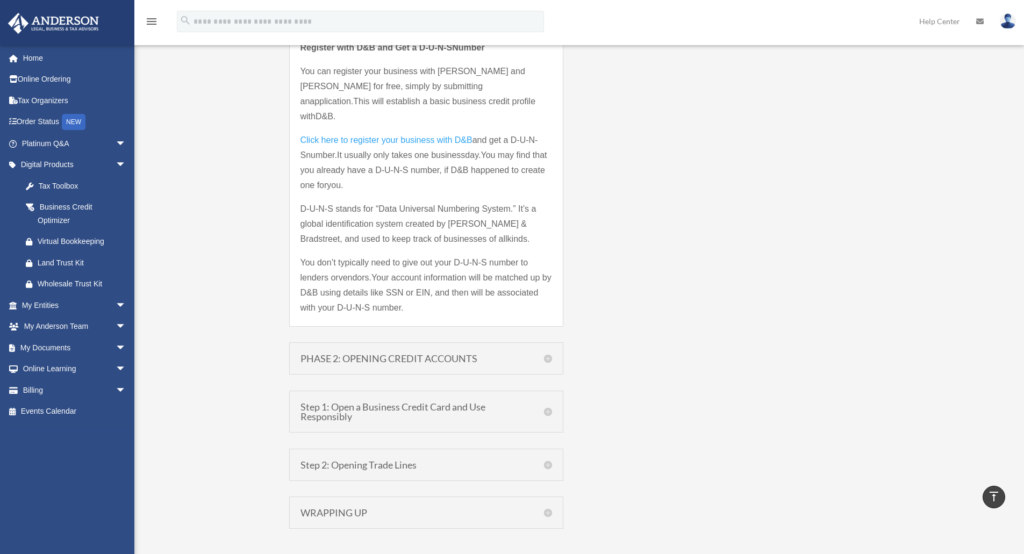
scroll to position [1105, 0]
click at [551, 353] on h5 "PHASE 2: OPENING CREDIT ACCOUNTS" at bounding box center [427, 358] width 252 height 10
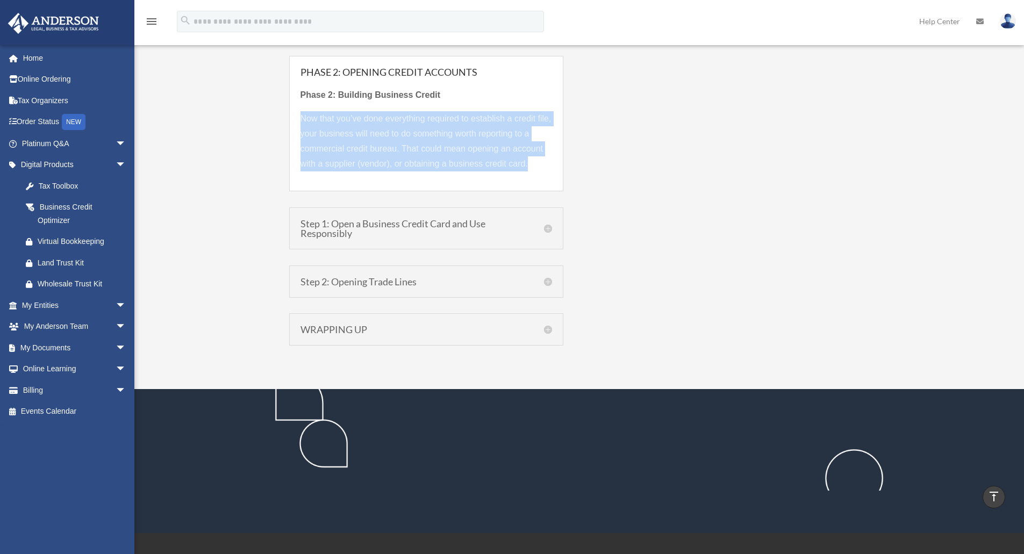
drag, startPoint x: 298, startPoint y: 116, endPoint x: 589, endPoint y: 182, distance: 297.7
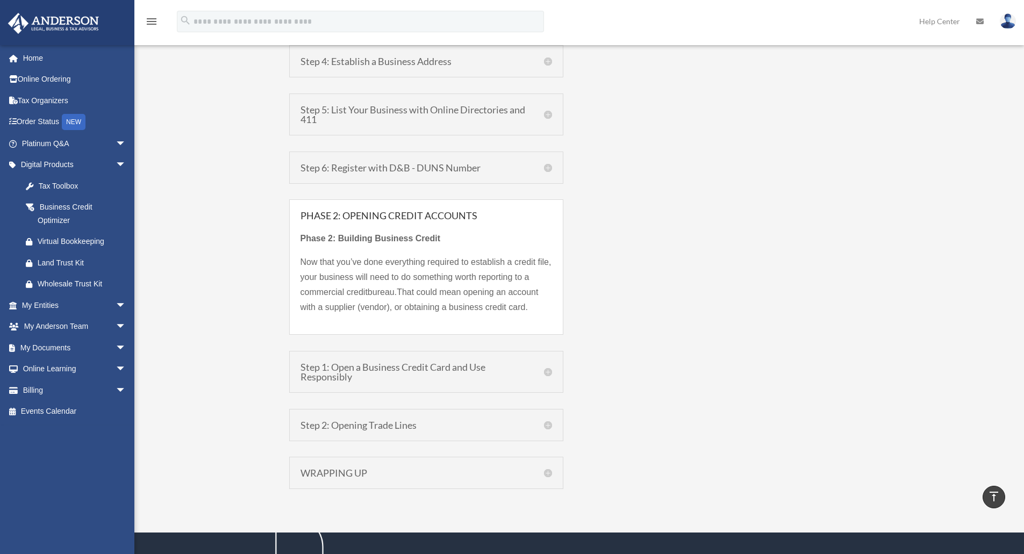
scroll to position [984, 0]
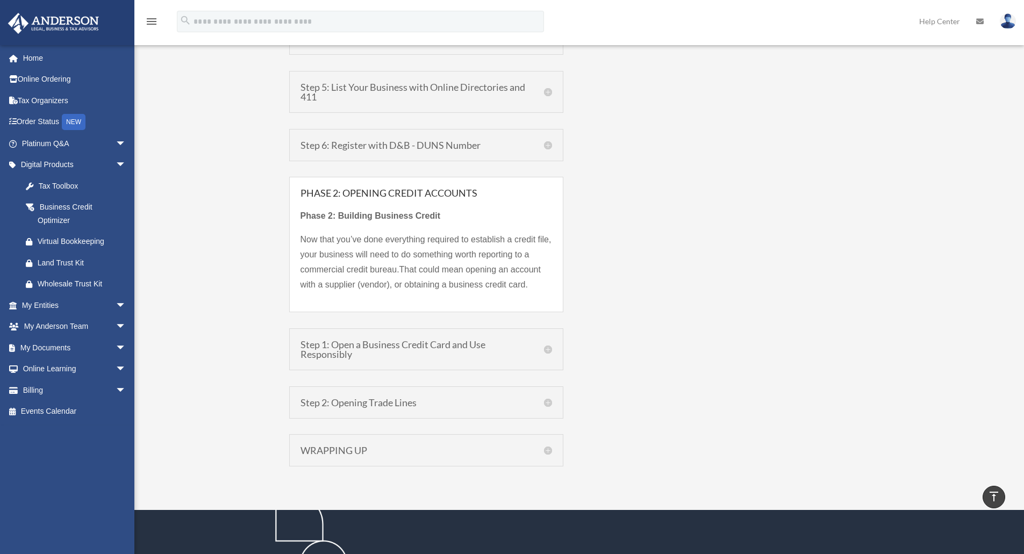
click at [549, 145] on h5 "Step 6: Register with D&B - DUNS Number" at bounding box center [427, 145] width 252 height 10
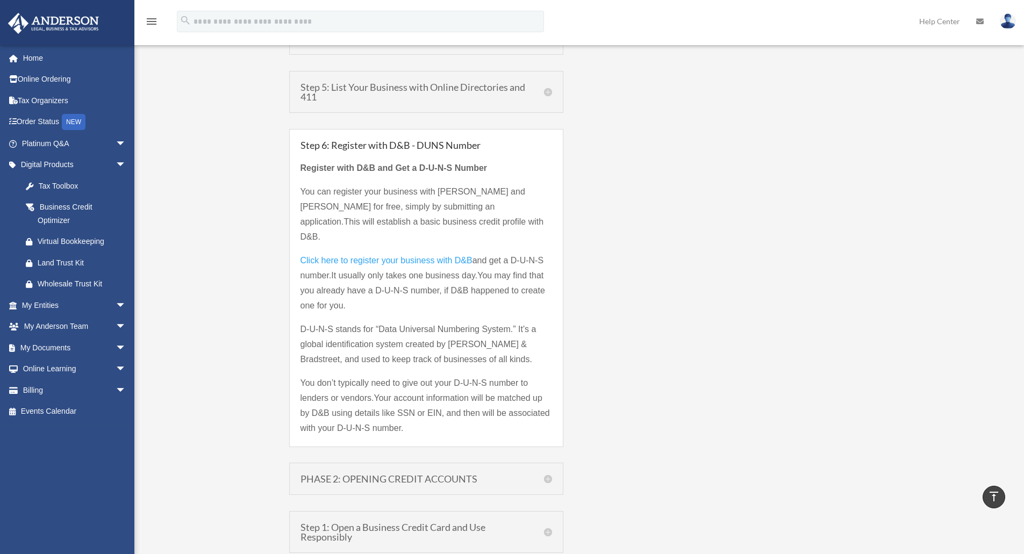
click at [551, 146] on h5 "Step 6: Register with D&B - DUNS Number" at bounding box center [427, 145] width 252 height 10
click at [550, 474] on h5 "PHASE 2: OPENING CREDIT ACCOUNTS" at bounding box center [427, 479] width 252 height 10
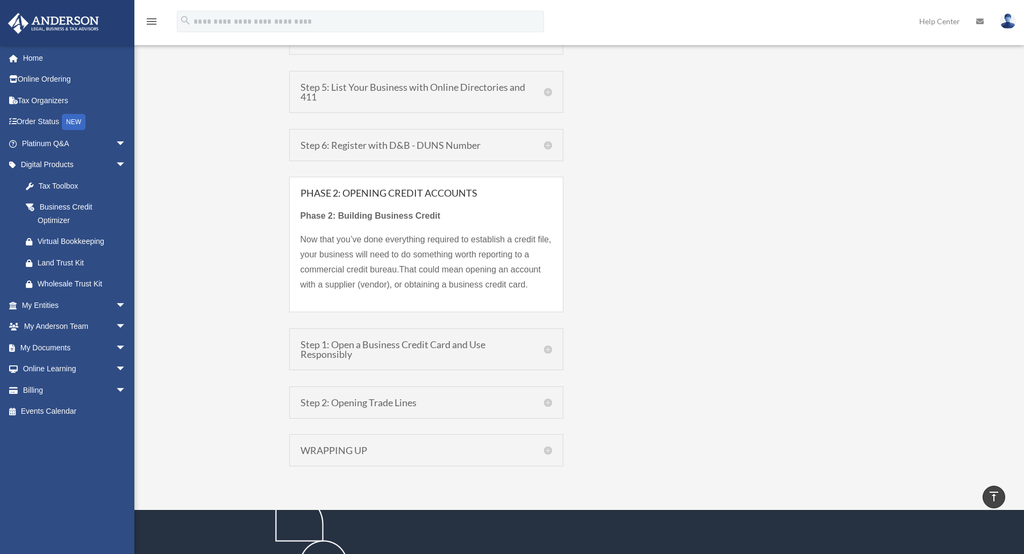
click at [550, 353] on h5 "Step 1: Open a Business Credit Card and Use Responsibly" at bounding box center [427, 349] width 252 height 19
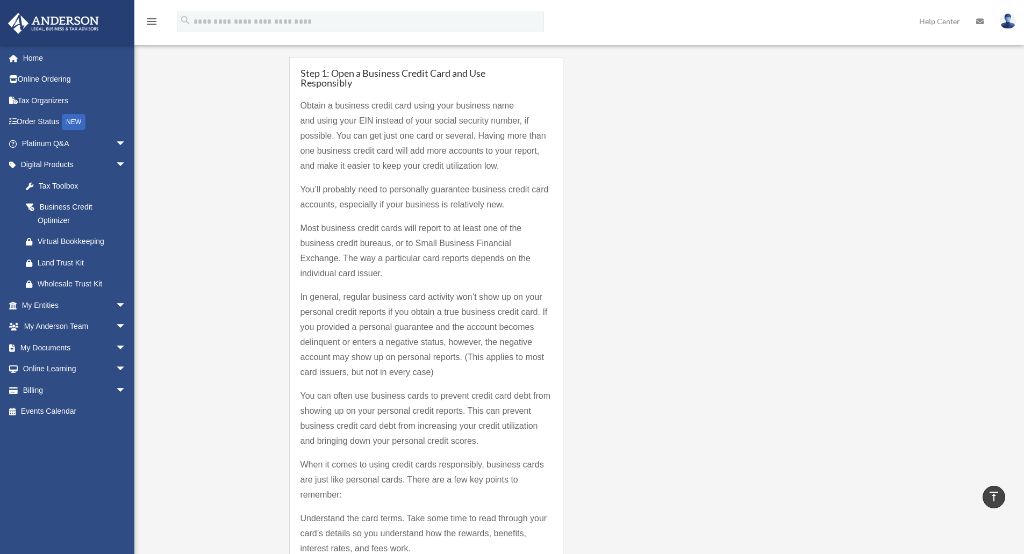
scroll to position [1092, 0]
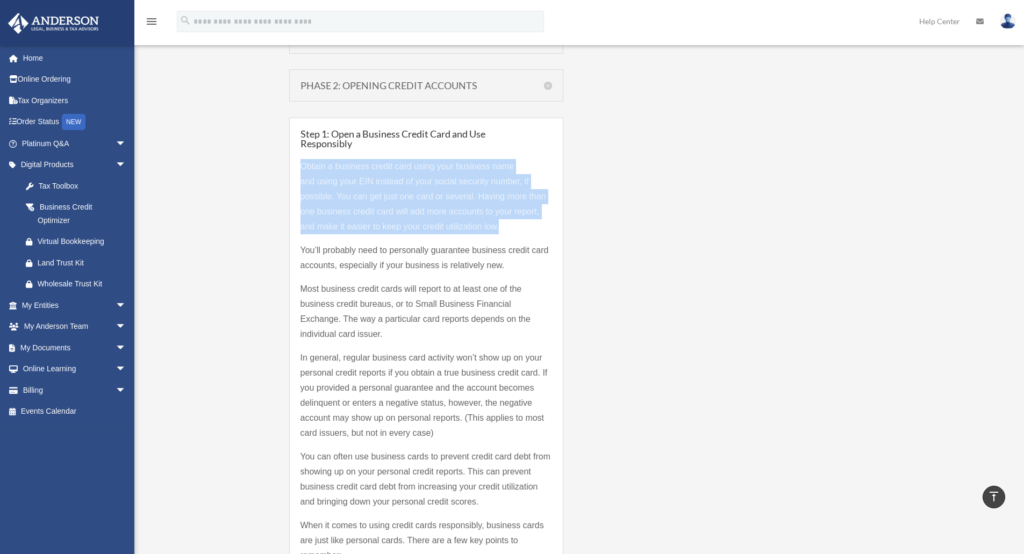
drag, startPoint x: 302, startPoint y: 163, endPoint x: 515, endPoint y: 230, distance: 223.3
click at [515, 230] on p "Obtain a business credit card using your business name and using your EIN inste…" at bounding box center [427, 201] width 252 height 84
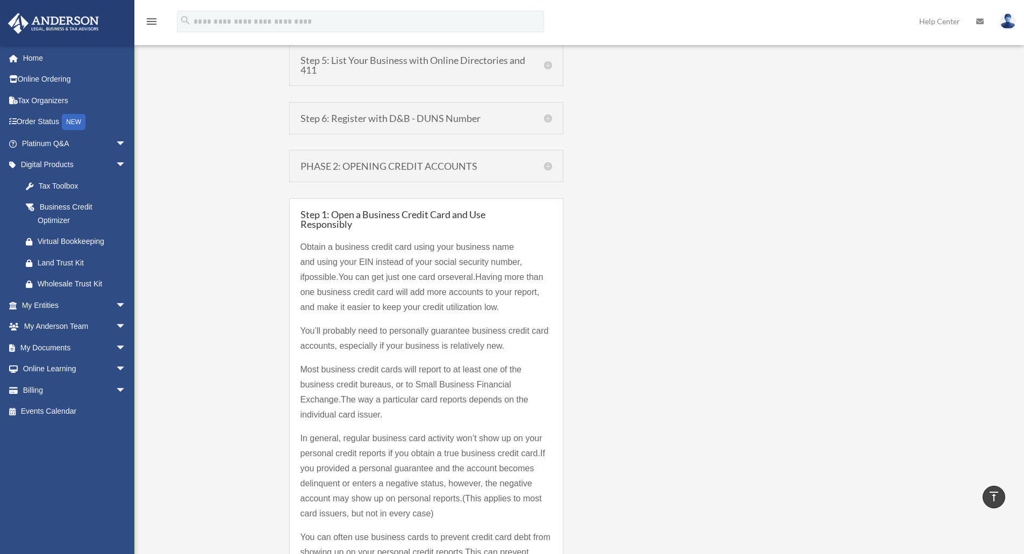
scroll to position [1026, 0]
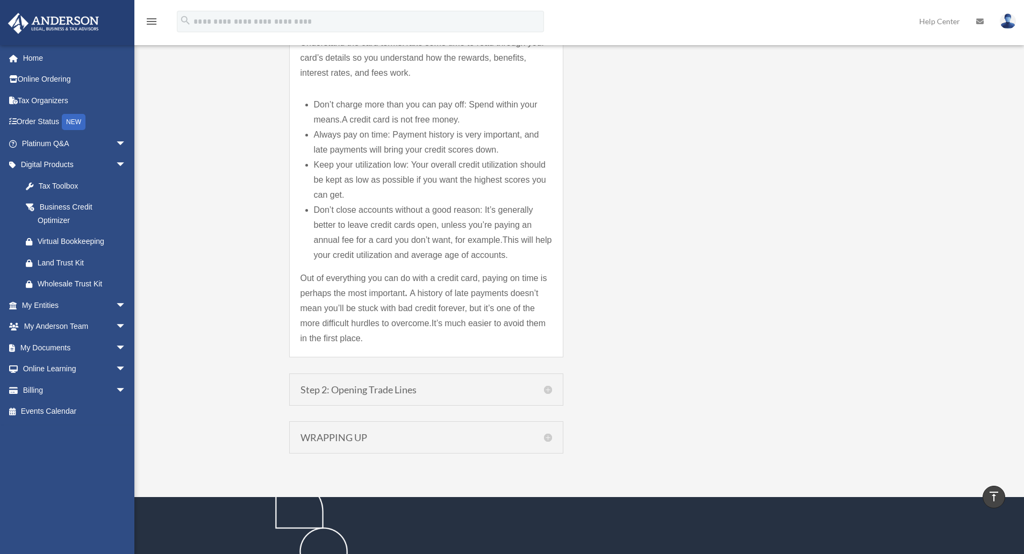
scroll to position [1682, 0]
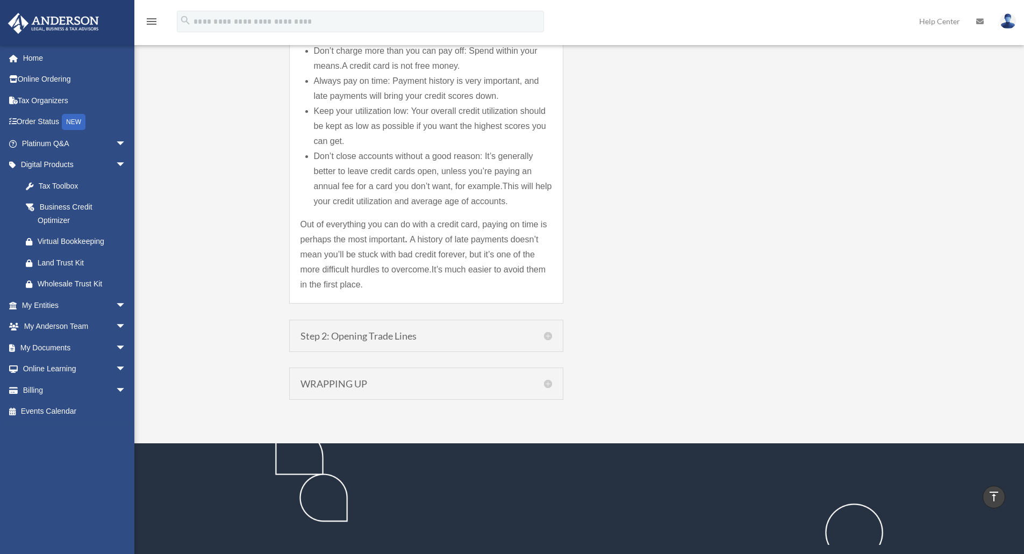
click at [544, 337] on h5 "Step 2: Opening Trade Lines" at bounding box center [427, 336] width 252 height 10
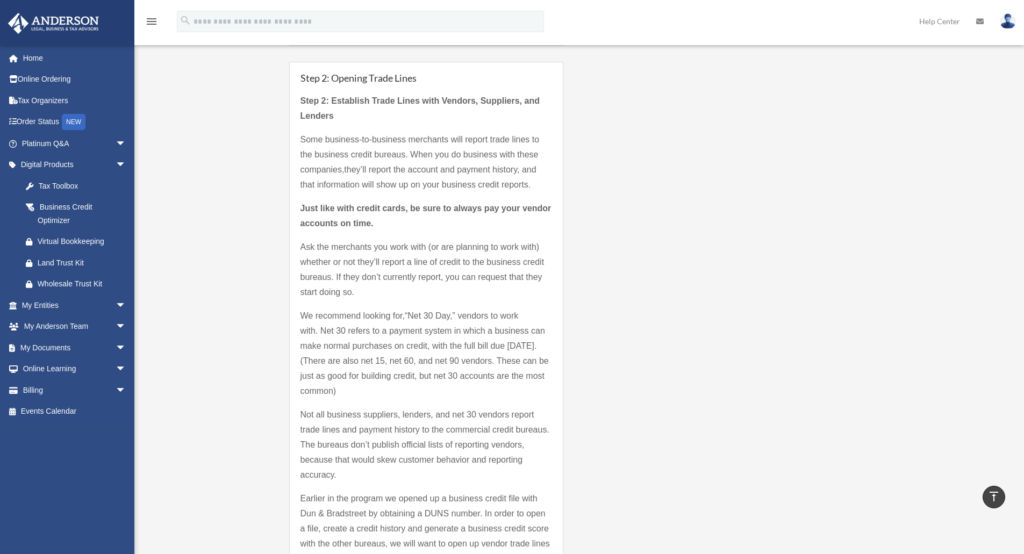
scroll to position [1187, 0]
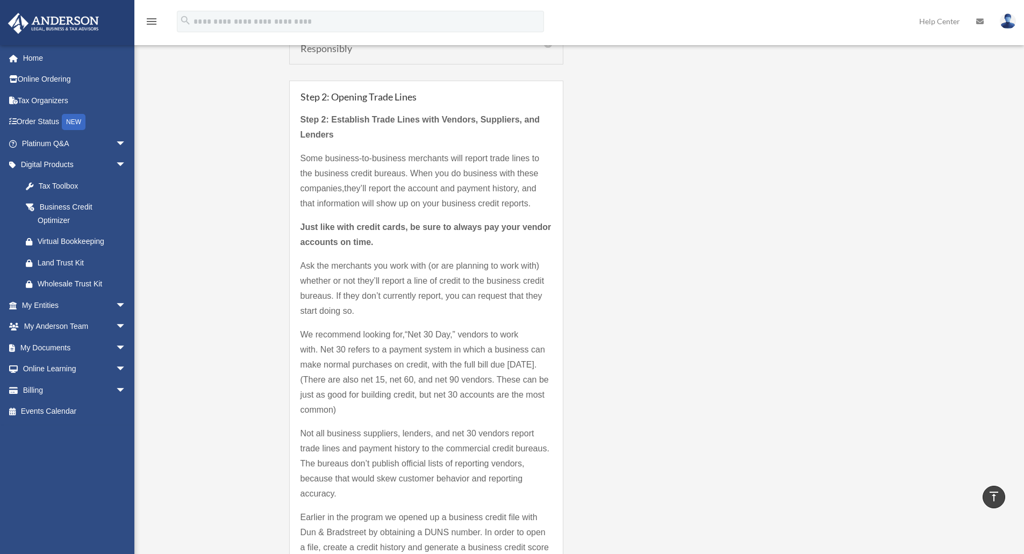
drag, startPoint x: 298, startPoint y: 114, endPoint x: 539, endPoint y: 209, distance: 258.5
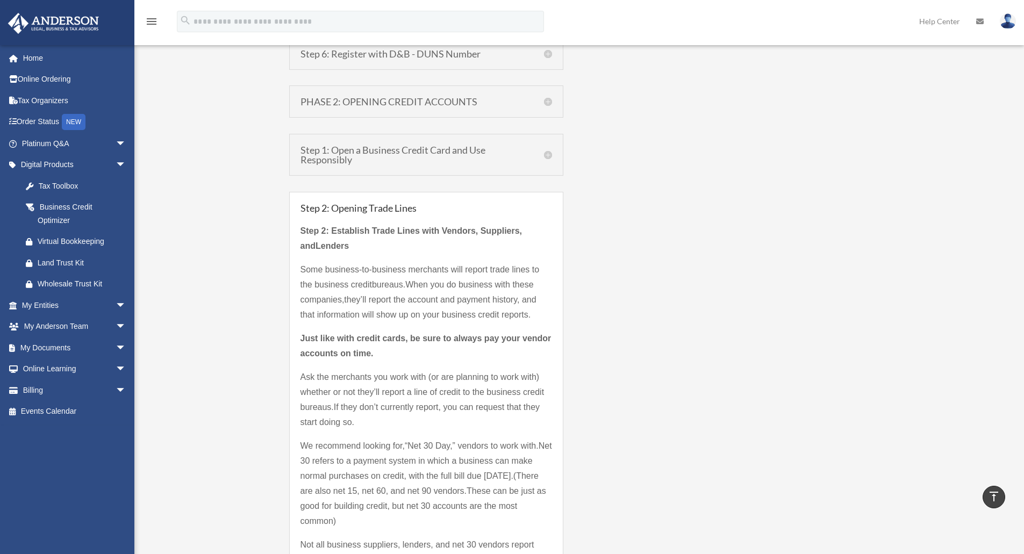
scroll to position [1091, 0]
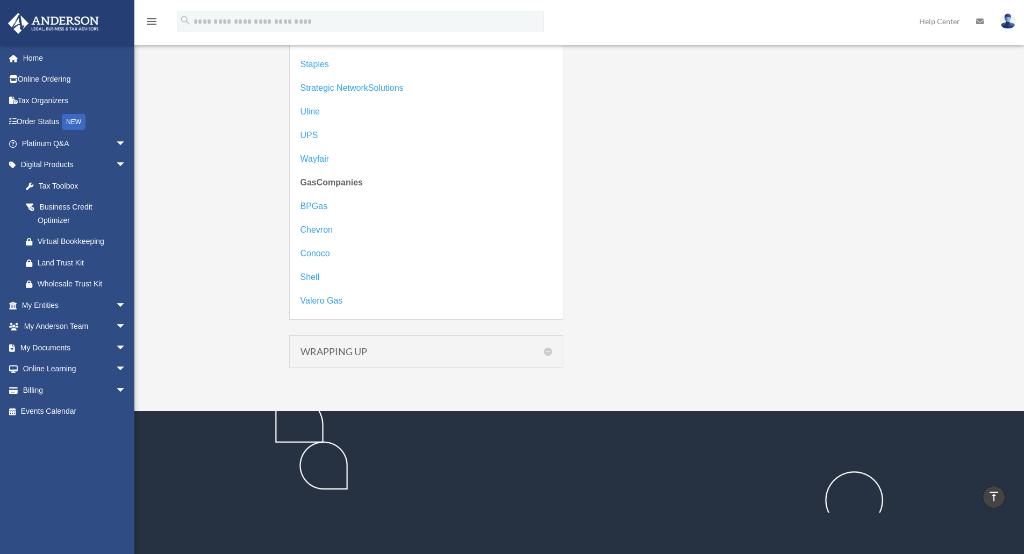
scroll to position [2255, 0]
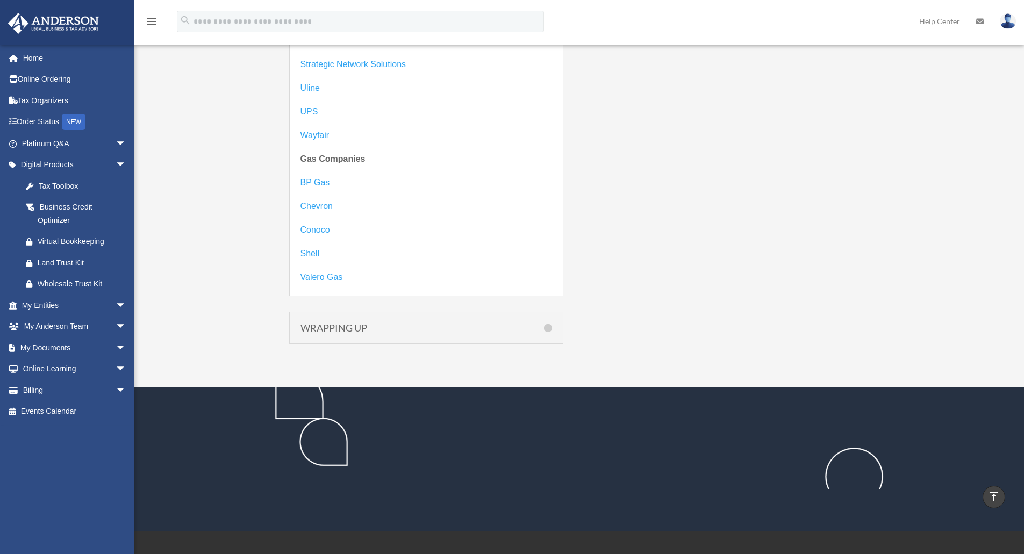
click at [552, 330] on h5 "WRAPPING UP" at bounding box center [427, 328] width 252 height 10
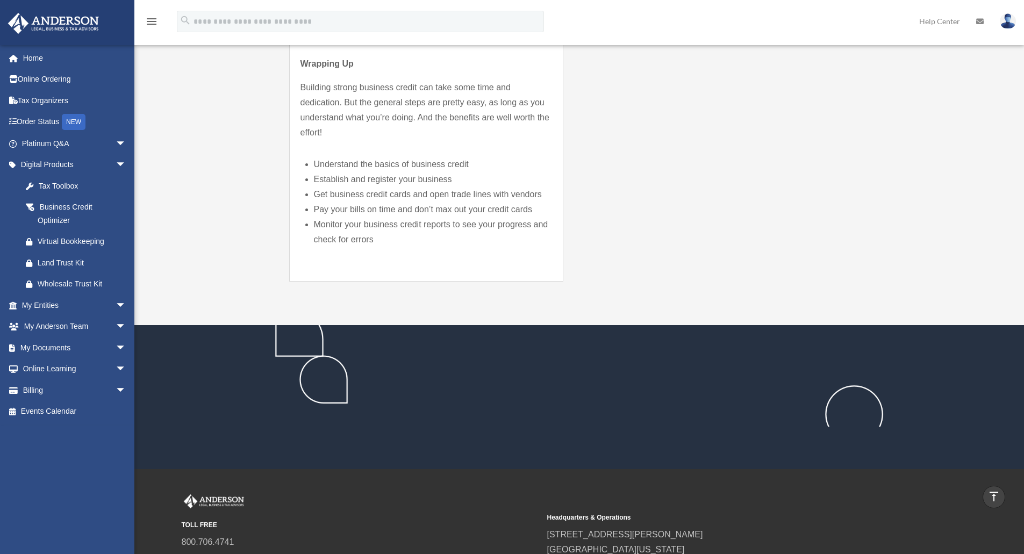
scroll to position [1289, 0]
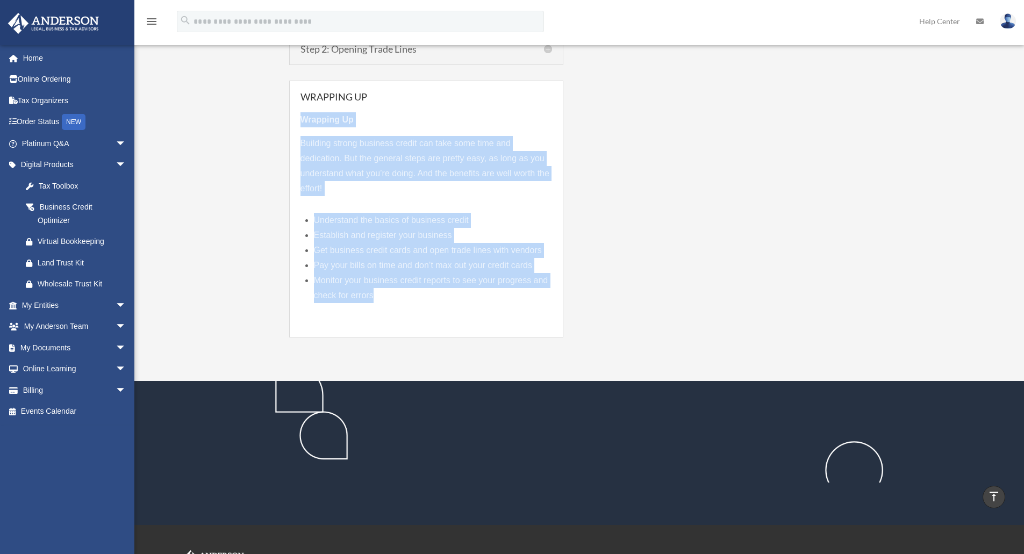
drag, startPoint x: 301, startPoint y: 115, endPoint x: 411, endPoint y: 295, distance: 211.4
click at [408, 295] on div "Wrapping Up Building strong business credit can take some time and dedication. …" at bounding box center [427, 214] width 252 height 225
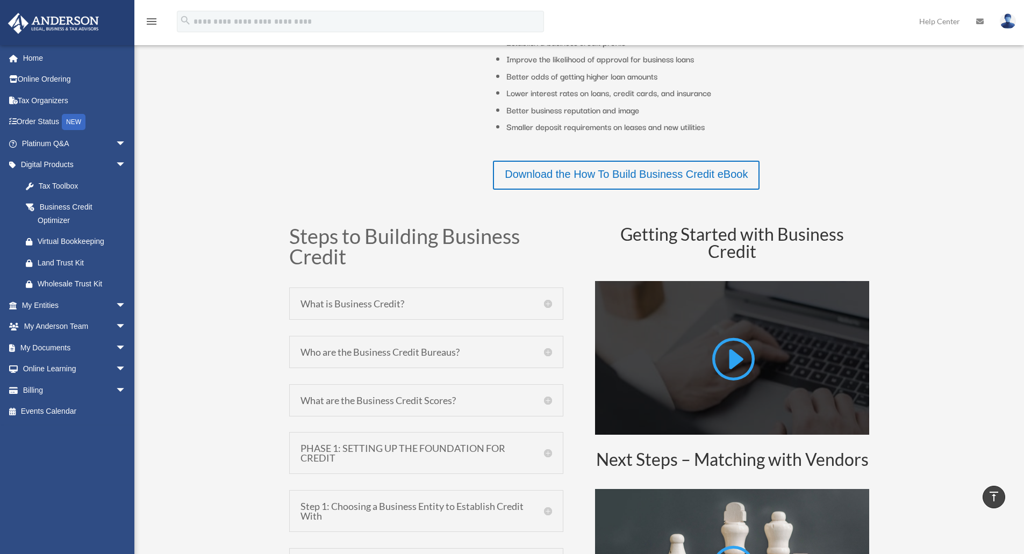
scroll to position [484, 0]
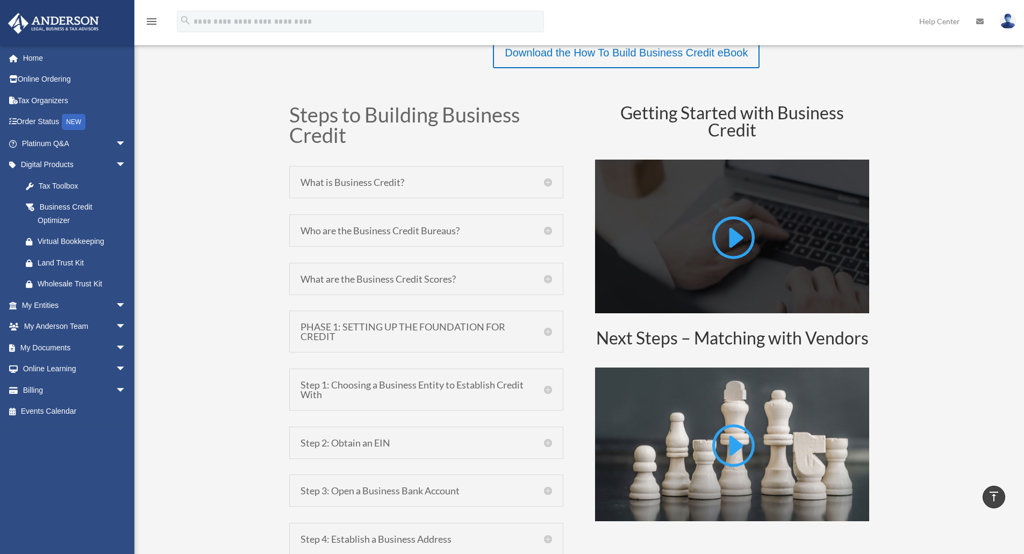
click at [732, 232] on link at bounding box center [732, 241] width 45 height 55
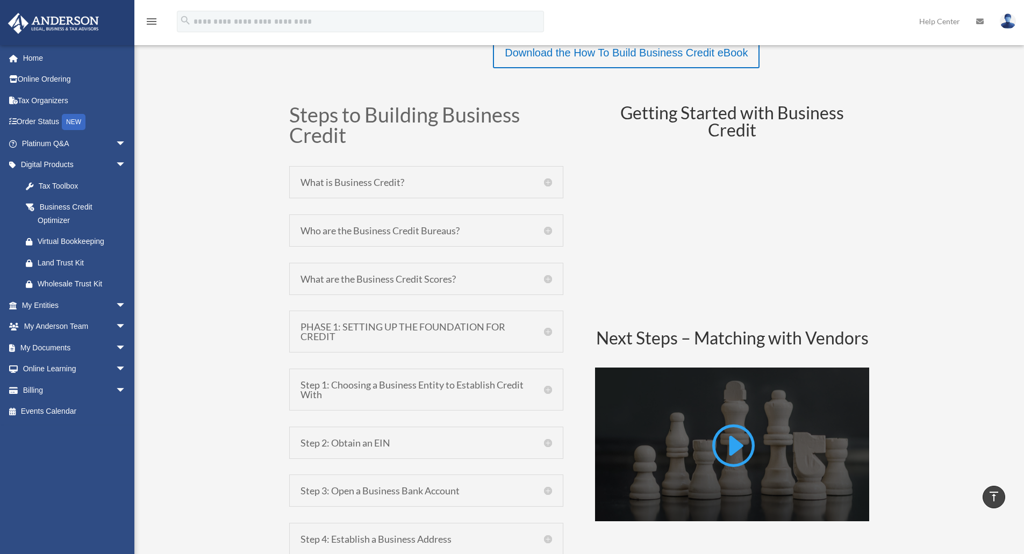
click at [726, 441] on link at bounding box center [732, 449] width 45 height 55
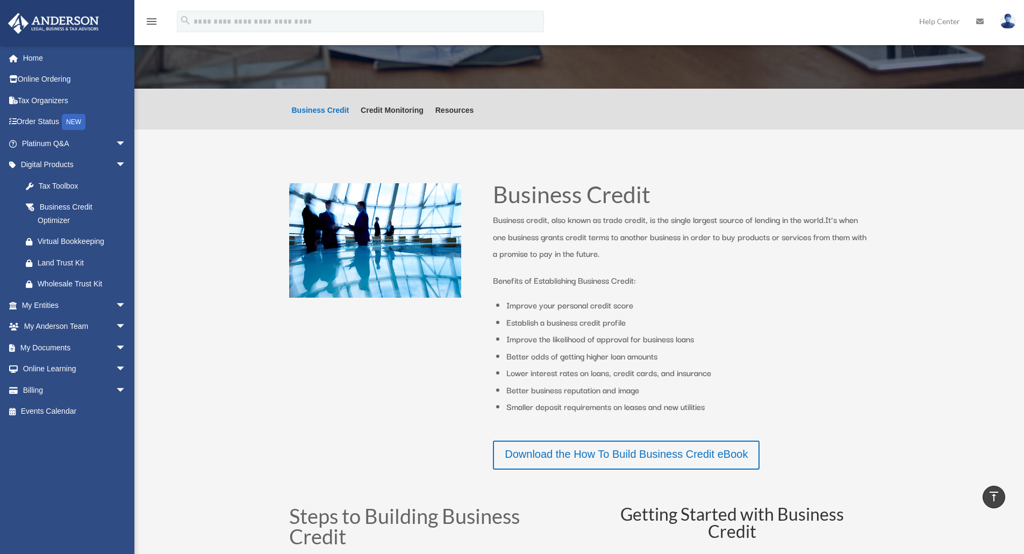
scroll to position [0, 0]
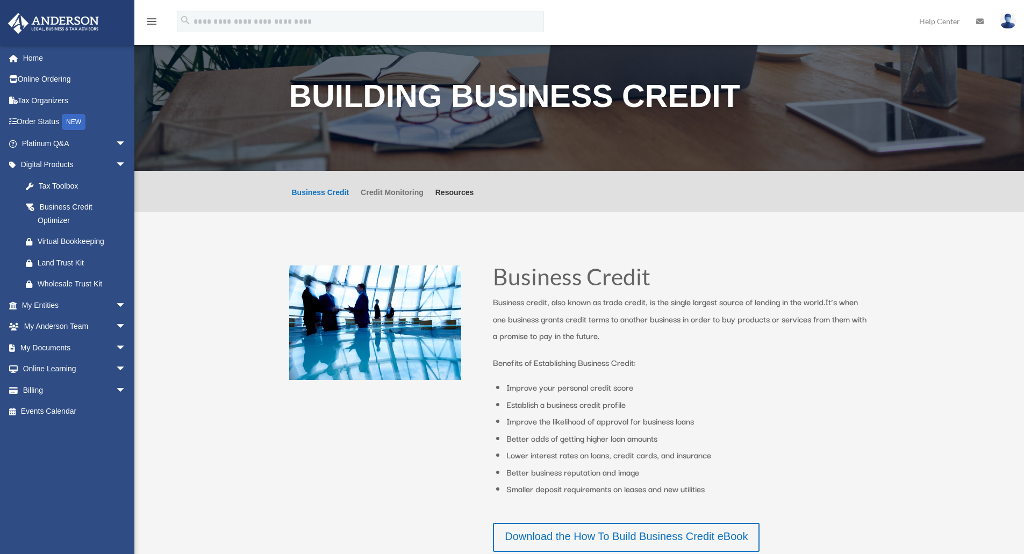
click at [386, 191] on link "Credit Monitoring" at bounding box center [392, 200] width 63 height 23
click at [409, 198] on link "Credit Monitoring" at bounding box center [392, 200] width 63 height 23
click at [405, 197] on link "Credit Monitoring" at bounding box center [392, 200] width 63 height 23
click at [462, 194] on link "Resources" at bounding box center [455, 200] width 39 height 23
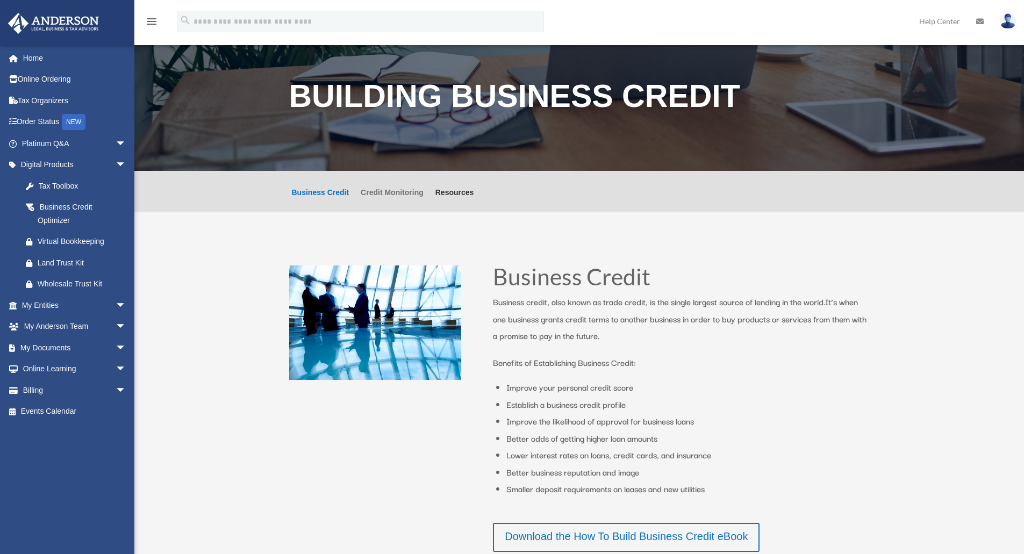
click at [401, 192] on link "Credit Monitoring" at bounding box center [392, 200] width 63 height 23
click at [332, 194] on link "Business Credit" at bounding box center [321, 200] width 58 height 23
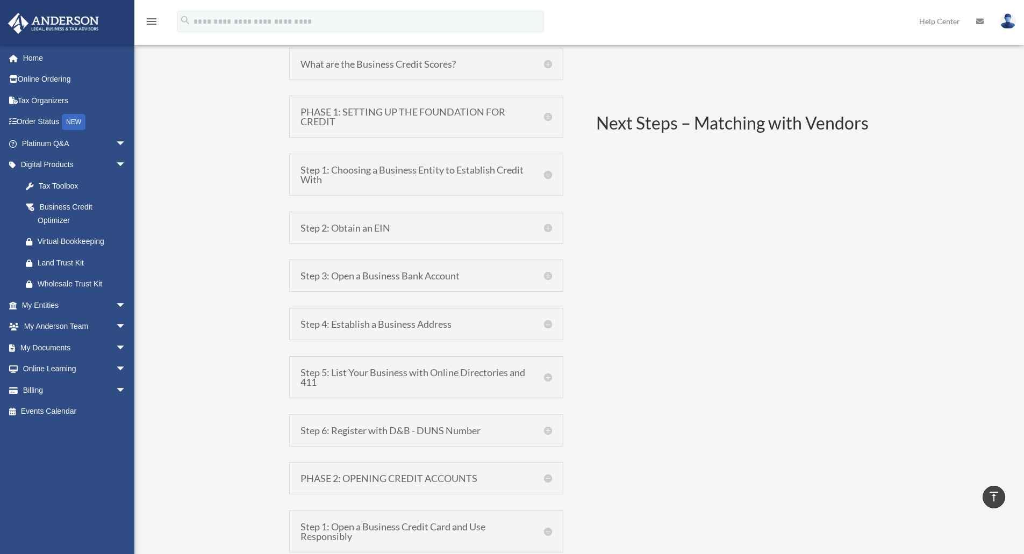
scroll to position [627, 0]
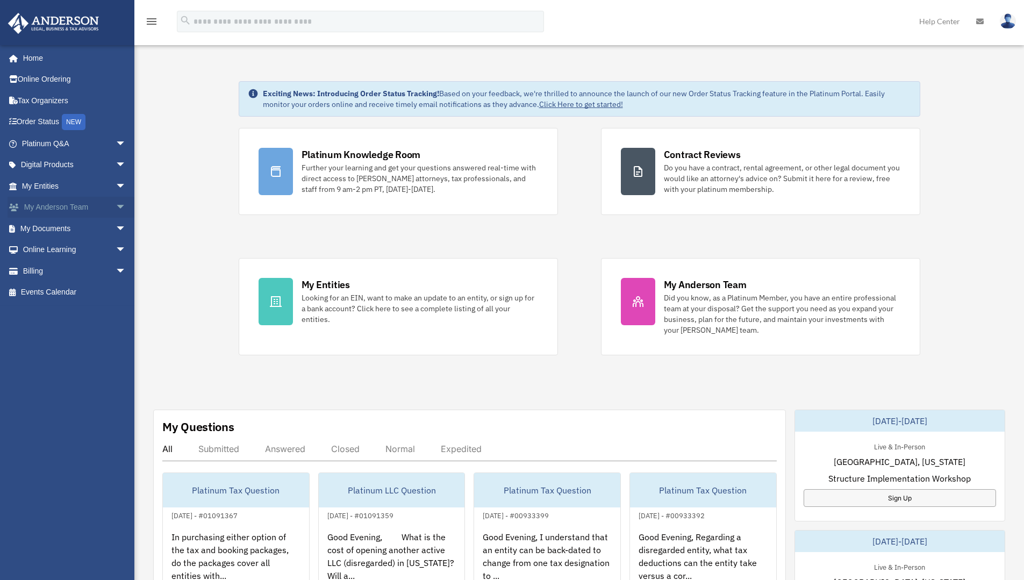
click at [116, 209] on span "arrow_drop_down" at bounding box center [127, 208] width 22 height 22
click at [88, 233] on link "My Anderson Team" at bounding box center [78, 229] width 127 height 22
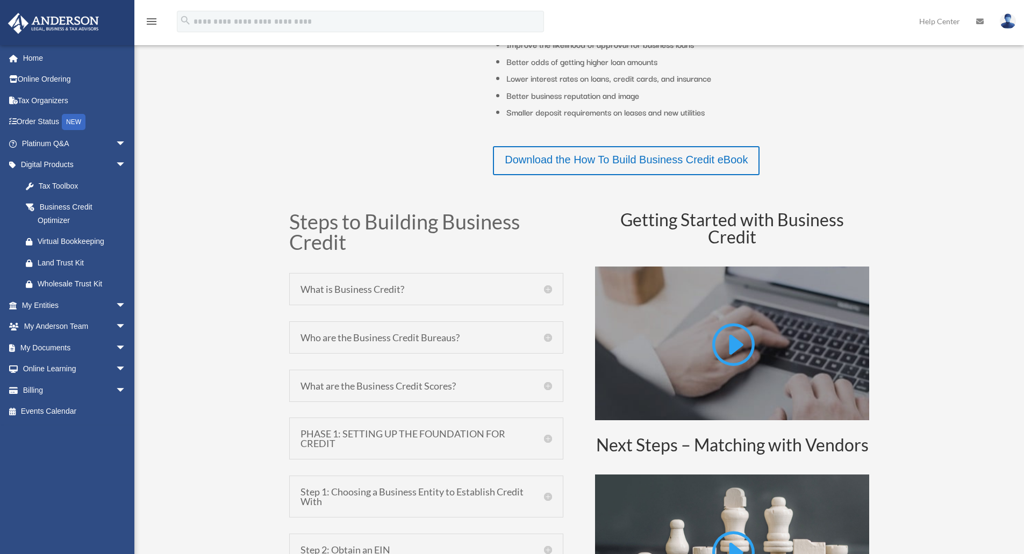
scroll to position [484, 0]
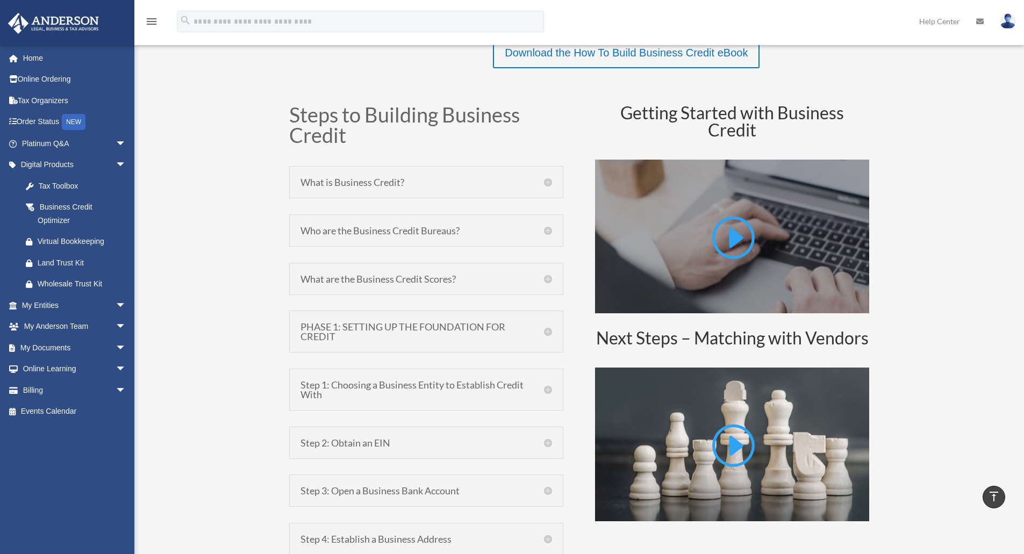
drag, startPoint x: 729, startPoint y: 237, endPoint x: 900, endPoint y: 267, distance: 173.5
click at [931, 273] on div "Business Credit Business credit, also known as trade credit, is the single larg…" at bounding box center [579, 348] width 890 height 1241
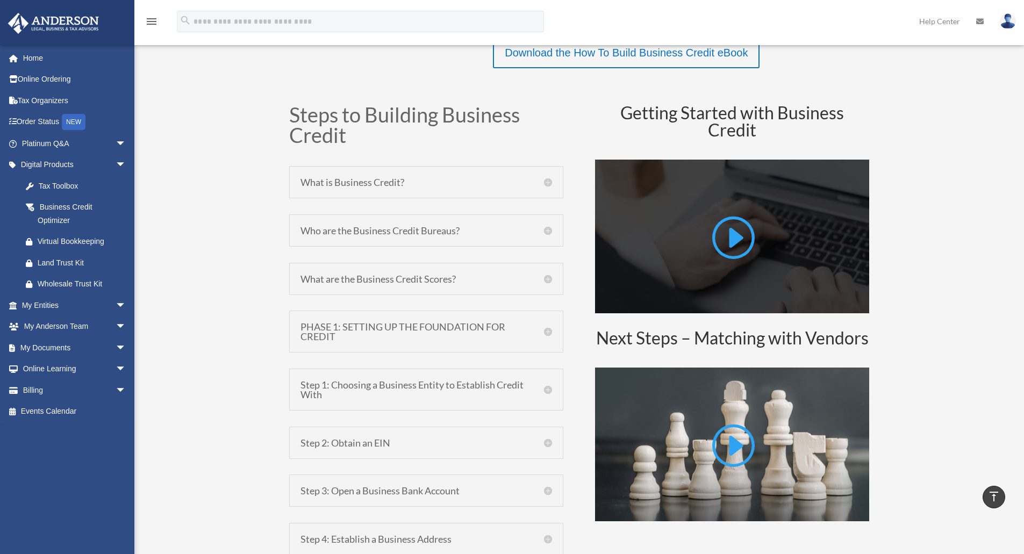
click at [695, 241] on div at bounding box center [732, 237] width 274 height 154
